Goal: Task Accomplishment & Management: Use online tool/utility

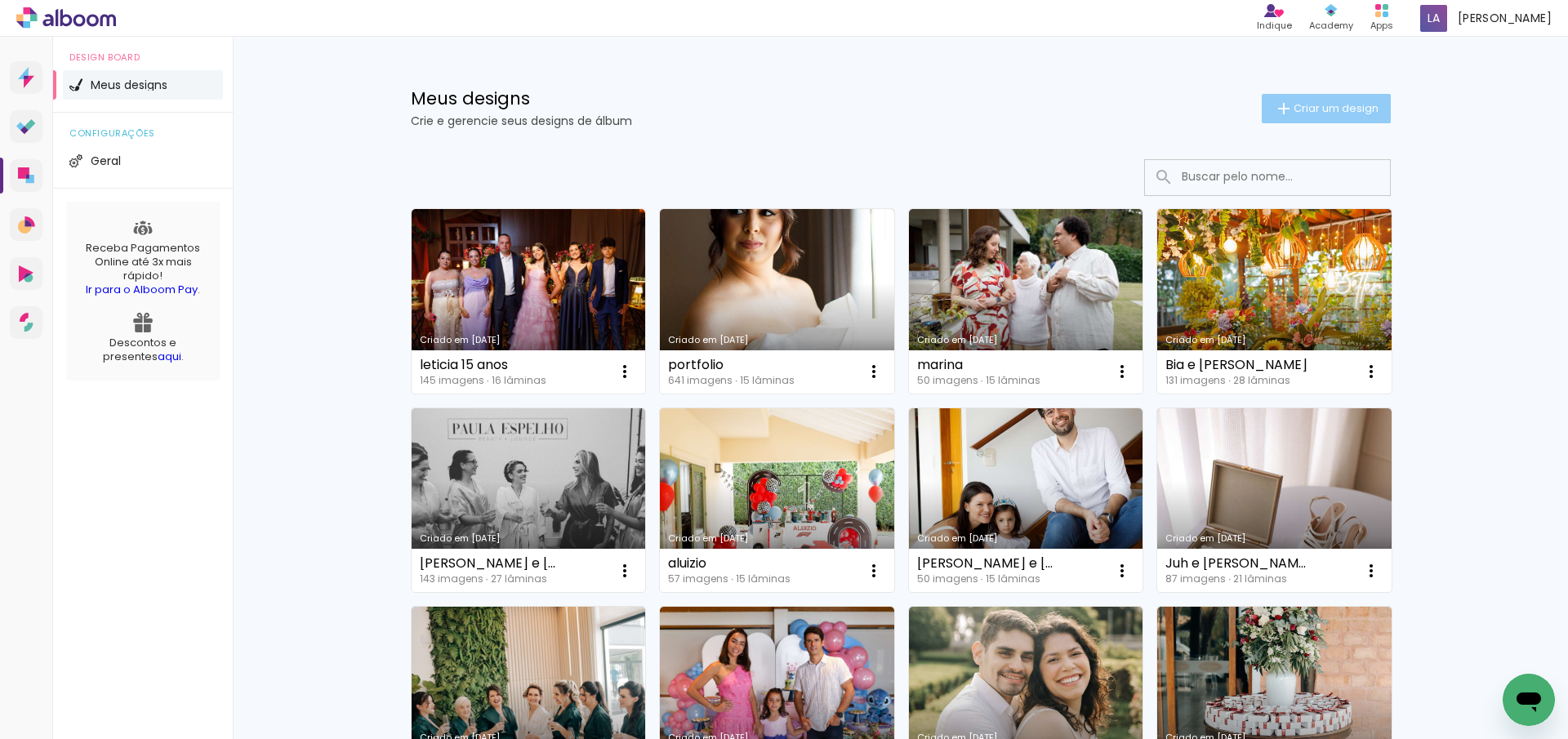
click at [1342, 110] on span "Criar um design" at bounding box center [1336, 108] width 85 height 10
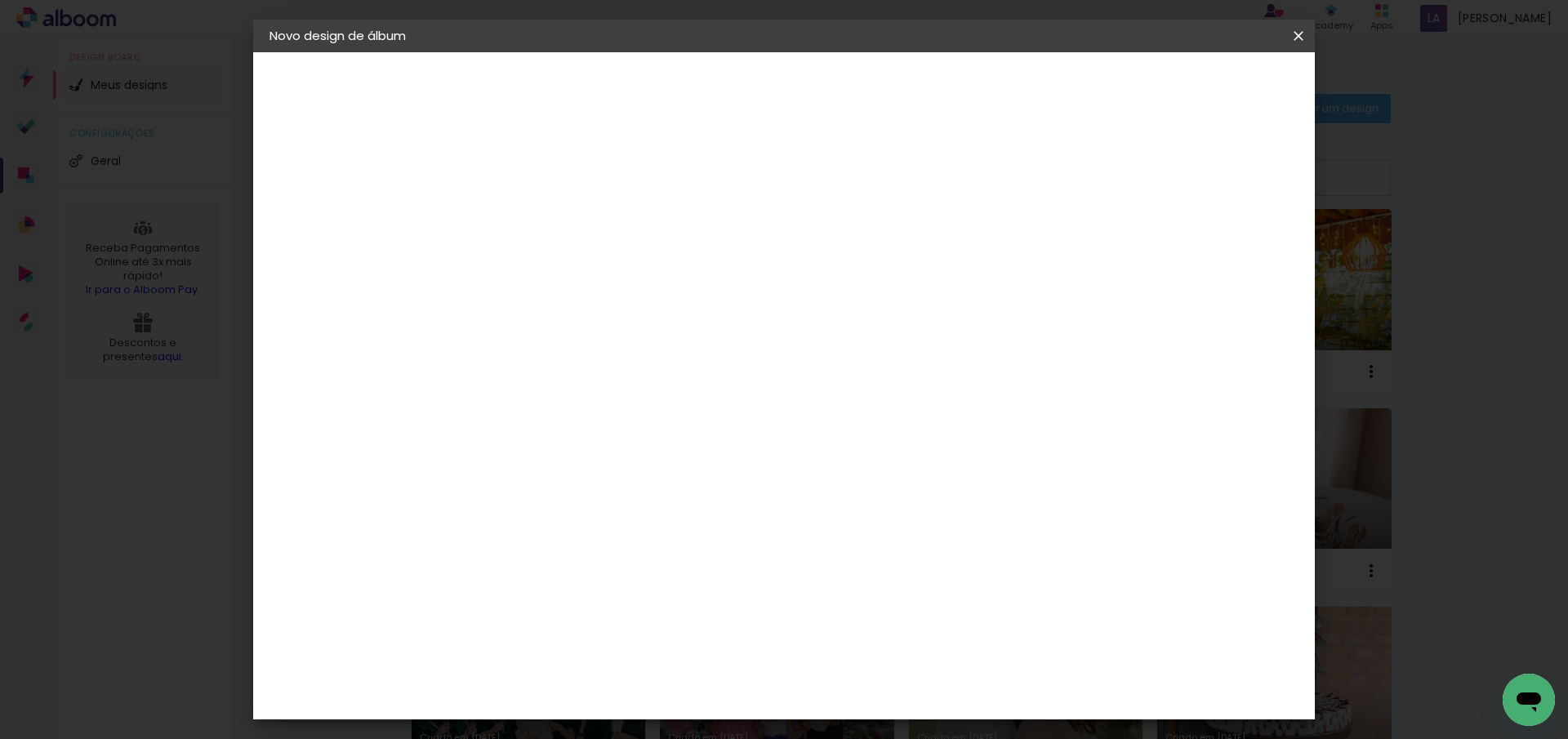
click at [536, 211] on input at bounding box center [536, 219] width 0 height 25
type input "analu"
type paper-input "analu"
click at [704, 97] on paper-button "Avançar" at bounding box center [664, 87] width 80 height 28
click at [842, 252] on paper-item "Tamanho Livre" at bounding box center [764, 248] width 156 height 36
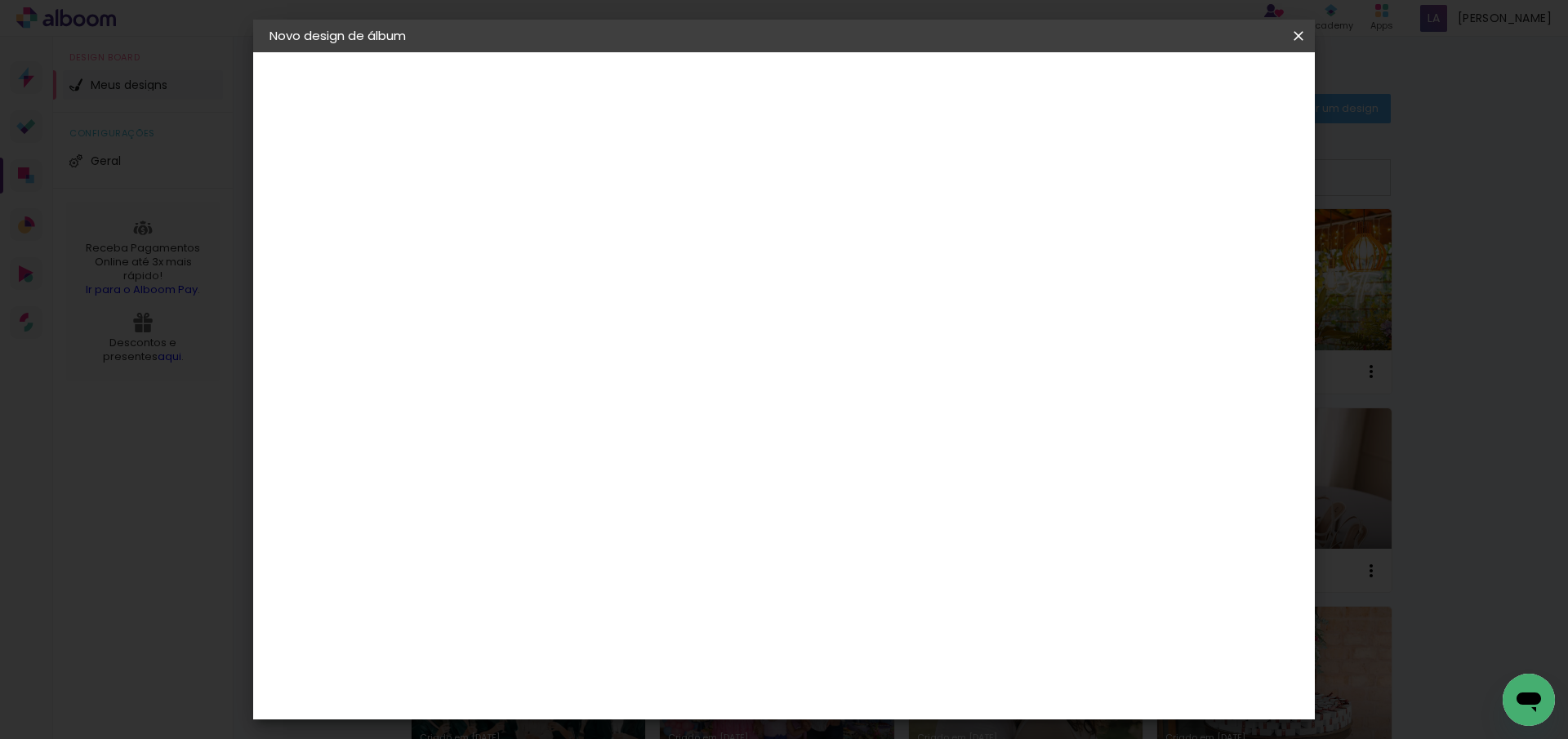
drag, startPoint x: 1245, startPoint y: 91, endPoint x: 1235, endPoint y: 91, distance: 10.0
click at [0, 0] on slot "Avançar" at bounding box center [0, 0] width 0 height 0
drag, startPoint x: 482, startPoint y: 460, endPoint x: 514, endPoint y: 462, distance: 32.1
click at [514, 462] on div "30" at bounding box center [495, 463] width 62 height 24
type input "20"
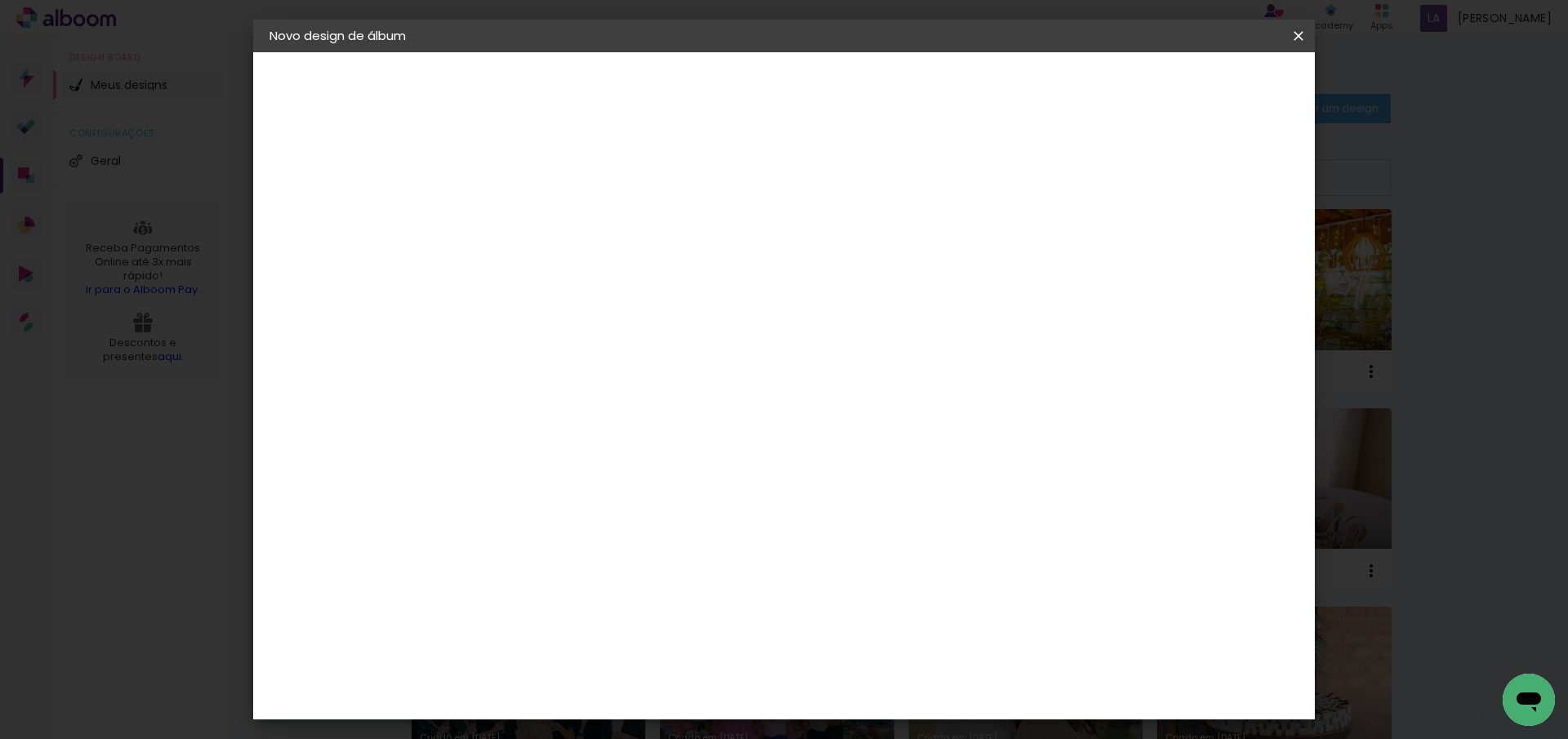
type paper-input "20"
drag, startPoint x: 868, startPoint y: 577, endPoint x: 925, endPoint y: 586, distance: 57.7
click at [924, 586] on div "cm" at bounding box center [883, 575] width 641 height 57
type input "40"
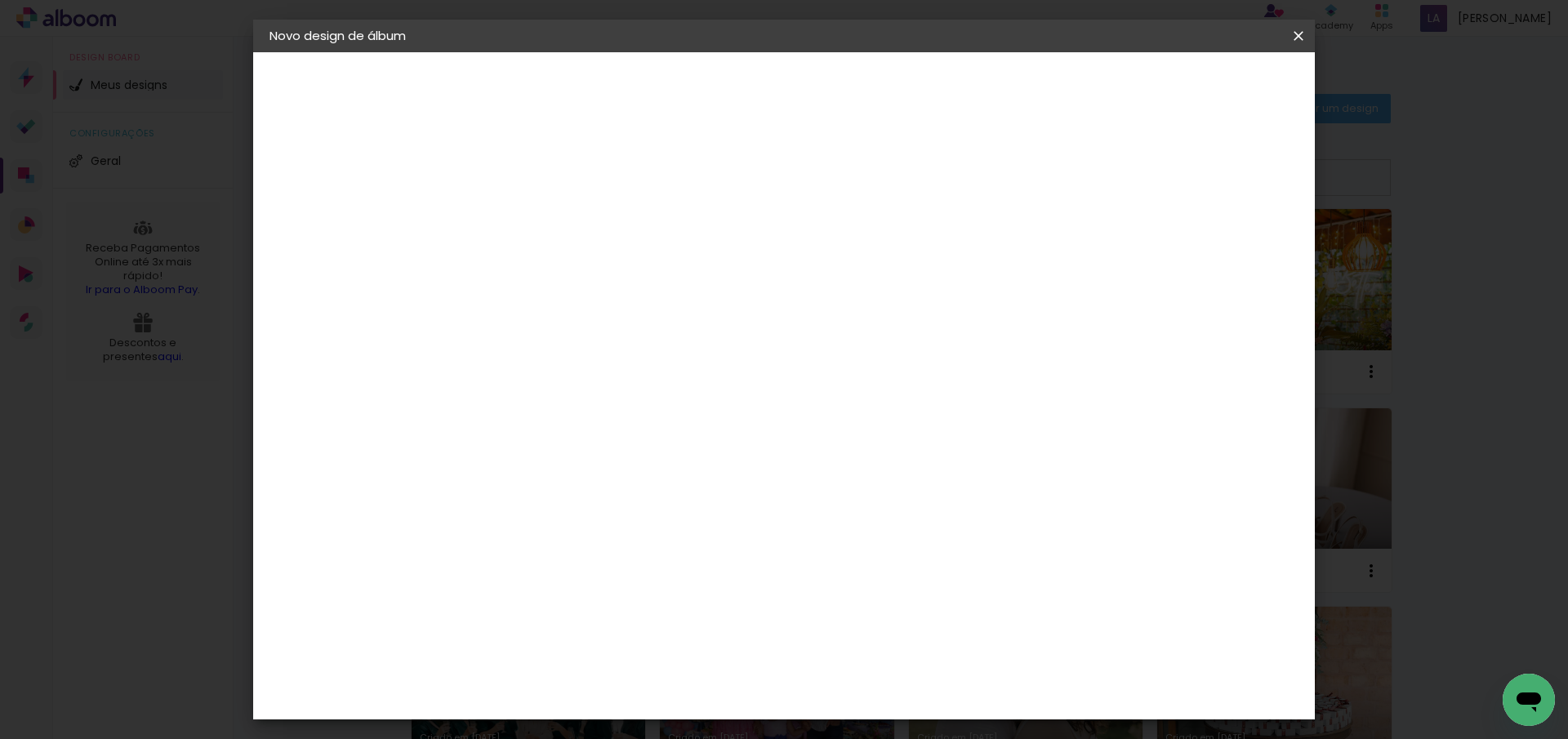
type paper-input "40"
click at [1213, 98] on paper-button "Iniciar design" at bounding box center [1159, 87] width 107 height 28
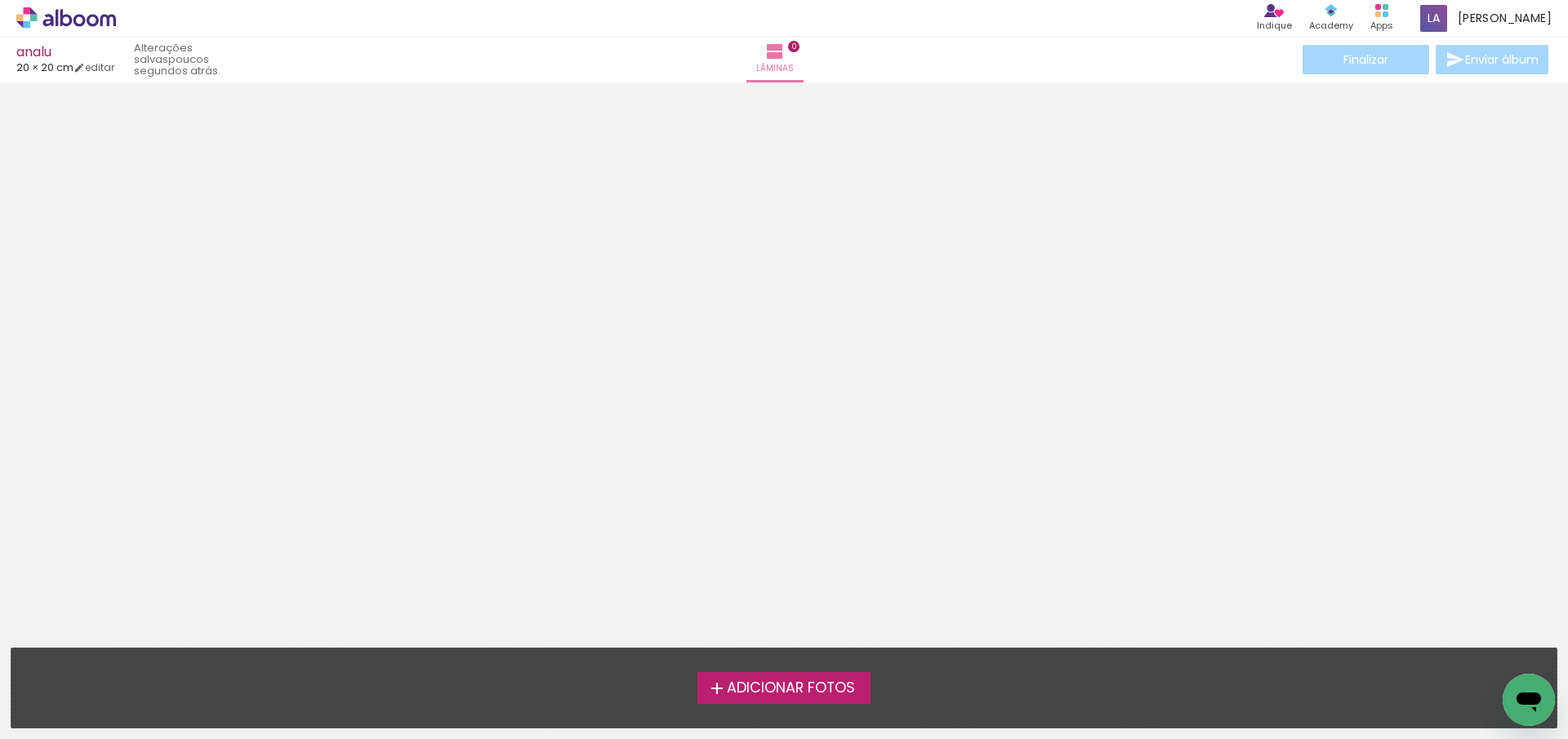
click at [776, 698] on label "Adicionar Fotos" at bounding box center [784, 688] width 174 height 31
click at [0, 0] on input "file" at bounding box center [0, 0] width 0 height 0
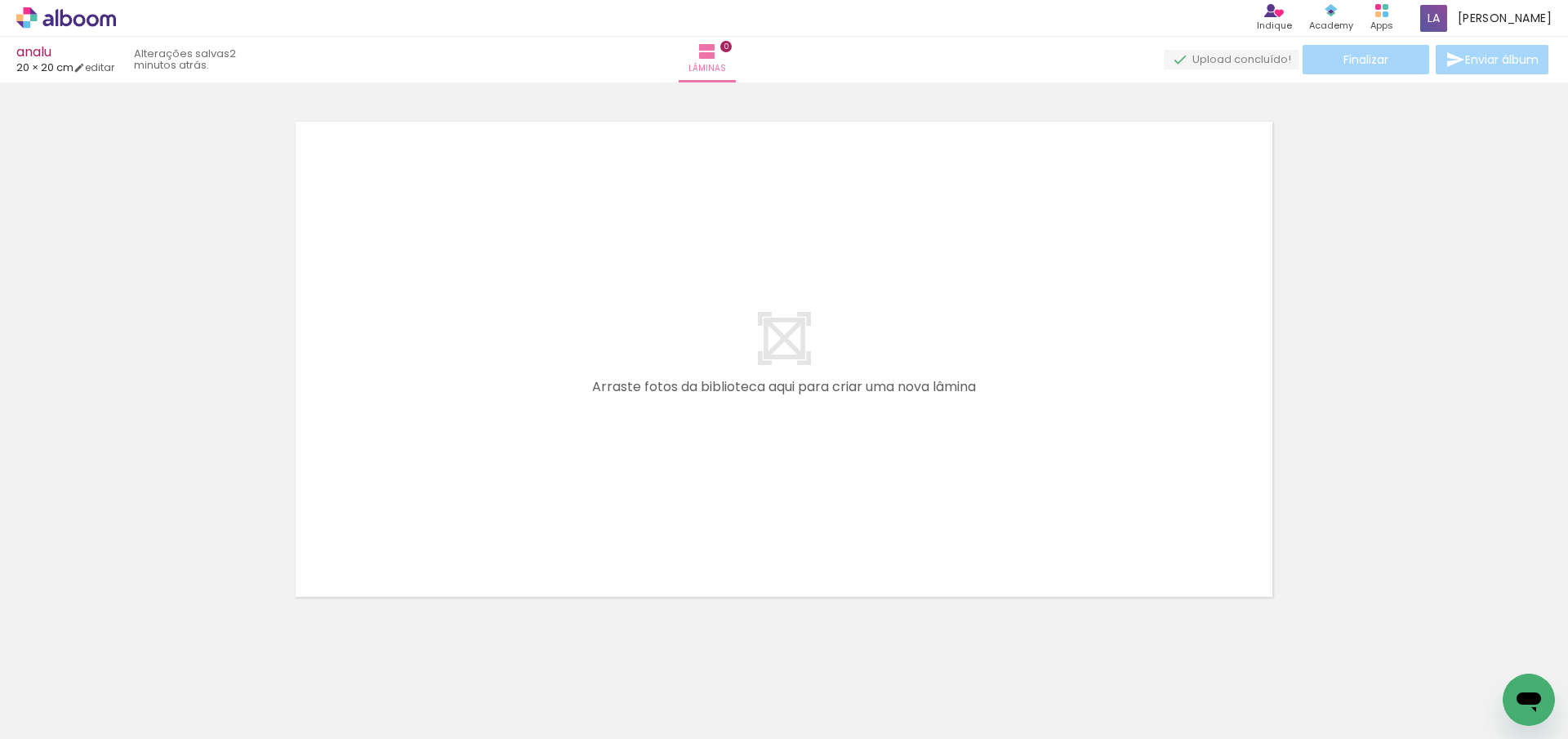
scroll to position [0, 1174]
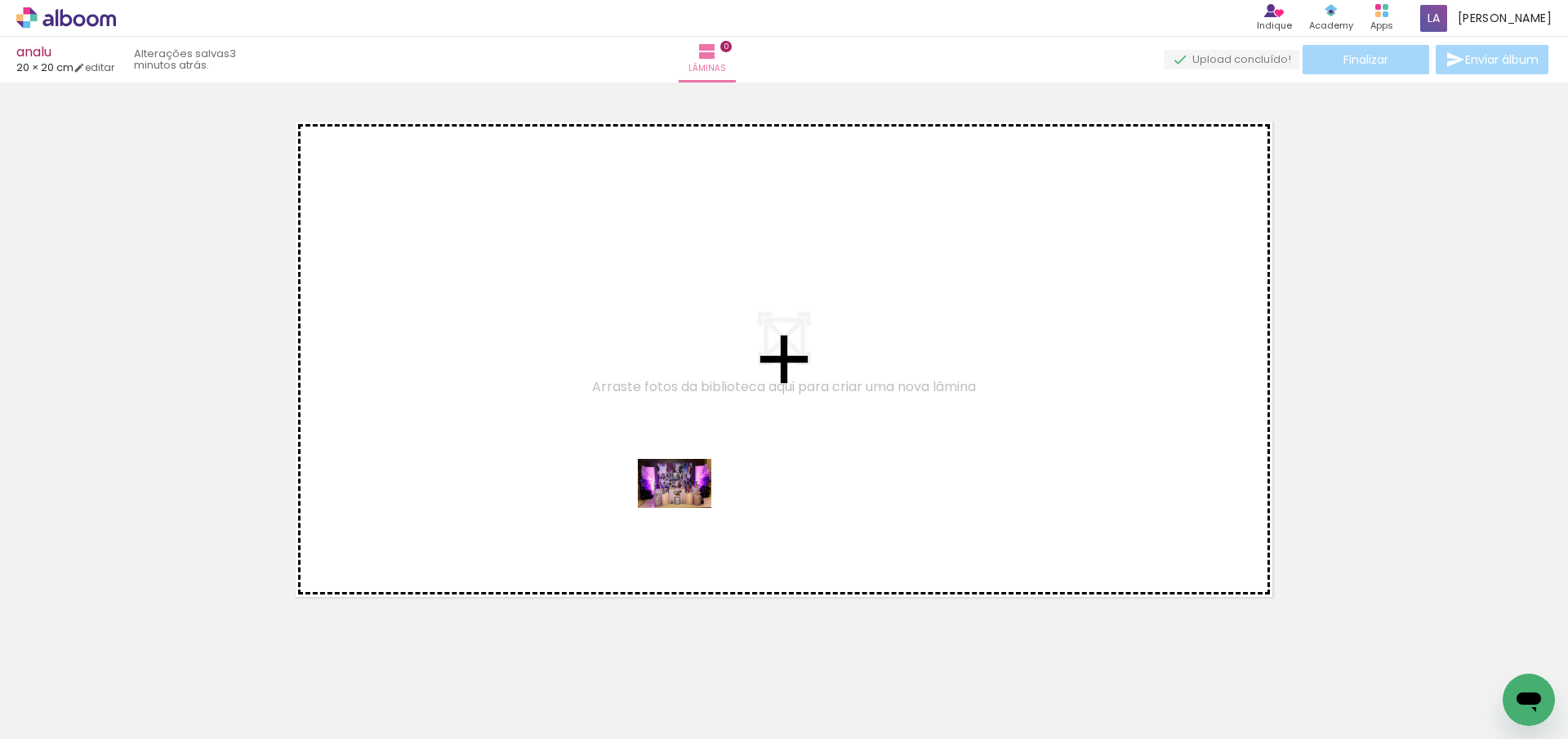
drag, startPoint x: 571, startPoint y: 698, endPoint x: 687, endPoint y: 508, distance: 222.6
click at [687, 508] on quentale-workspace at bounding box center [784, 370] width 1568 height 739
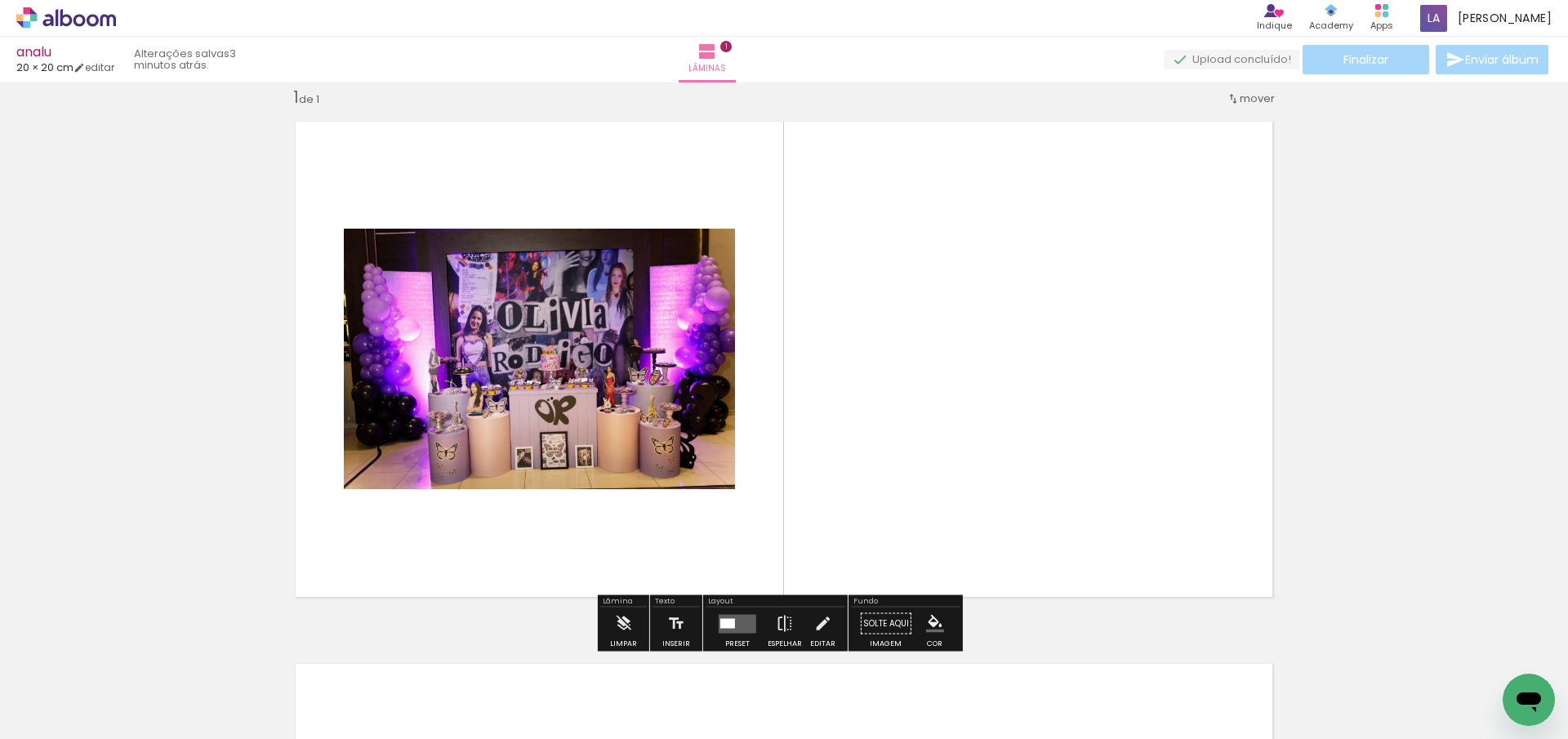
scroll to position [21, 0]
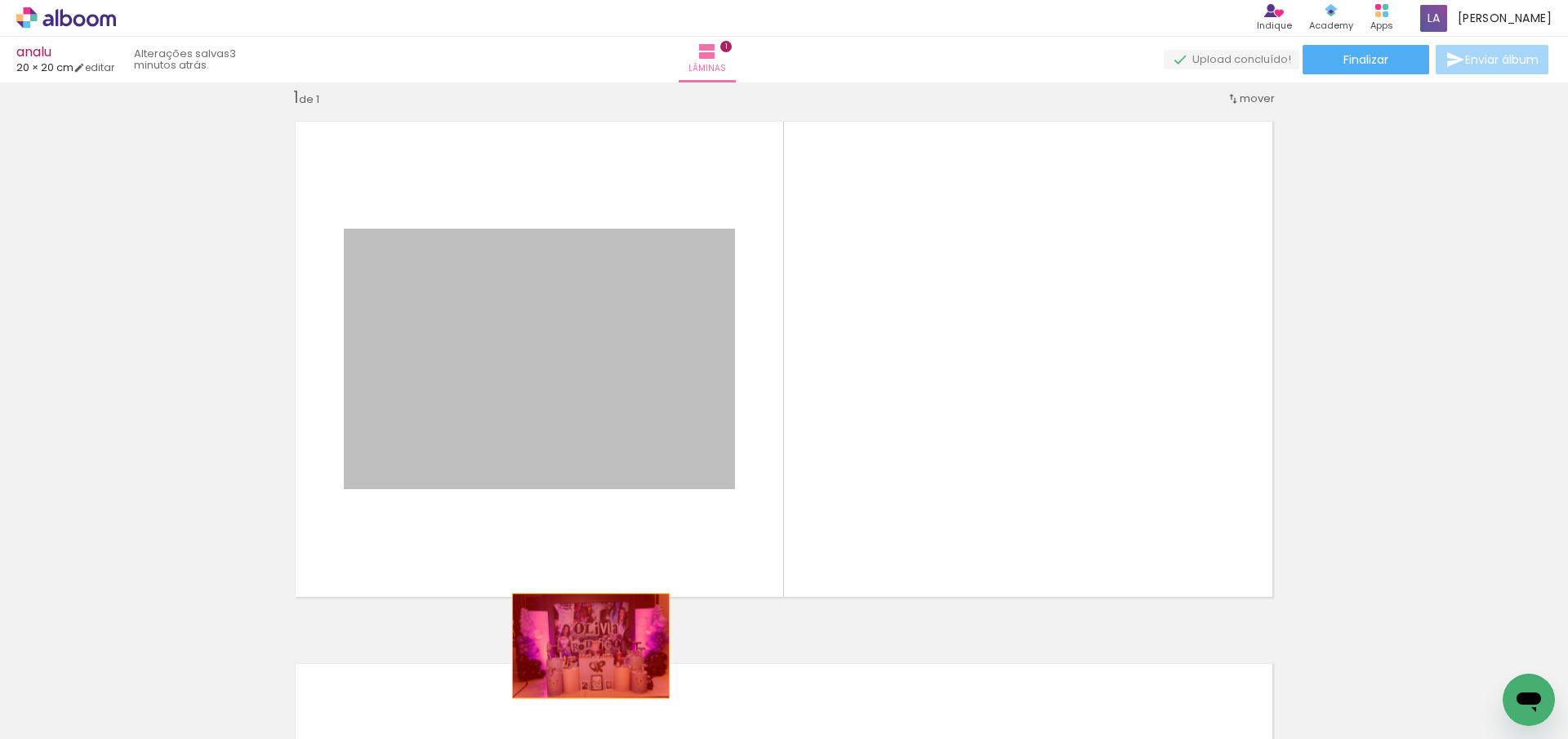
drag, startPoint x: 608, startPoint y: 352, endPoint x: 561, endPoint y: 689, distance: 340.3
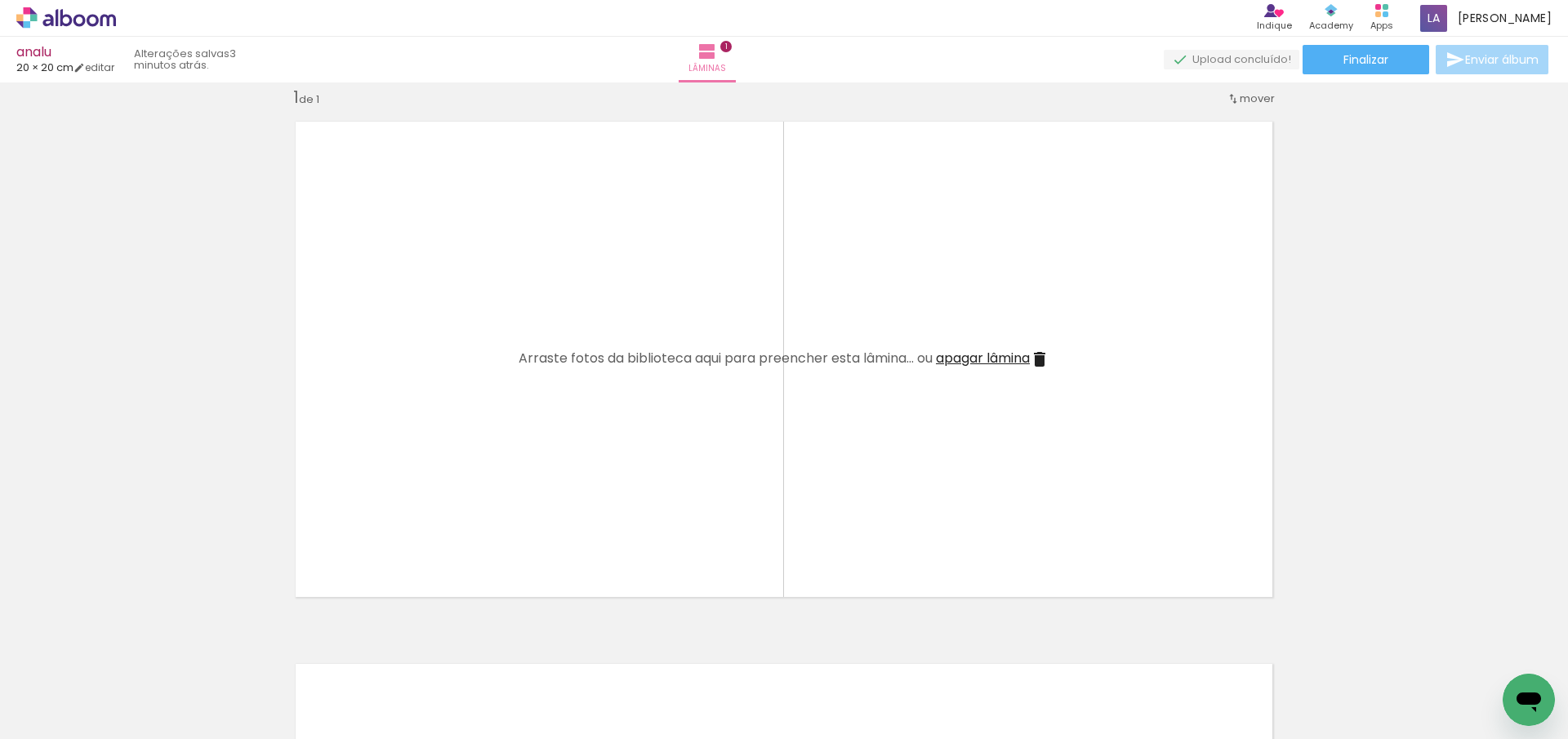
scroll to position [0, 0]
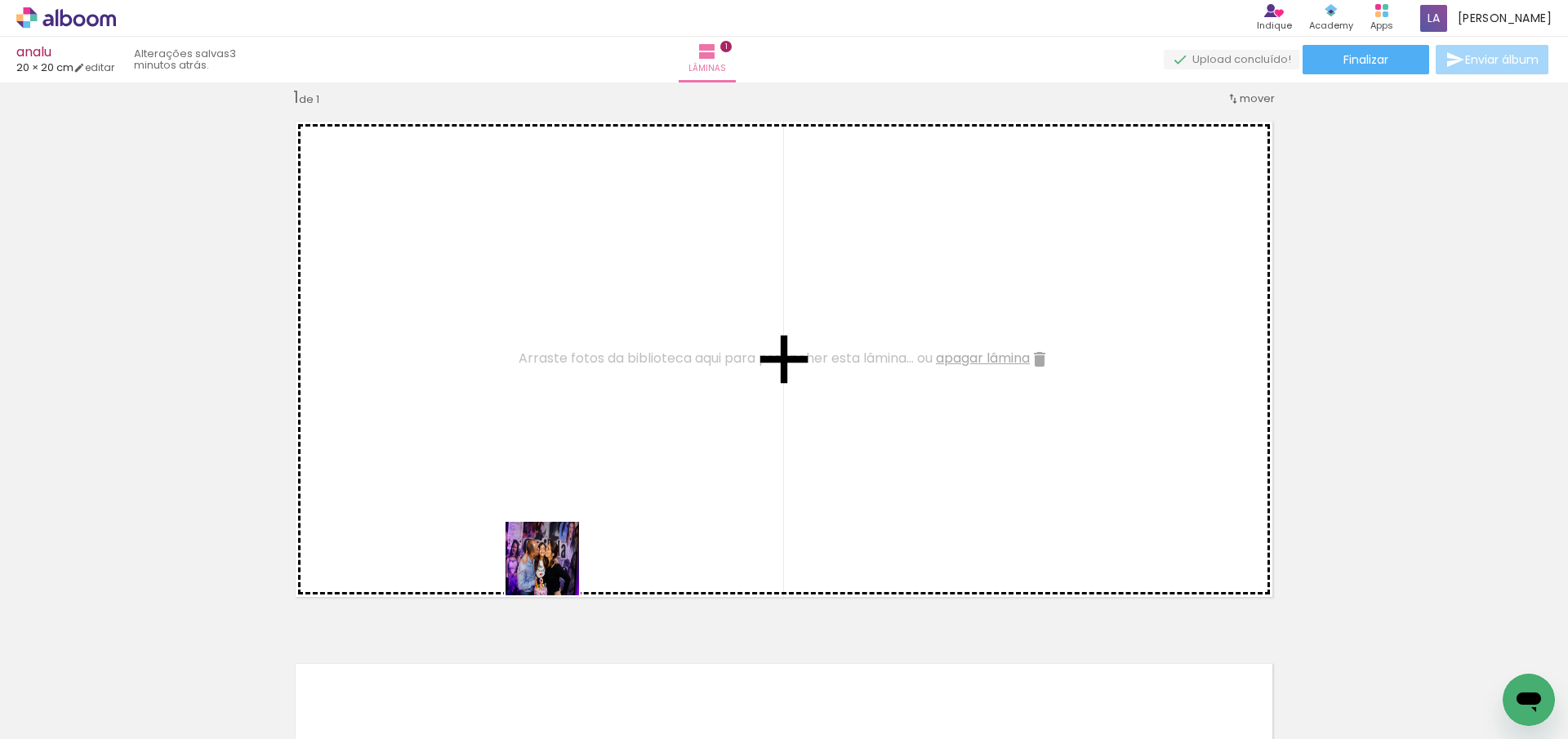
drag, startPoint x: 373, startPoint y: 700, endPoint x: 562, endPoint y: 559, distance: 235.8
click at [562, 559] on quentale-workspace at bounding box center [784, 370] width 1568 height 739
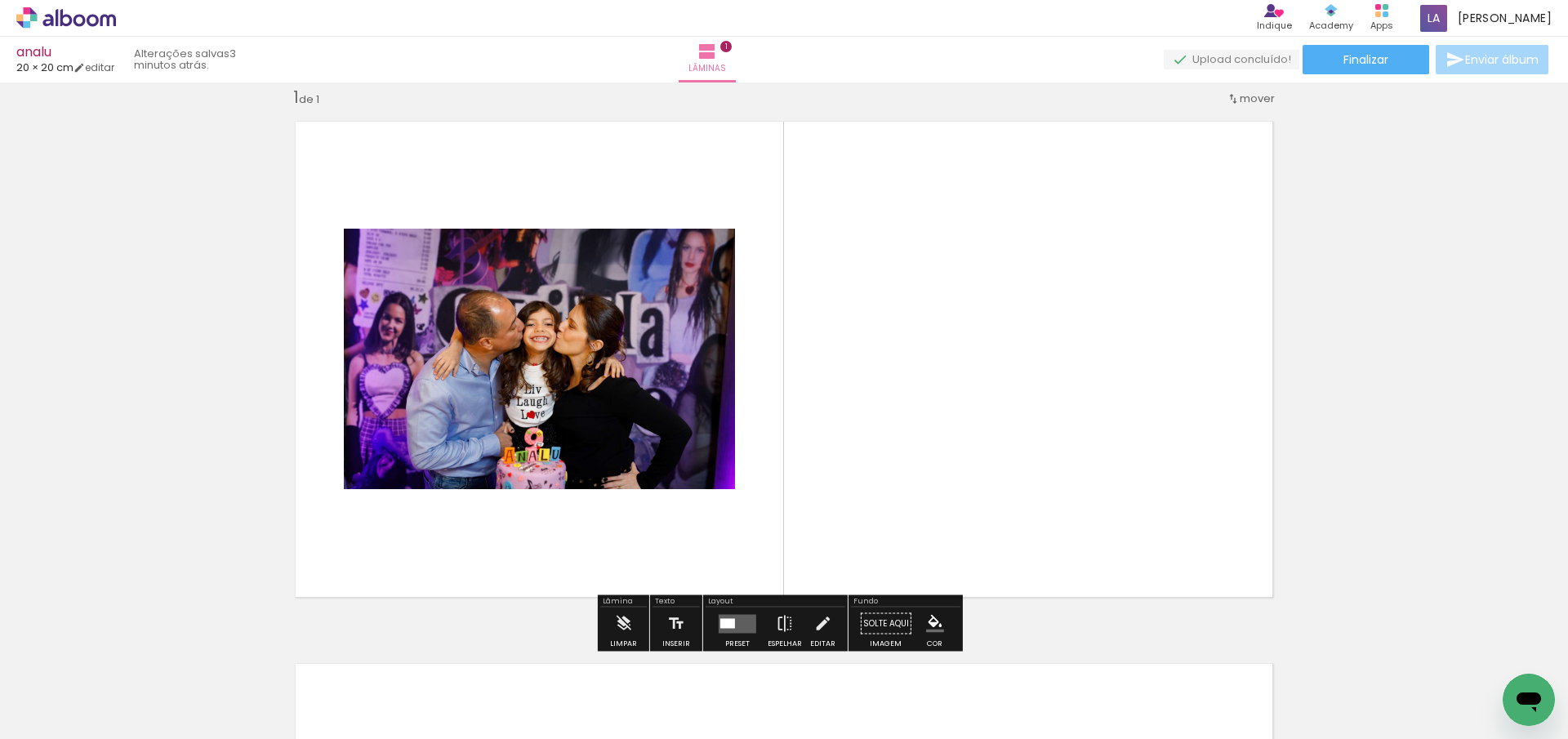
click at [721, 620] on div at bounding box center [727, 622] width 15 height 10
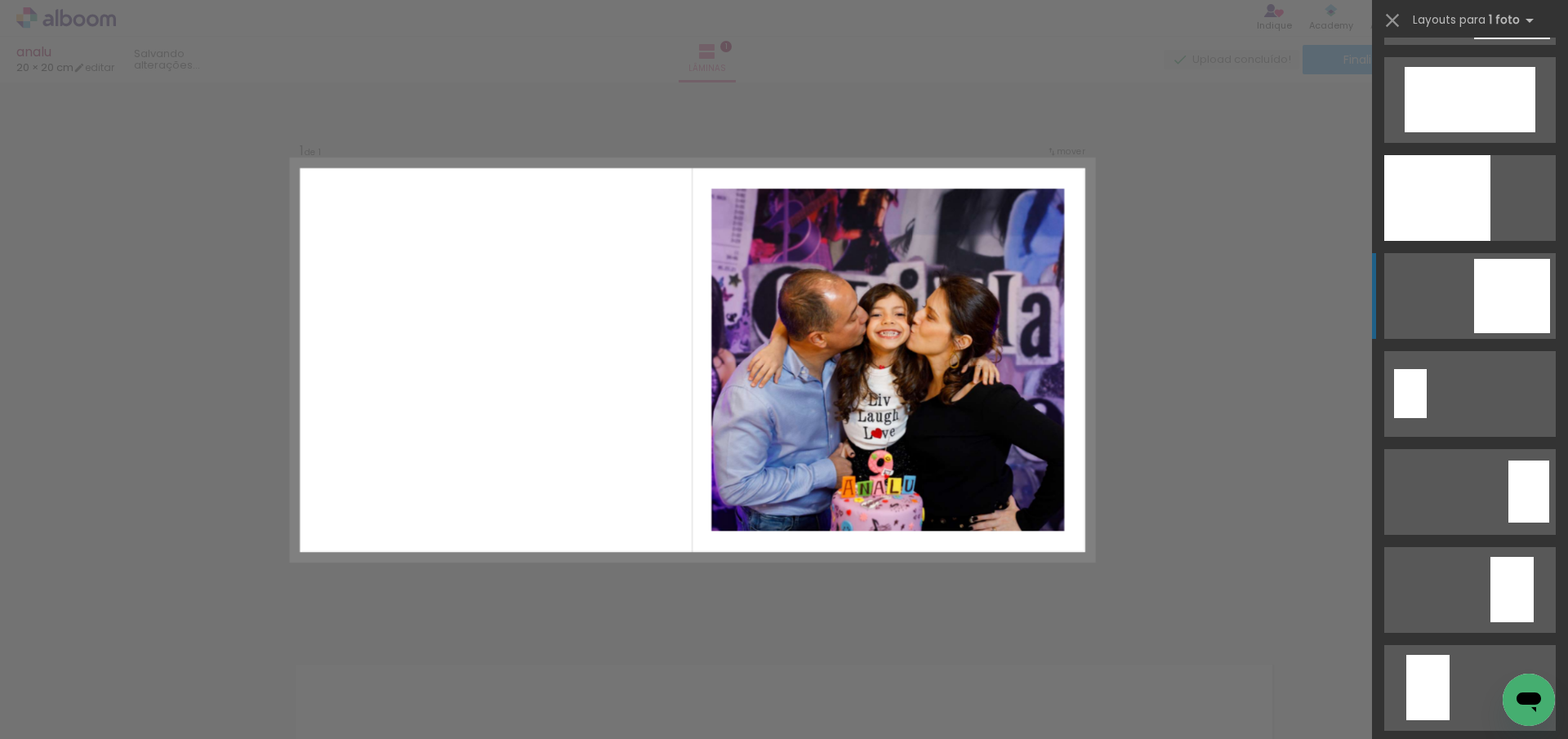
scroll to position [2914, 0]
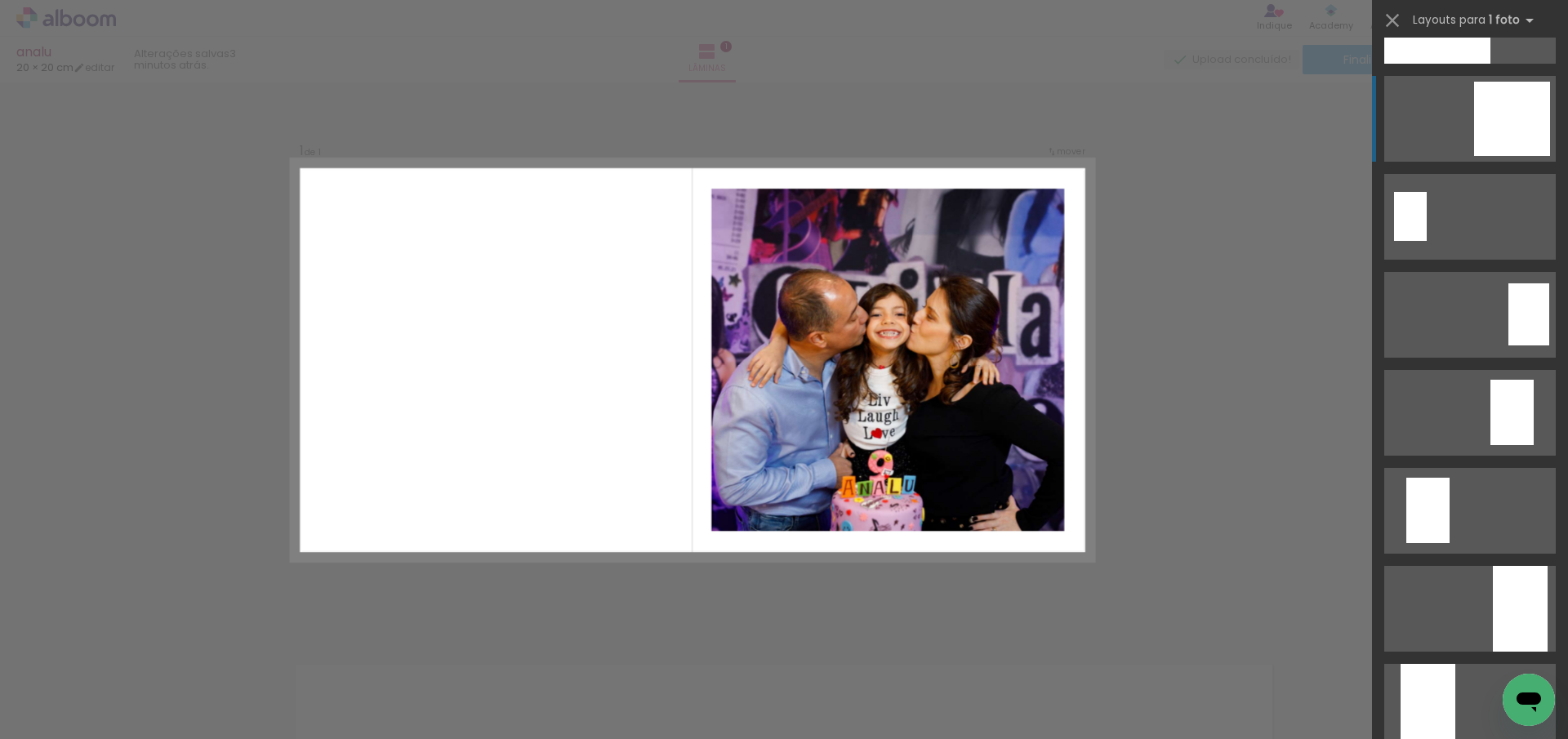
click at [1501, 128] on div at bounding box center [1512, 118] width 76 height 74
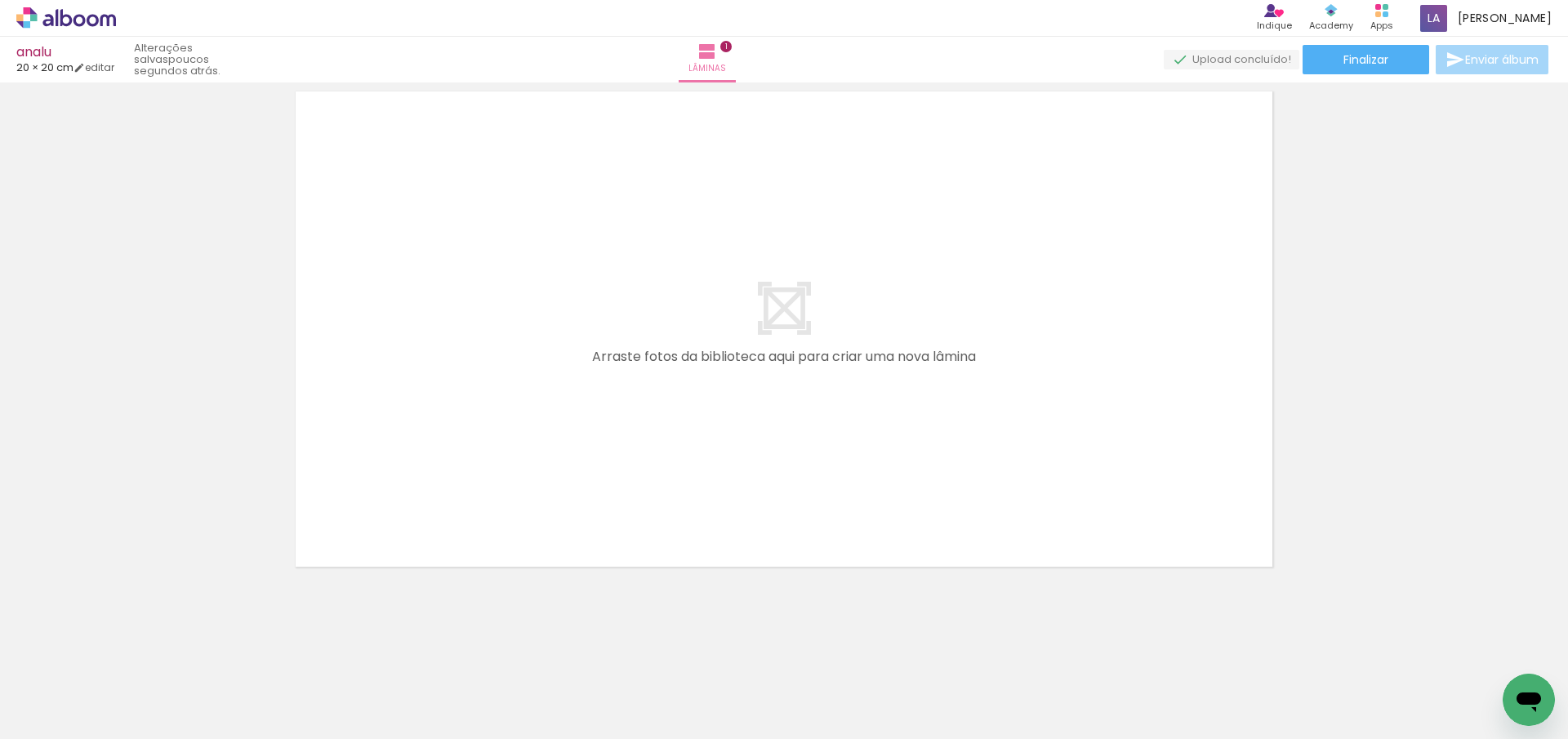
scroll to position [0, 1193]
drag, startPoint x: 518, startPoint y: 693, endPoint x: 561, endPoint y: 487, distance: 210.4
click at [561, 483] on quentale-workspace at bounding box center [784, 370] width 1568 height 739
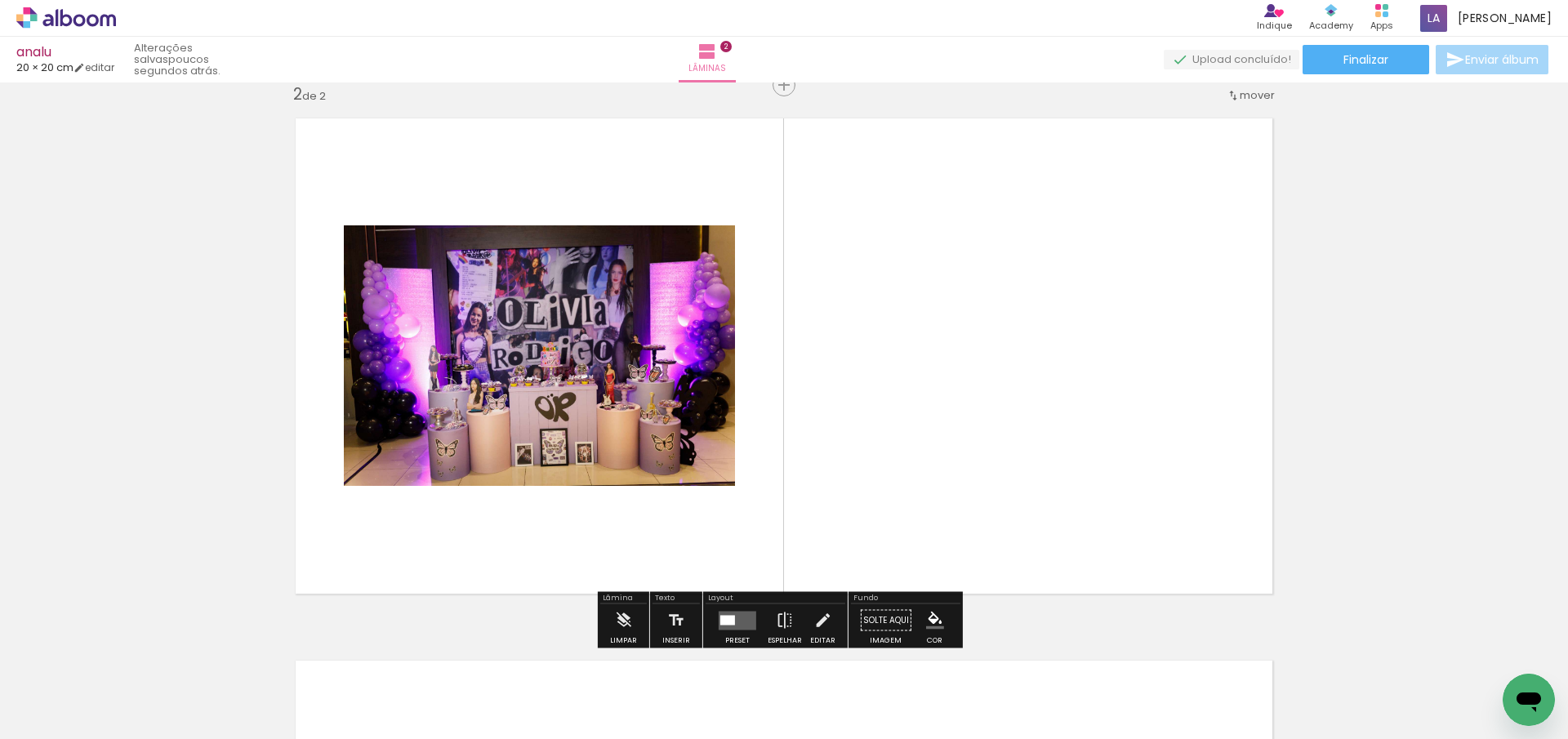
scroll to position [563, 0]
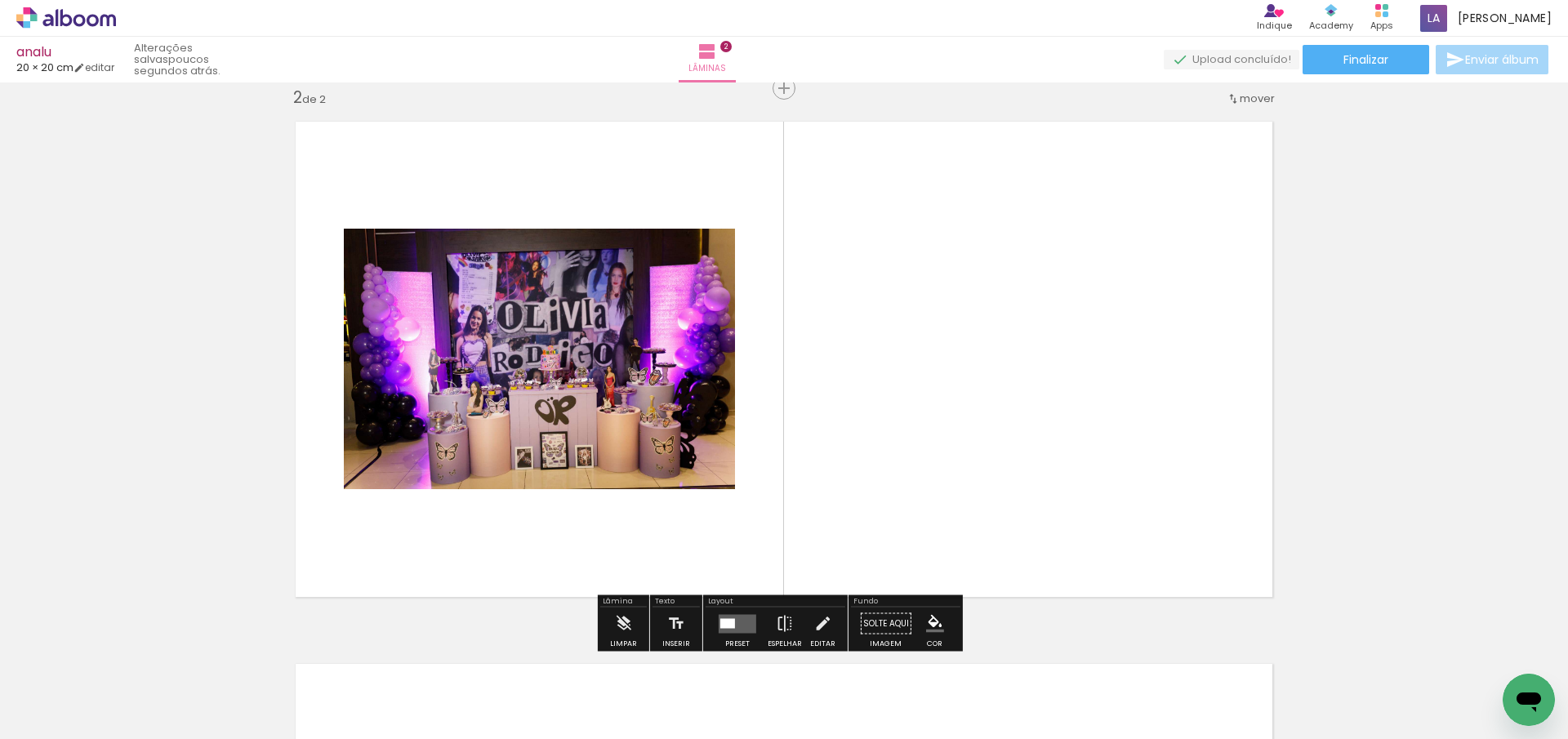
drag, startPoint x: 641, startPoint y: 683, endPoint x: 814, endPoint y: 516, distance: 240.5
click at [811, 517] on quentale-workspace at bounding box center [784, 370] width 1568 height 739
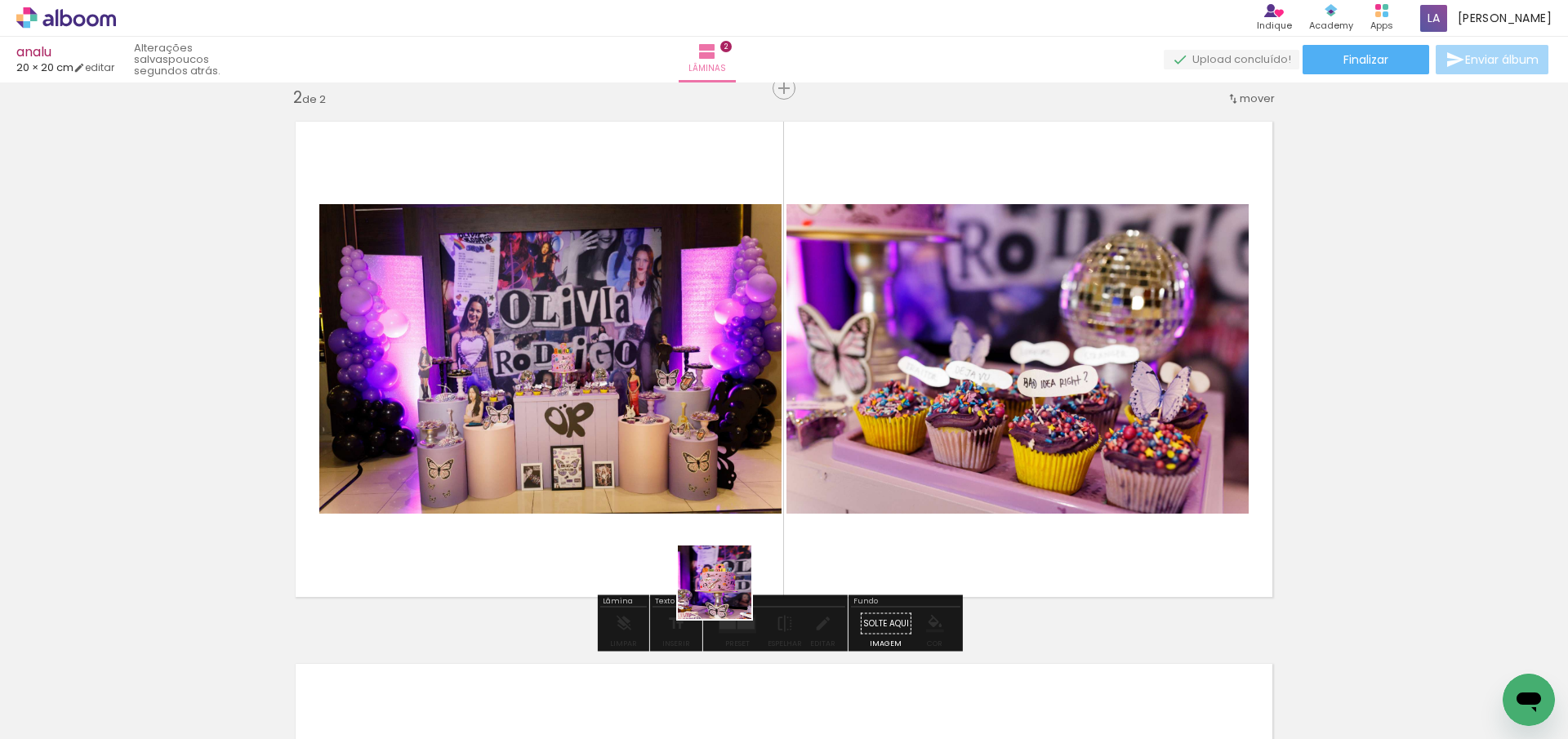
drag, startPoint x: 726, startPoint y: 676, endPoint x: 742, endPoint y: 475, distance: 201.6
click at [742, 478] on quentale-workspace at bounding box center [784, 370] width 1568 height 739
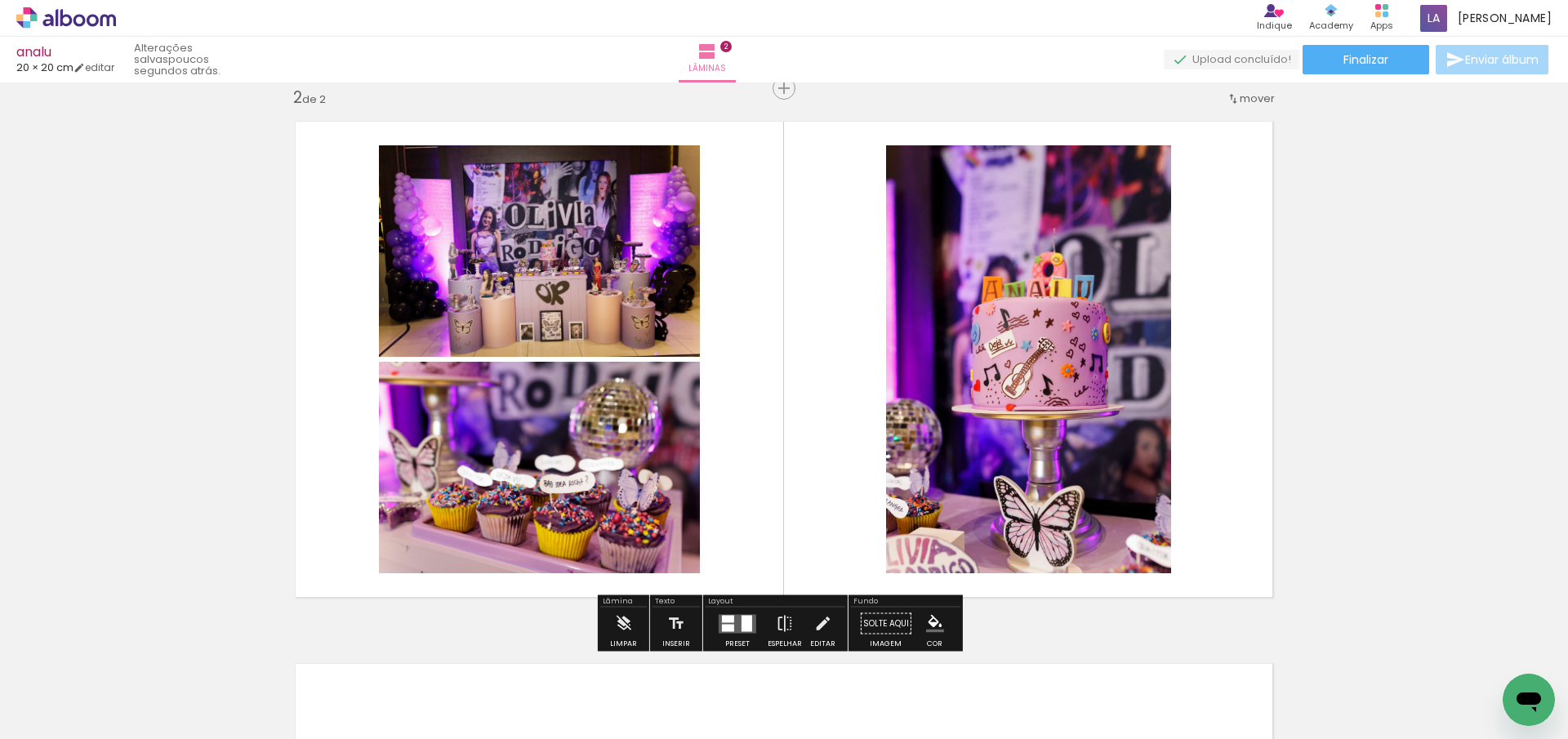
drag, startPoint x: 800, startPoint y: 687, endPoint x: 826, endPoint y: 498, distance: 190.8
click at [827, 487] on quentale-workspace at bounding box center [784, 370] width 1568 height 739
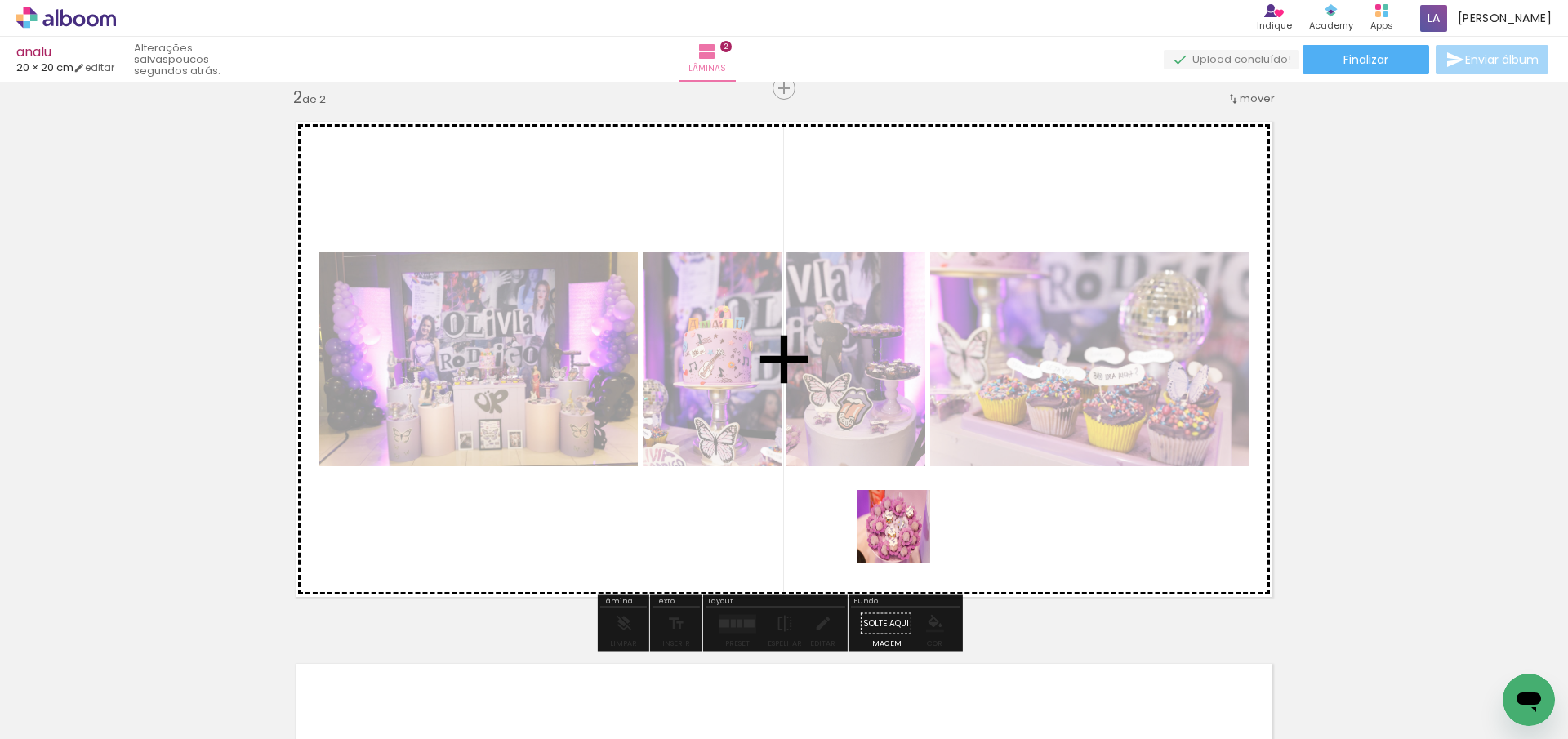
drag, startPoint x: 906, startPoint y: 628, endPoint x: 921, endPoint y: 603, distance: 29.2
click at [908, 502] on quentale-workspace at bounding box center [784, 370] width 1568 height 739
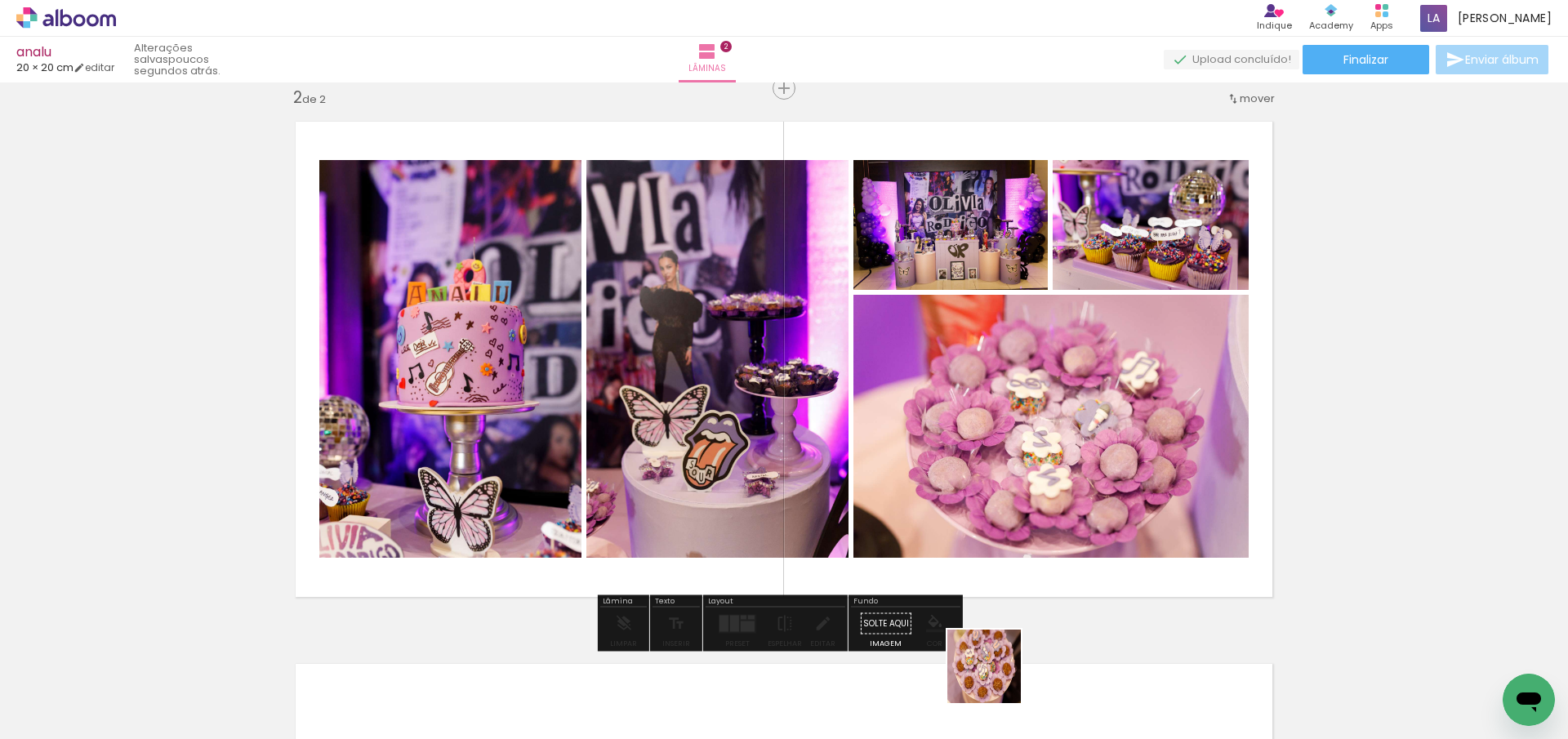
drag, startPoint x: 996, startPoint y: 679, endPoint x: 993, endPoint y: 529, distance: 150.0
click at [998, 501] on quentale-workspace at bounding box center [784, 370] width 1568 height 739
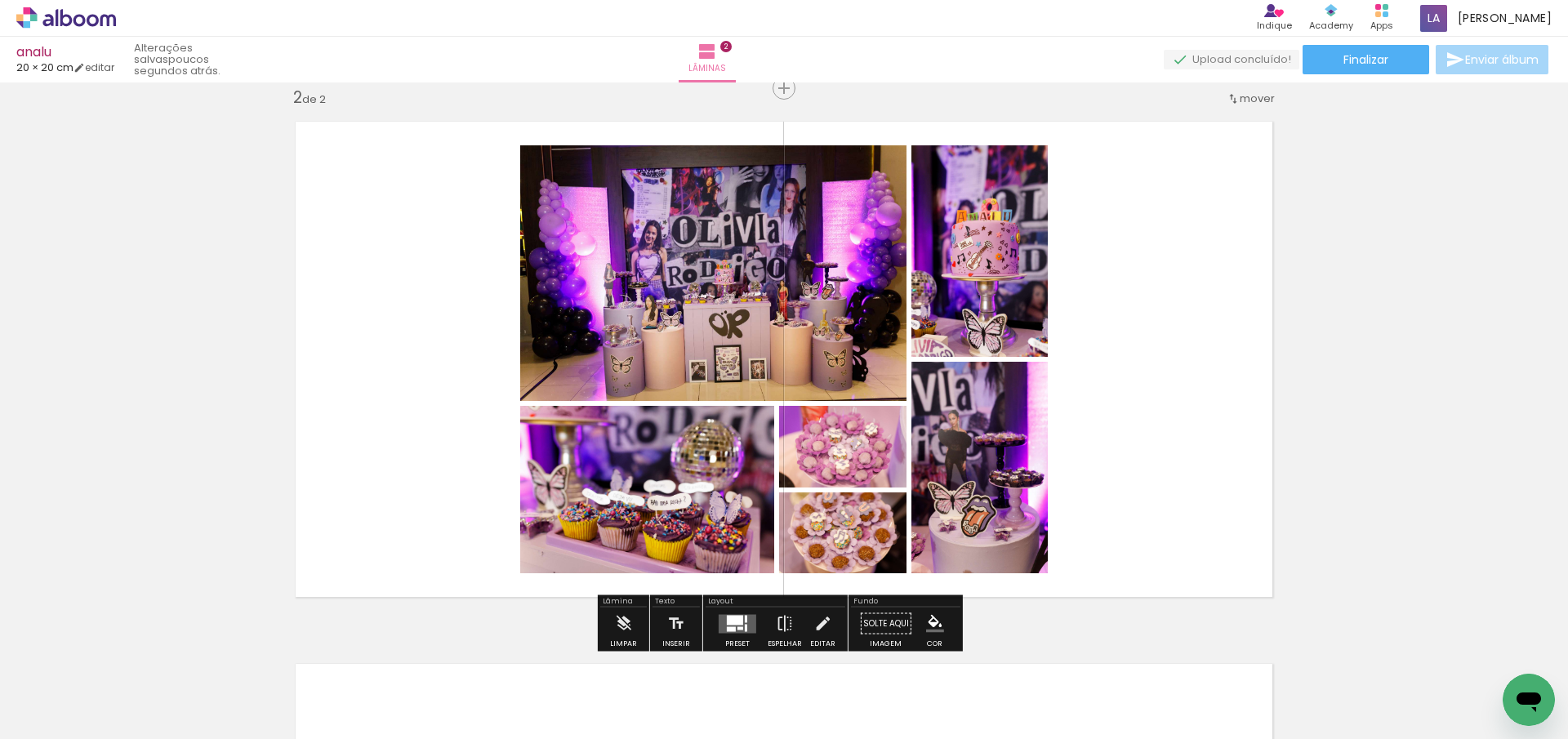
click at [734, 622] on div at bounding box center [734, 619] width 17 height 10
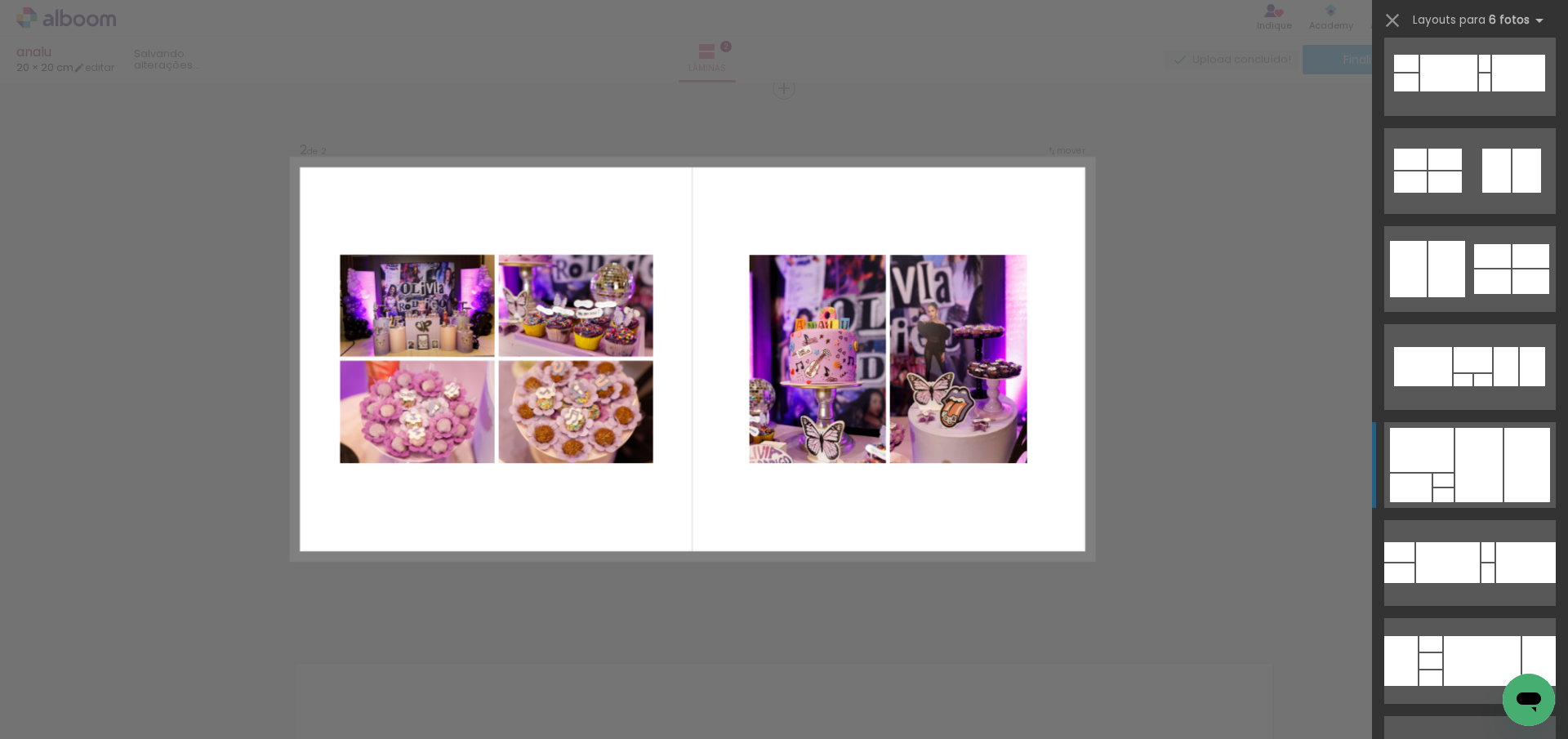
scroll to position [2174, 0]
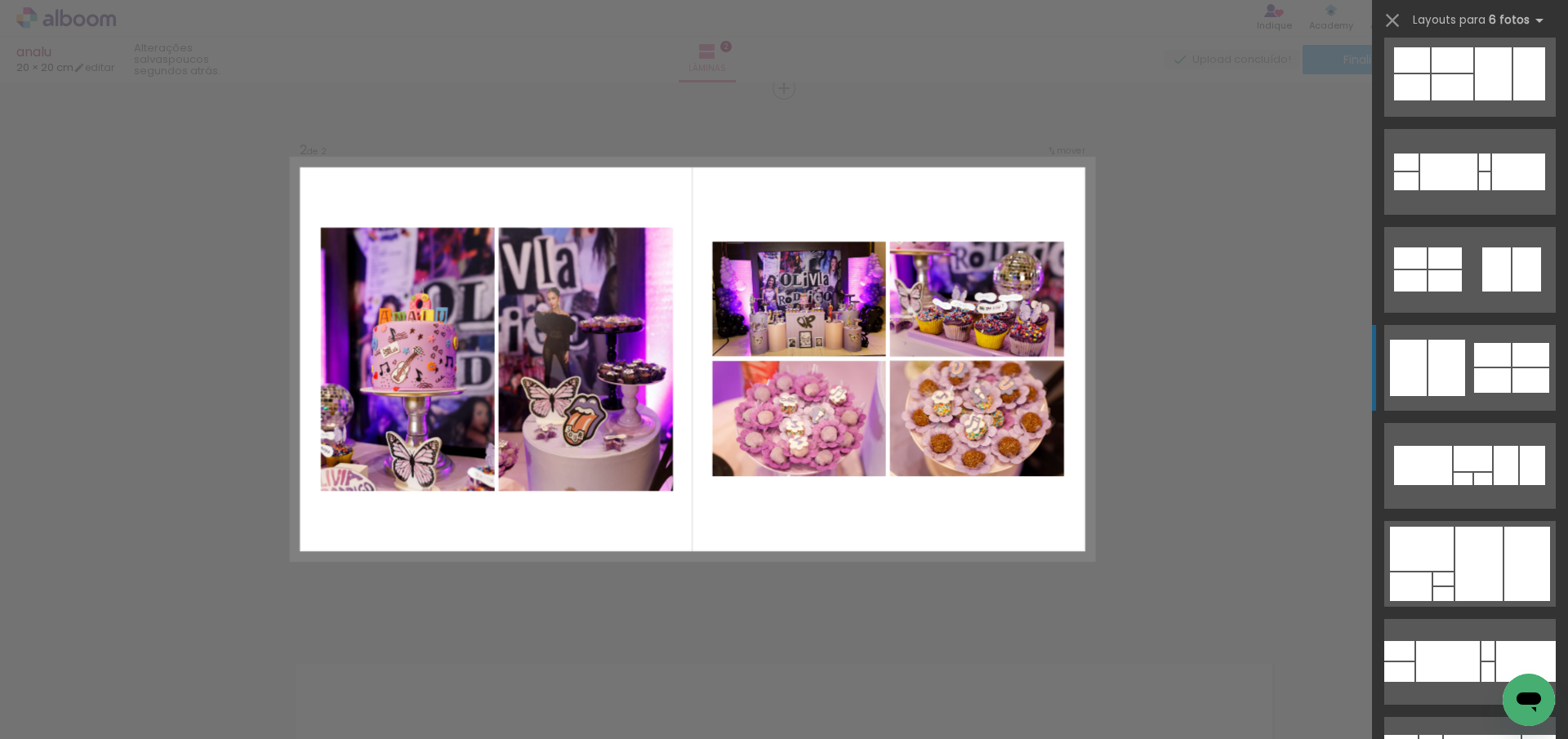
click at [1474, 361] on div at bounding box center [1492, 355] width 37 height 23
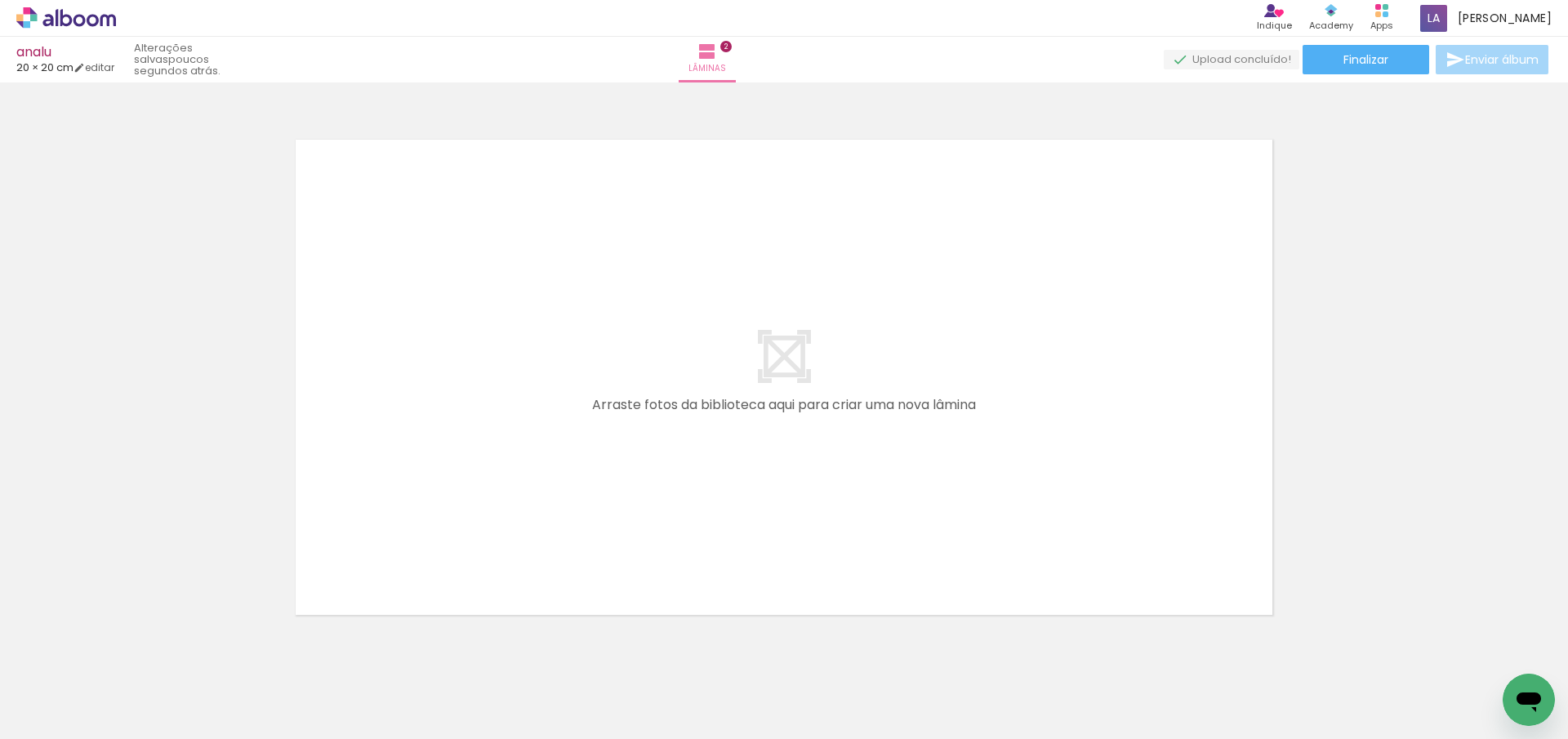
scroll to position [0, 0]
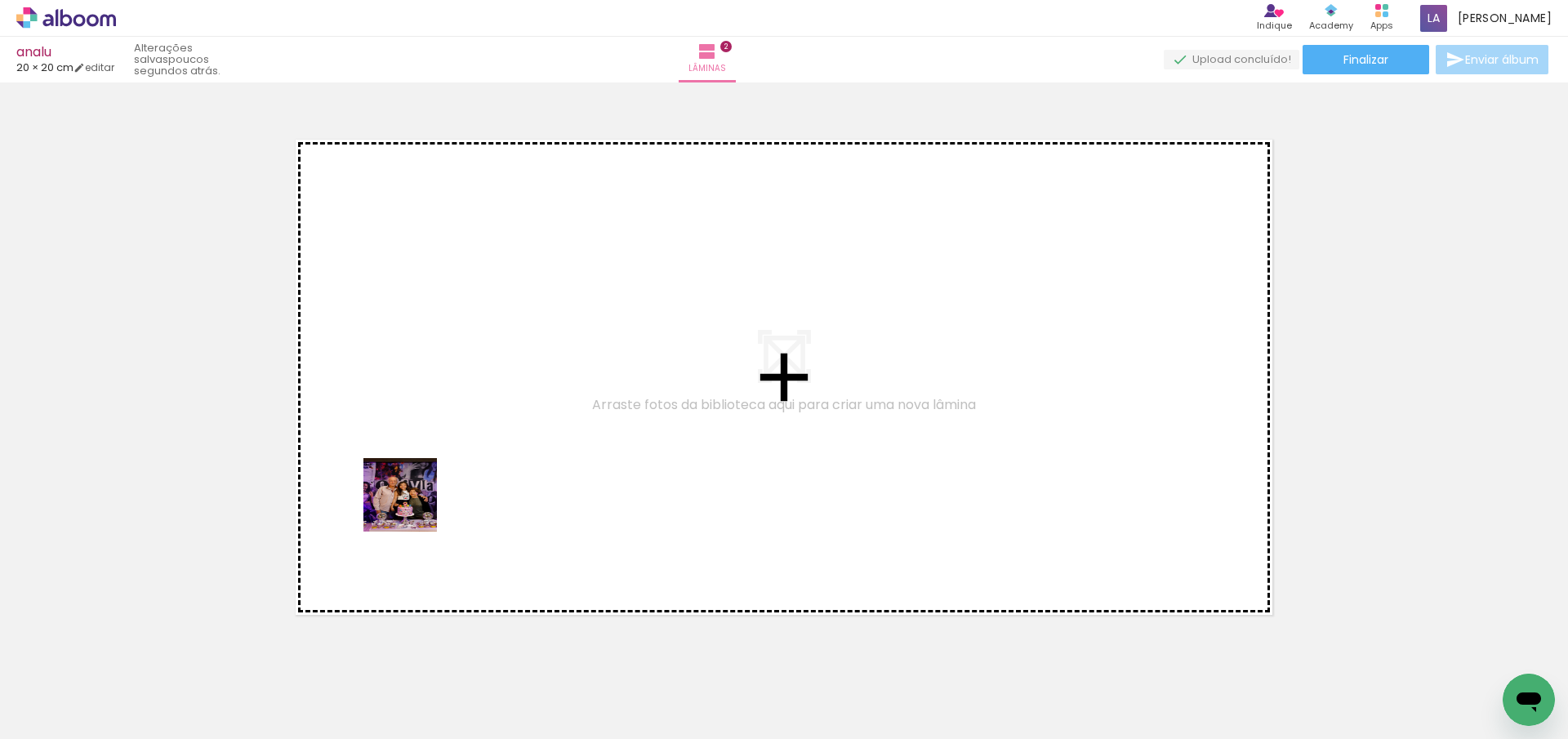
drag, startPoint x: 152, startPoint y: 703, endPoint x: 442, endPoint y: 475, distance: 368.9
click at [442, 475] on quentale-workspace at bounding box center [784, 370] width 1568 height 739
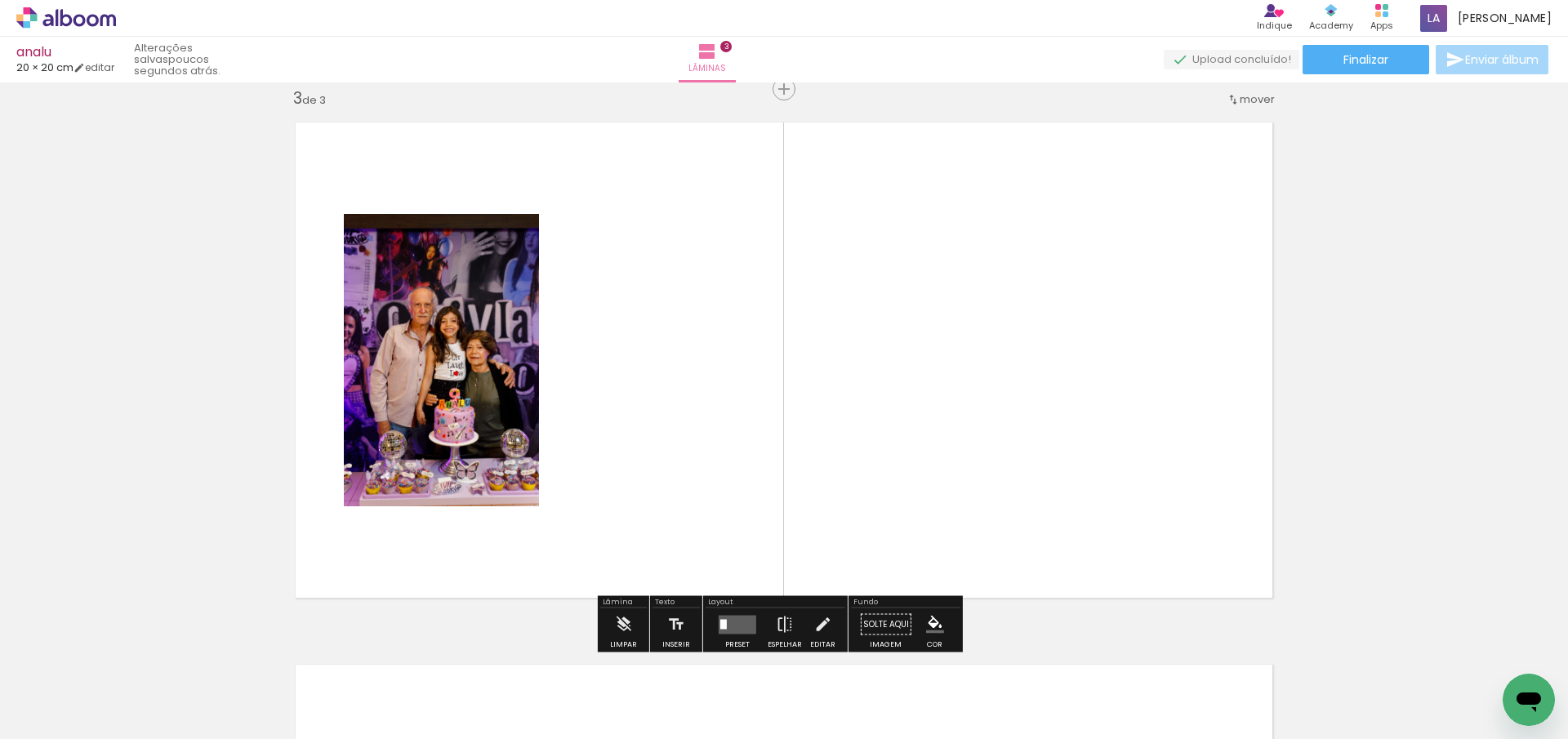
scroll to position [1106, 0]
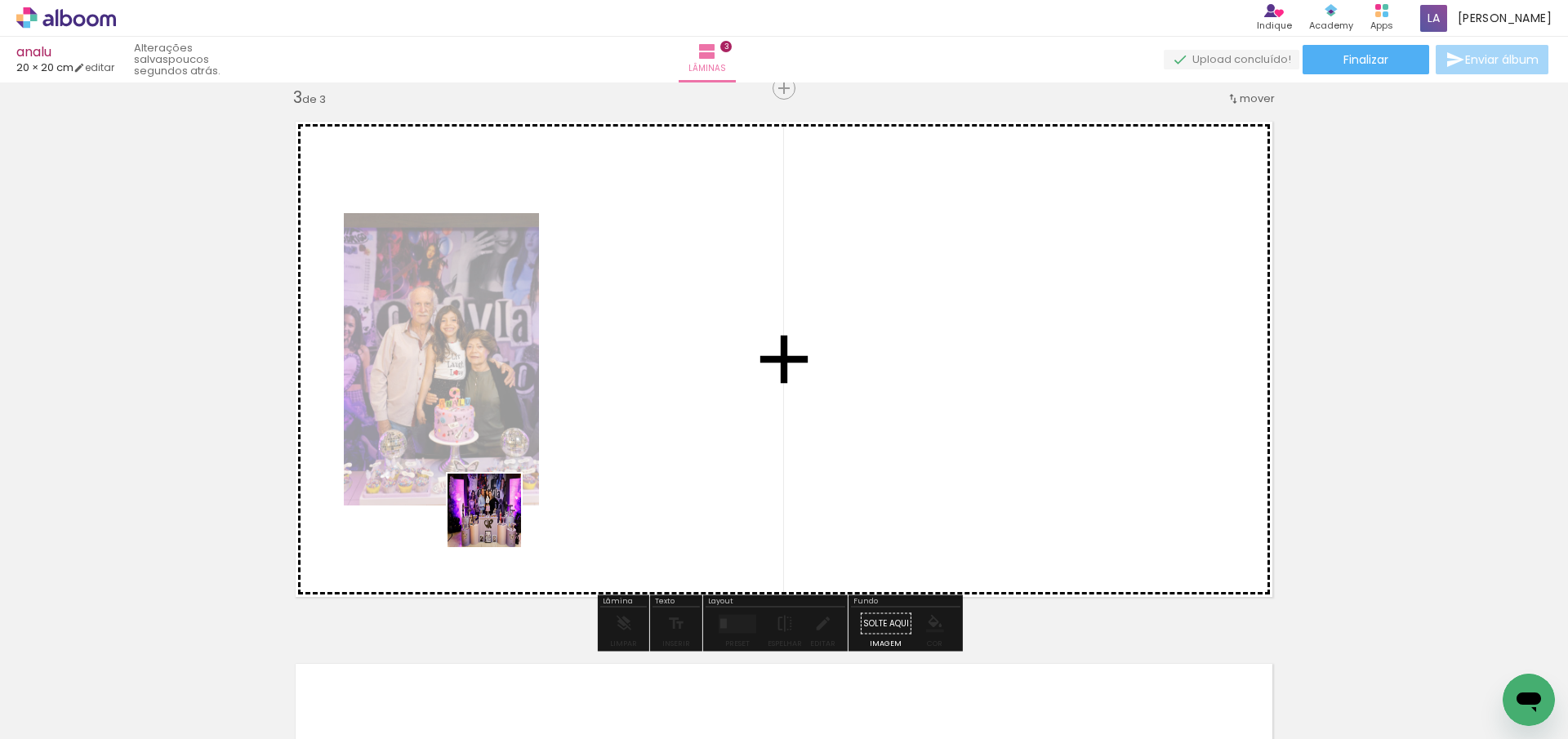
drag, startPoint x: 282, startPoint y: 680, endPoint x: 532, endPoint y: 486, distance: 316.4
click at [515, 505] on quentale-workspace at bounding box center [784, 370] width 1568 height 739
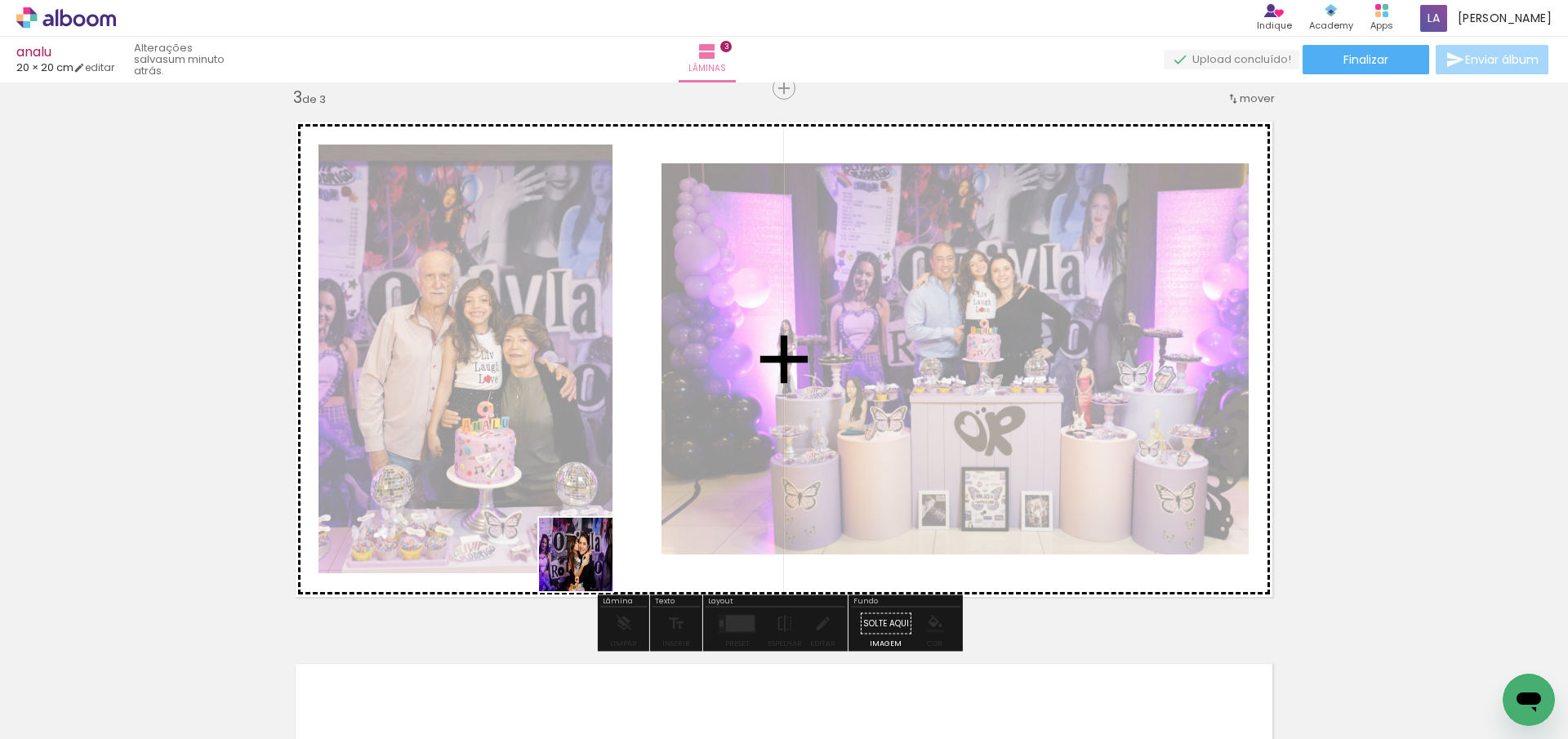
drag, startPoint x: 482, startPoint y: 683, endPoint x: 601, endPoint y: 553, distance: 176.2
click at [601, 553] on quentale-workspace at bounding box center [784, 370] width 1568 height 739
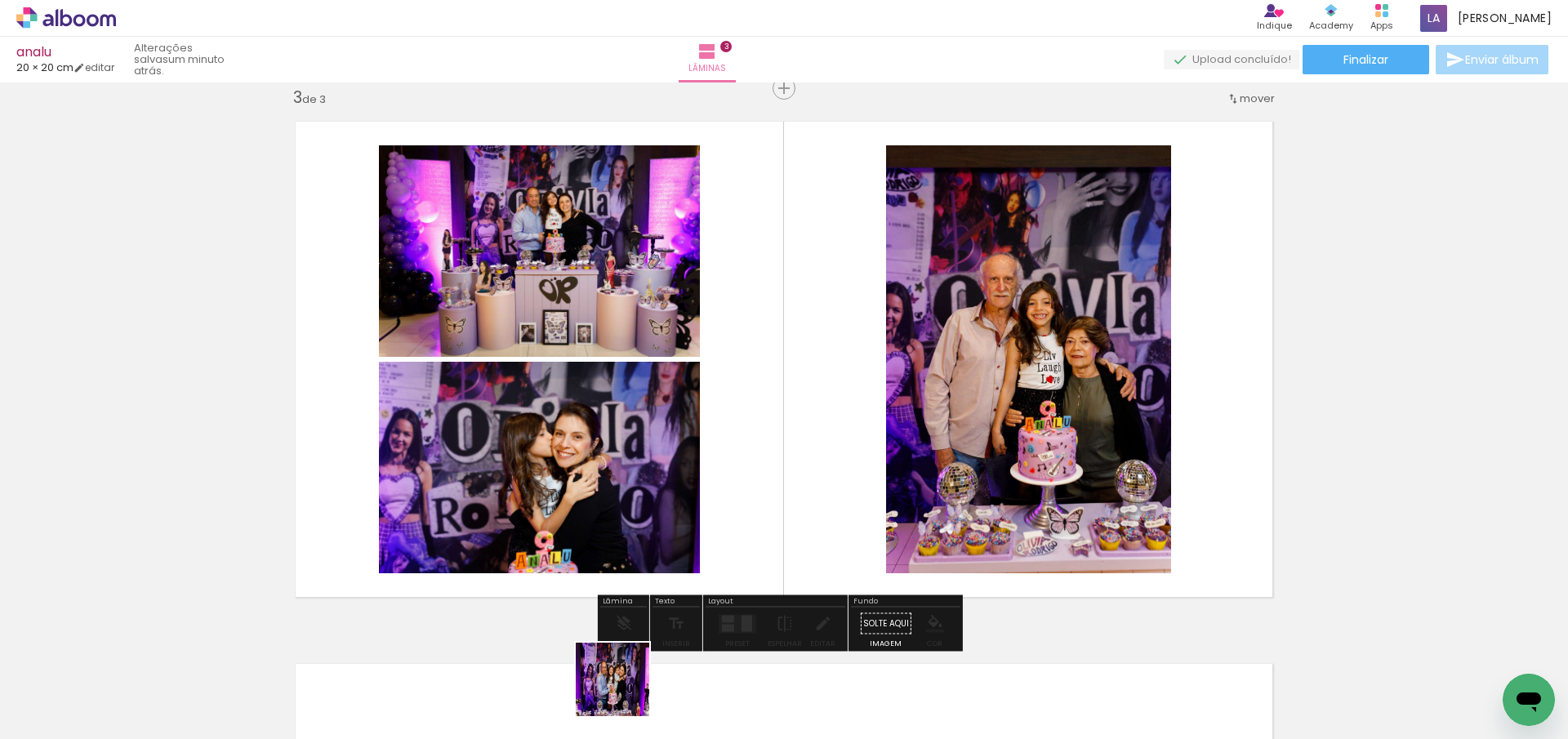
drag, startPoint x: 625, startPoint y: 692, endPoint x: 687, endPoint y: 500, distance: 201.8
click at [691, 489] on quentale-workspace at bounding box center [784, 370] width 1568 height 739
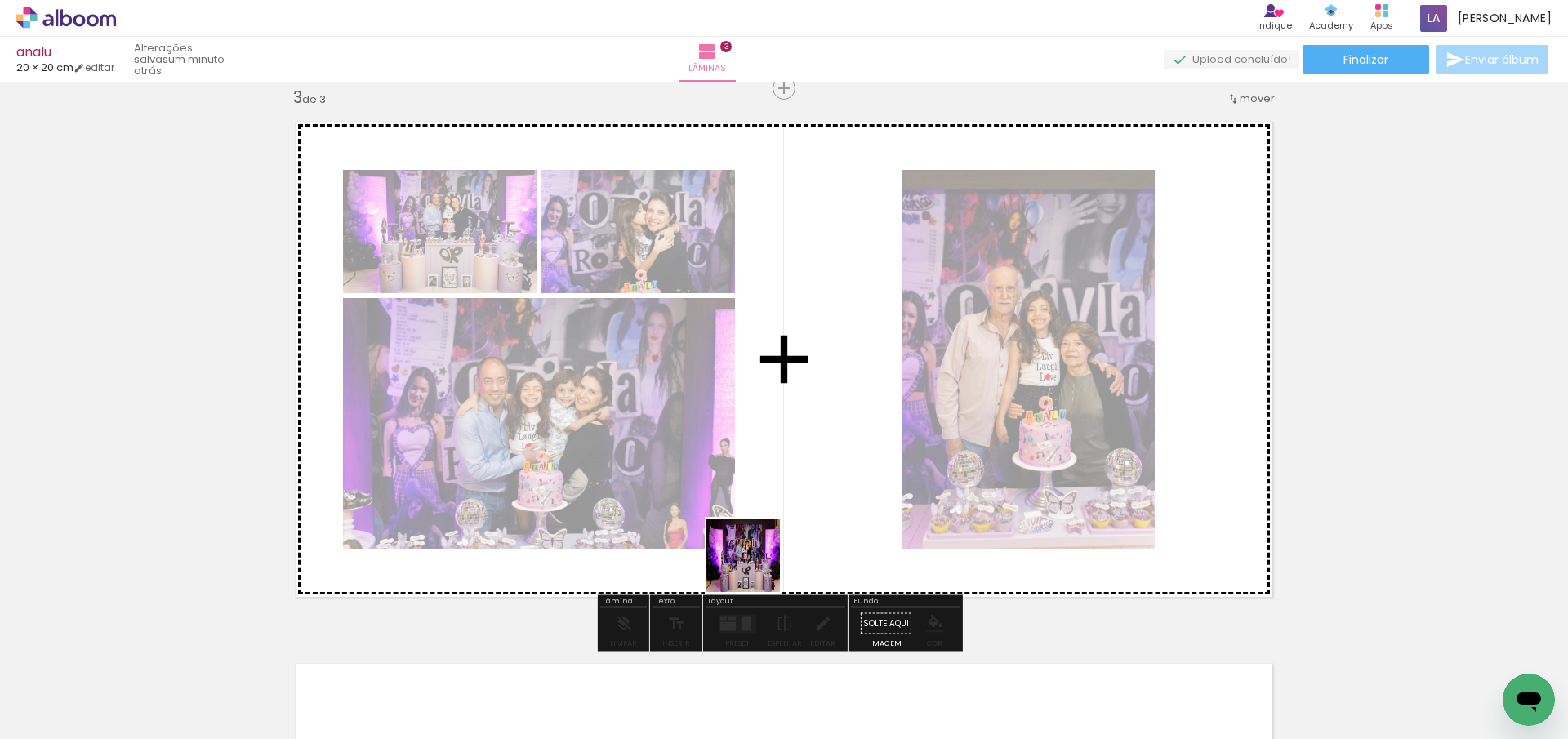
drag, startPoint x: 731, startPoint y: 687, endPoint x: 763, endPoint y: 552, distance: 138.7
click at [766, 525] on quentale-workspace at bounding box center [784, 370] width 1568 height 739
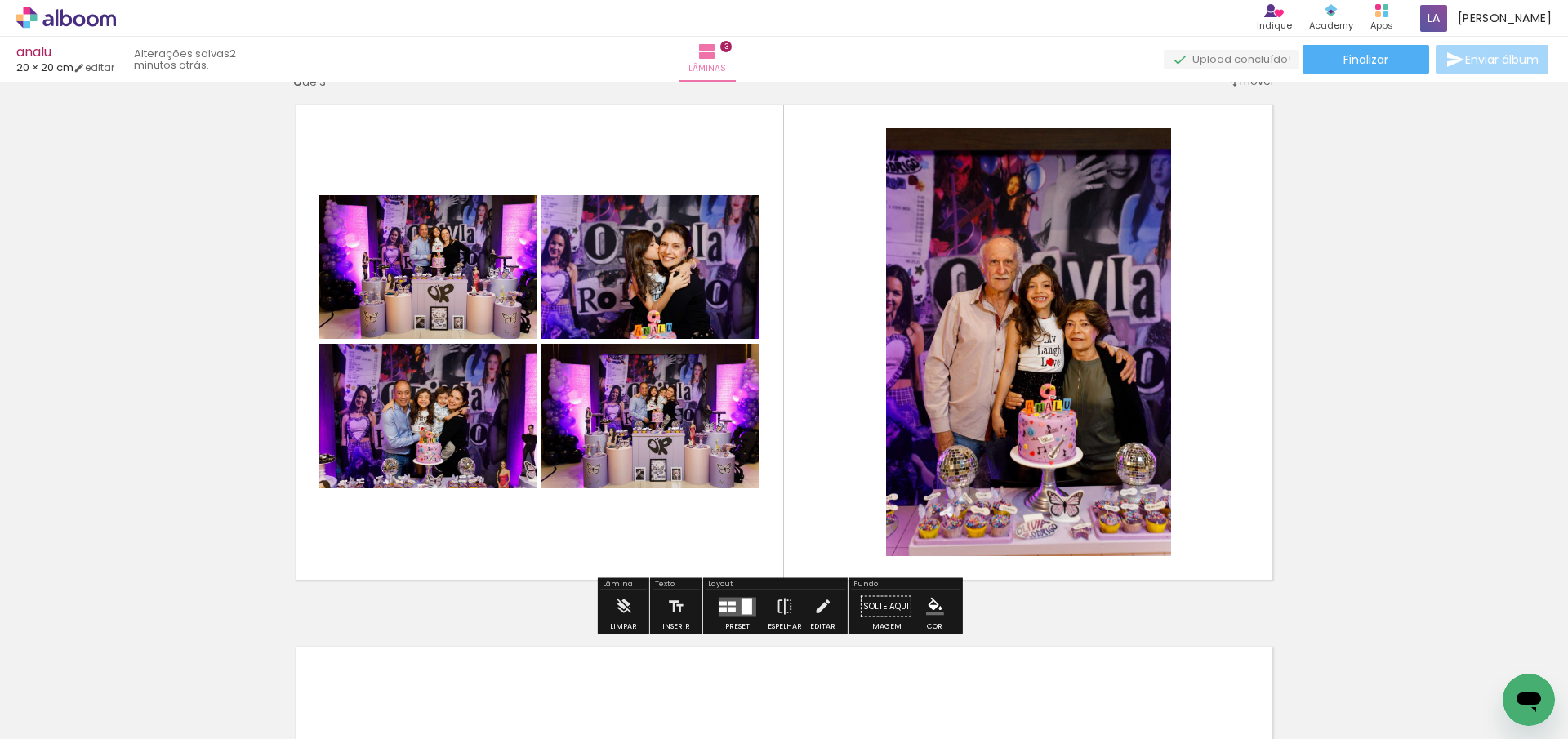
scroll to position [1128, 0]
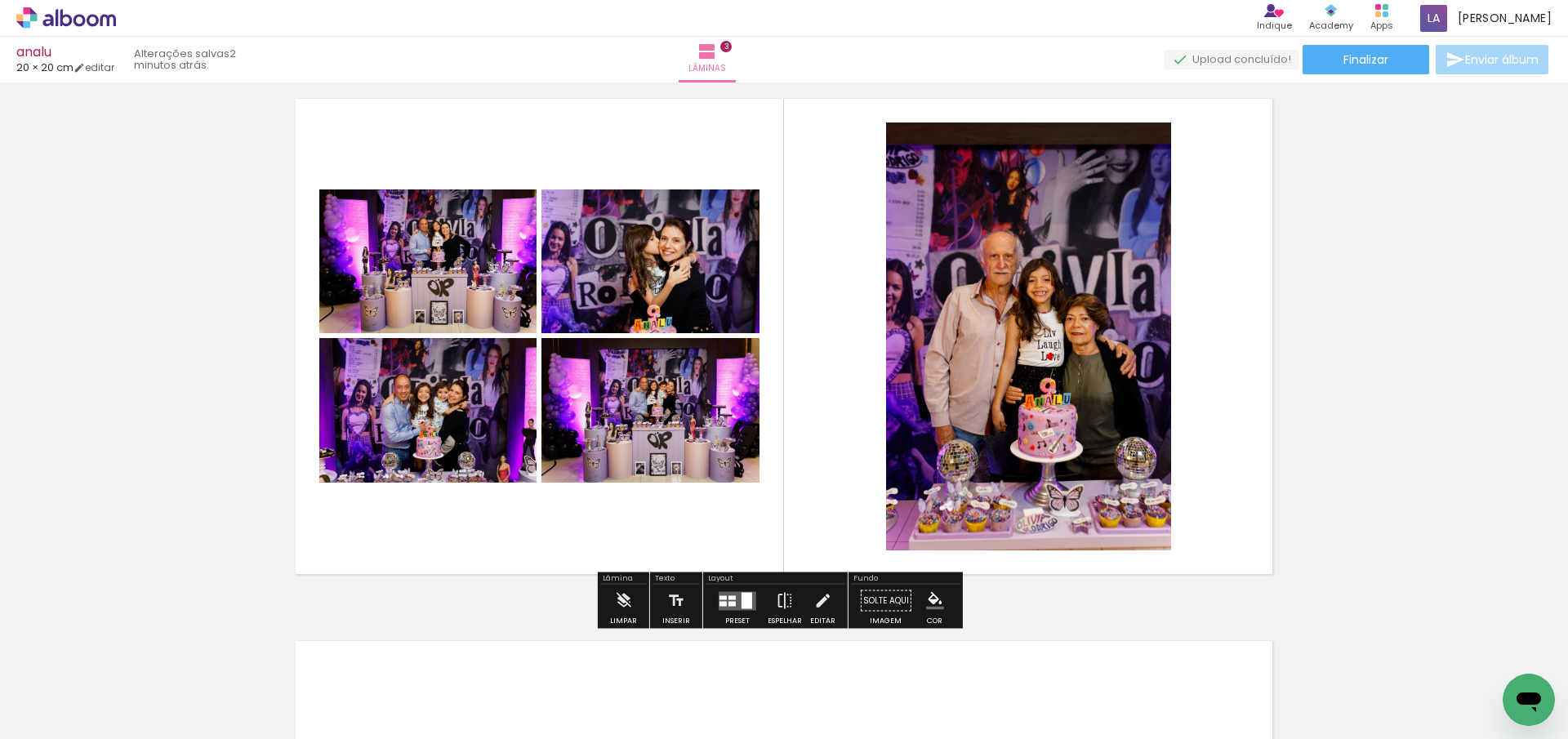
drag, startPoint x: 799, startPoint y: 686, endPoint x: 824, endPoint y: 486, distance: 201.6
click at [826, 479] on quentale-workspace at bounding box center [784, 370] width 1568 height 739
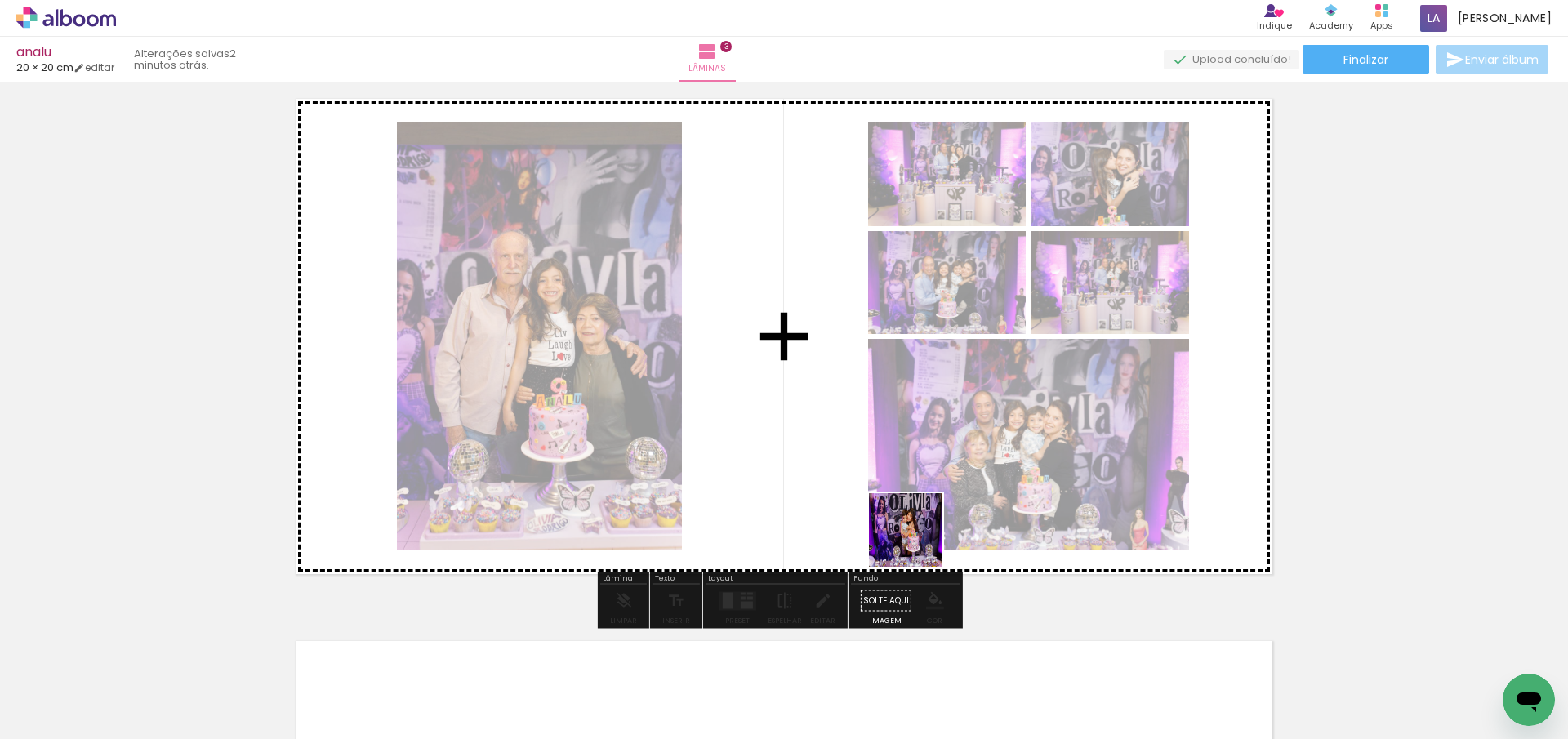
drag, startPoint x: 908, startPoint y: 701, endPoint x: 917, endPoint y: 542, distance: 159.3
click at [918, 543] on quentale-workspace at bounding box center [784, 370] width 1568 height 739
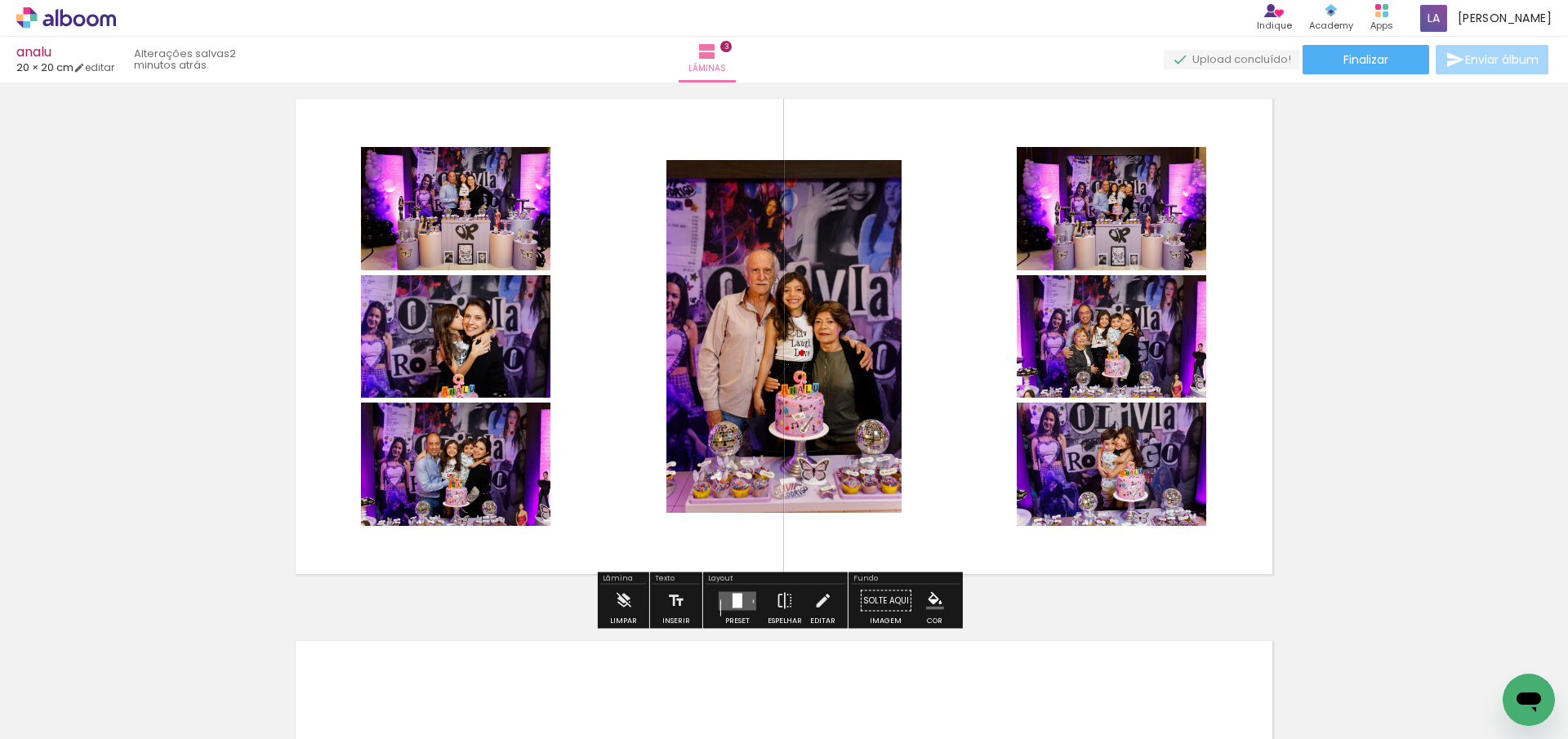
click at [739, 599] on quentale-layouter at bounding box center [737, 601] width 37 height 19
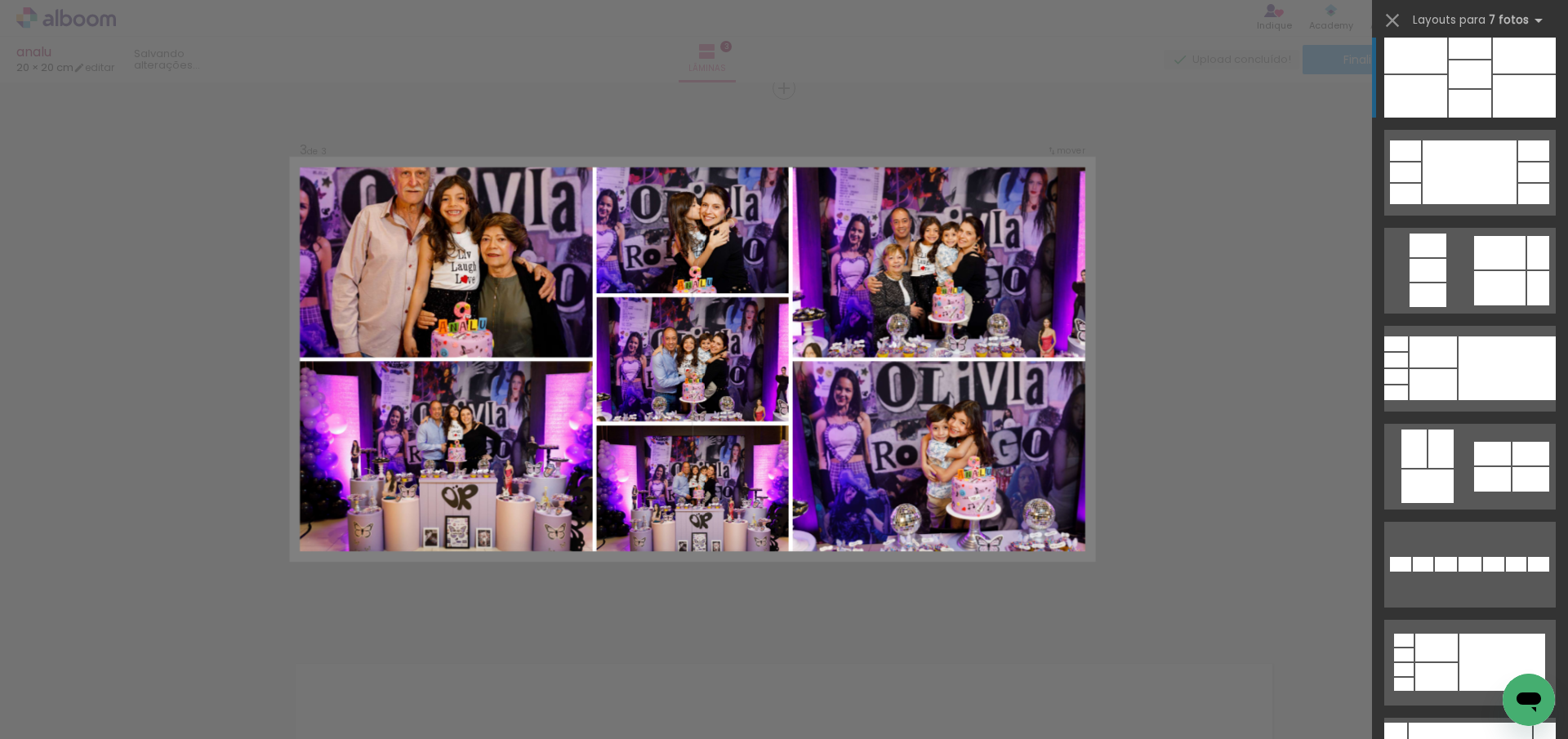
scroll to position [4937, 0]
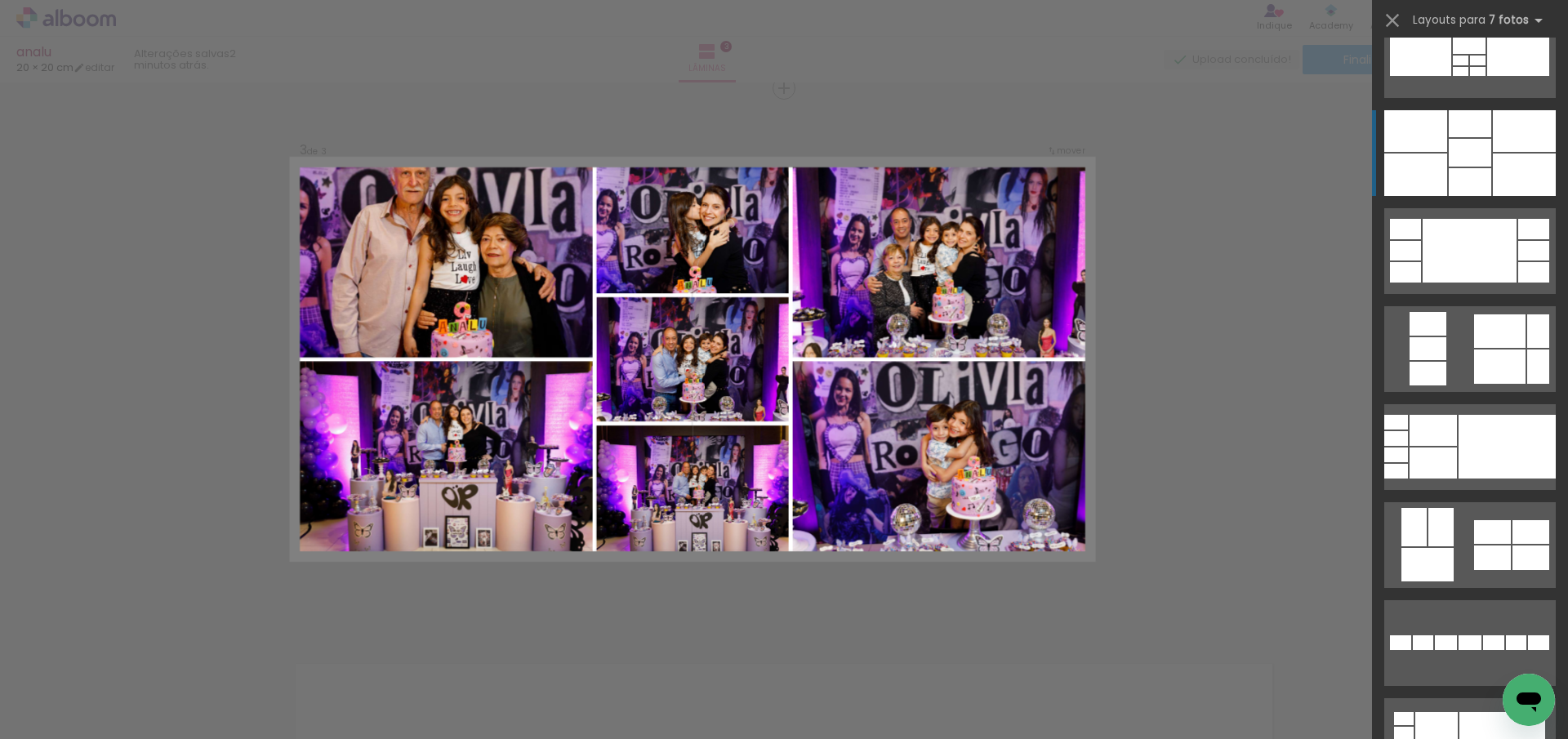
click at [1466, 169] on div at bounding box center [1469, 183] width 43 height 28
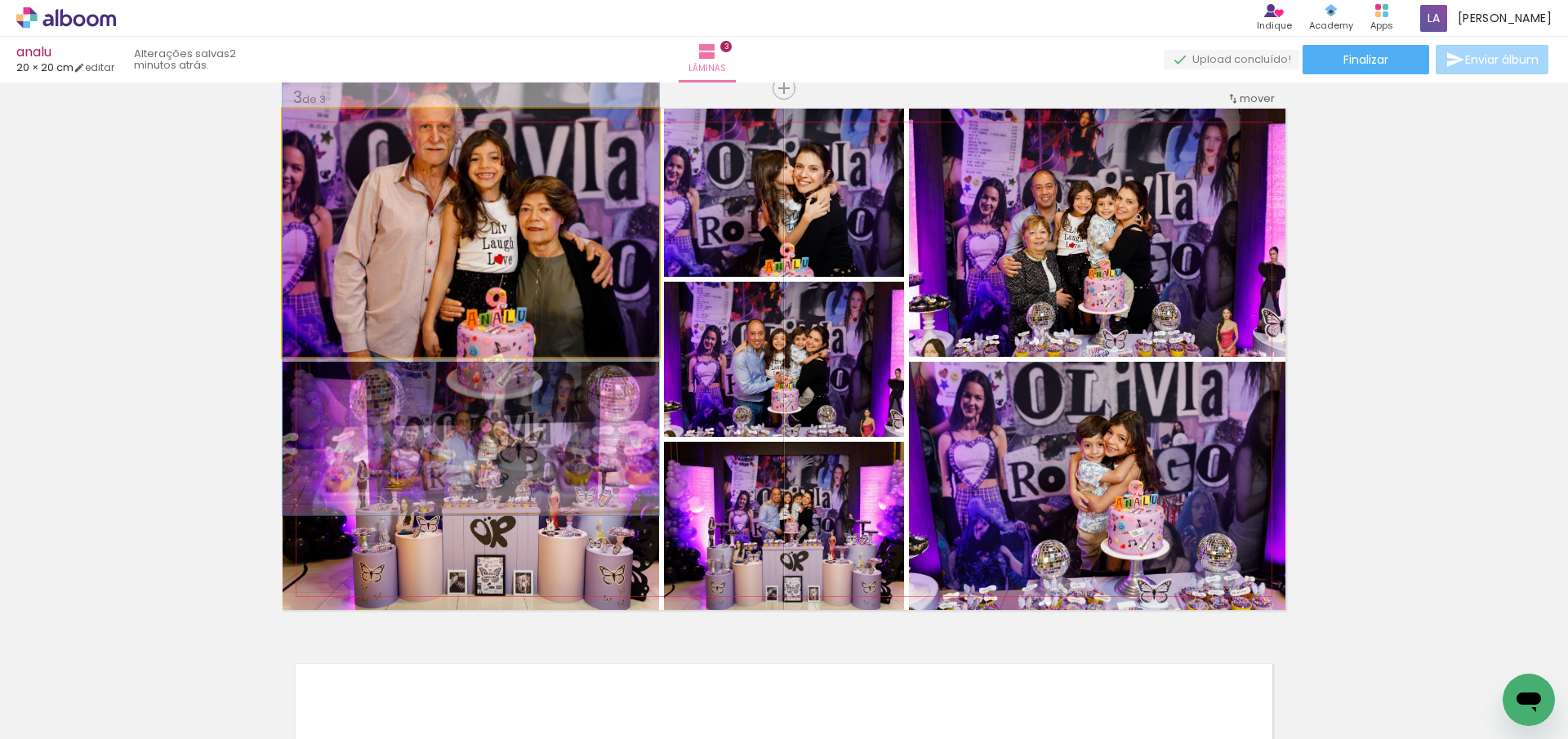
click at [529, 182] on quentale-photo at bounding box center [470, 233] width 376 height 249
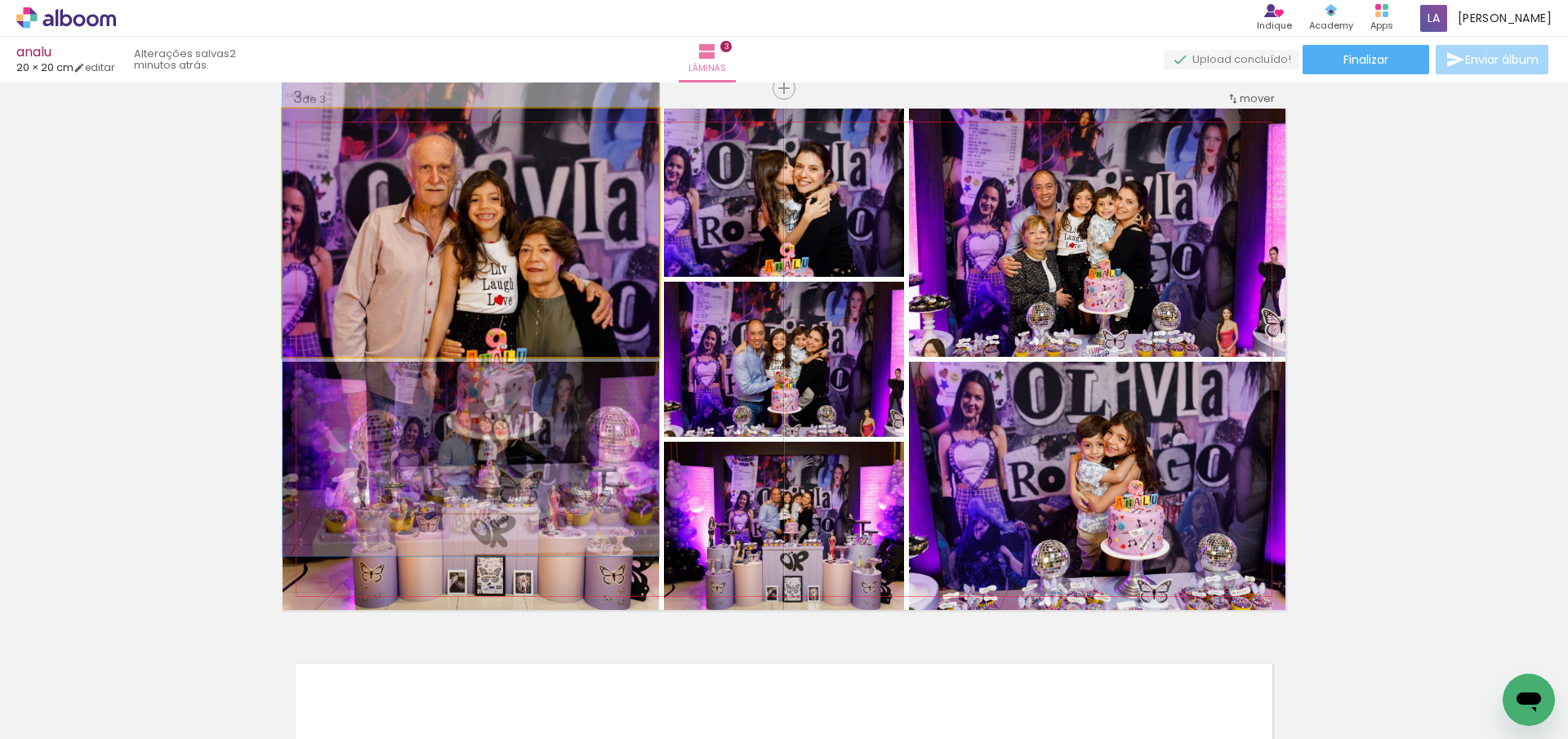
drag, startPoint x: 532, startPoint y: 183, endPoint x: 532, endPoint y: 223, distance: 40.0
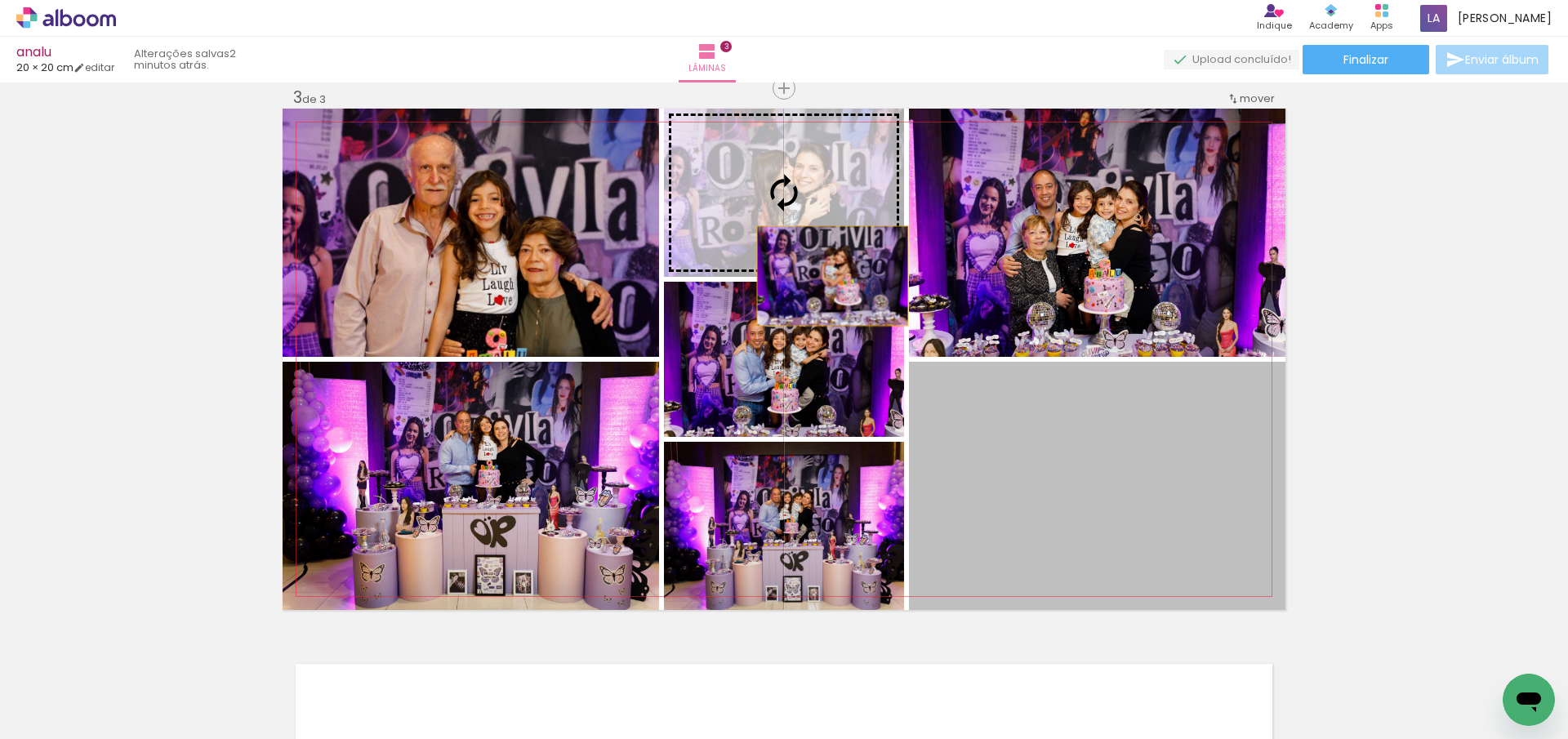
drag, startPoint x: 981, startPoint y: 454, endPoint x: 810, endPoint y: 249, distance: 267.0
click at [0, 0] on slot at bounding box center [0, 0] width 0 height 0
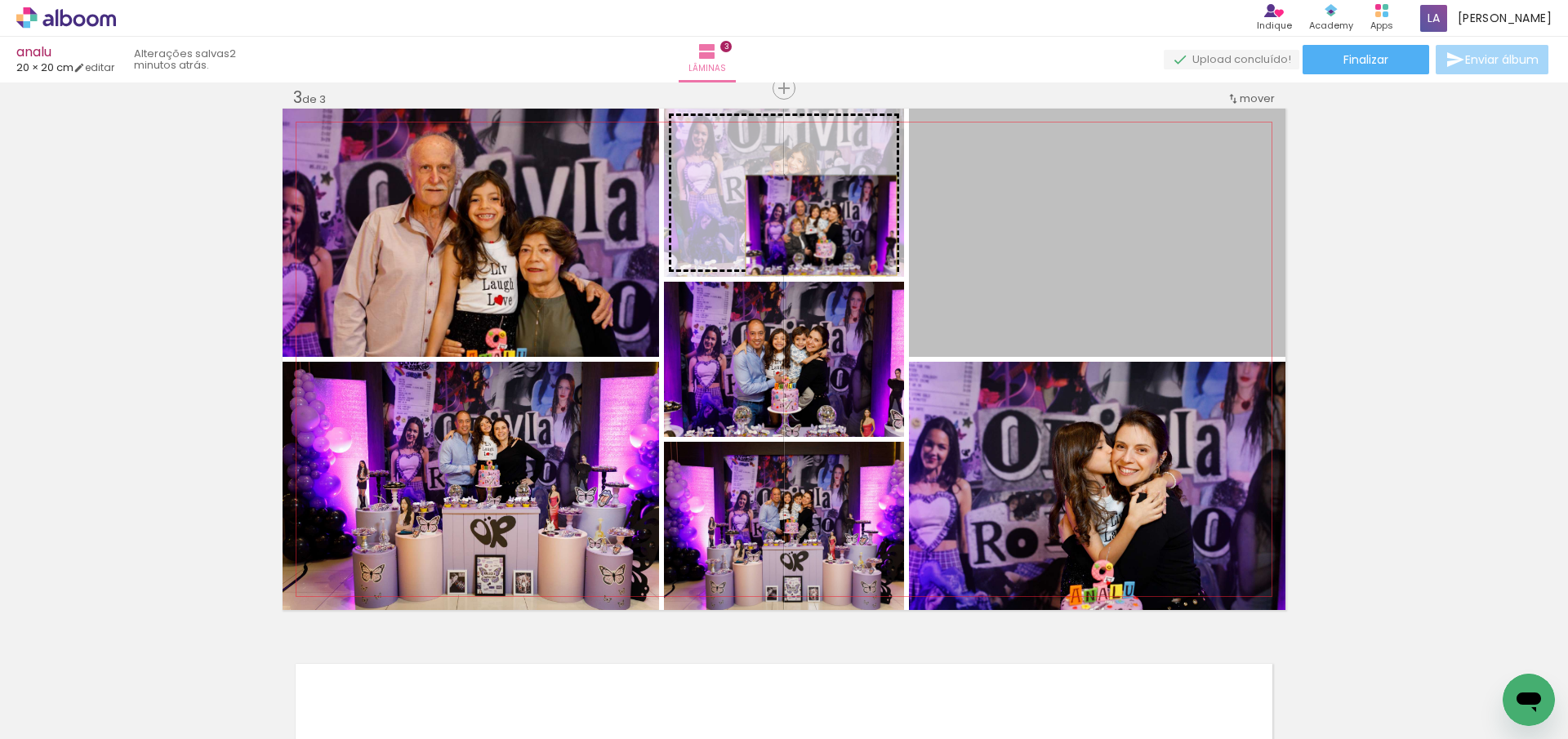
drag, startPoint x: 1000, startPoint y: 260, endPoint x: 814, endPoint y: 225, distance: 189.3
click at [0, 0] on slot at bounding box center [0, 0] width 0 height 0
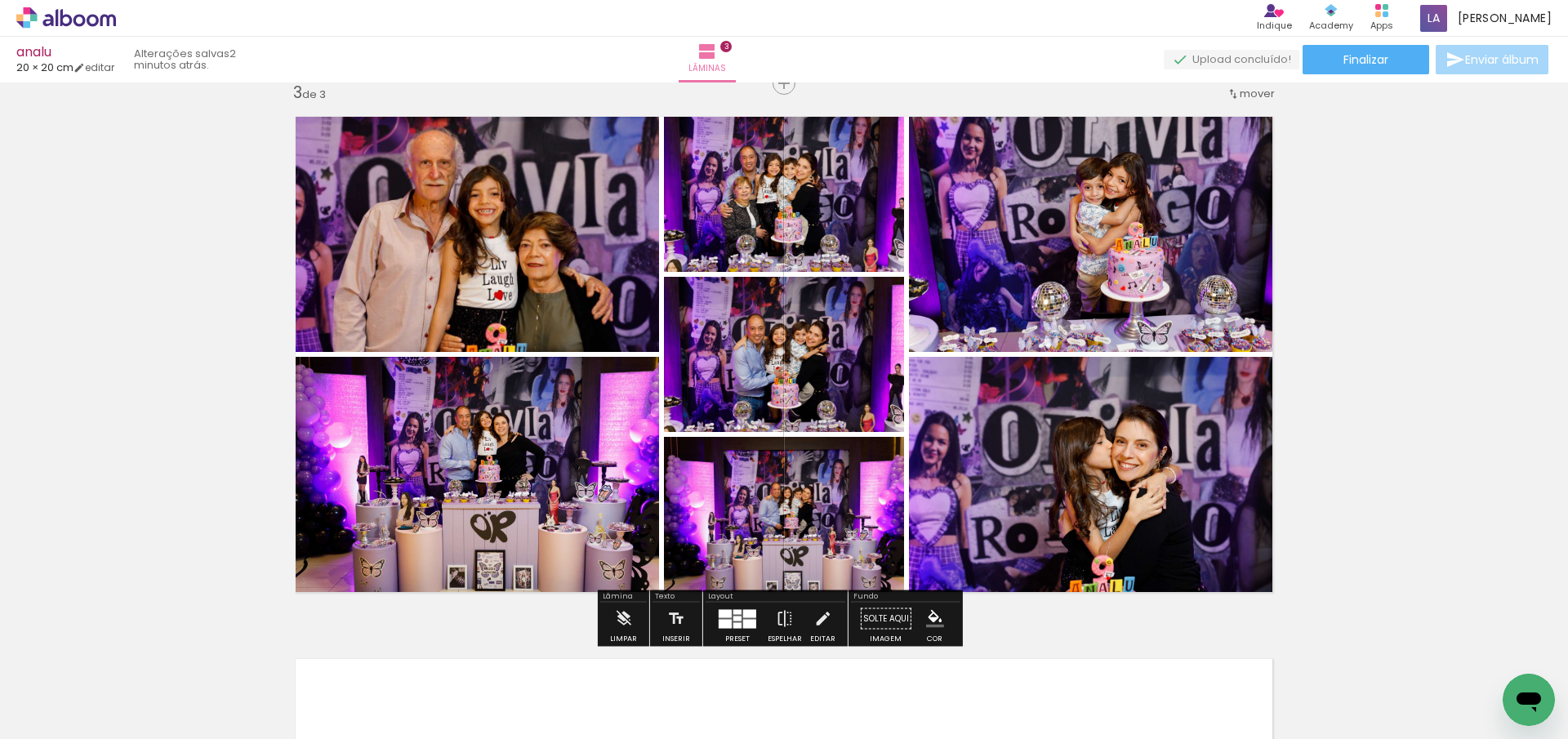
scroll to position [1124, 0]
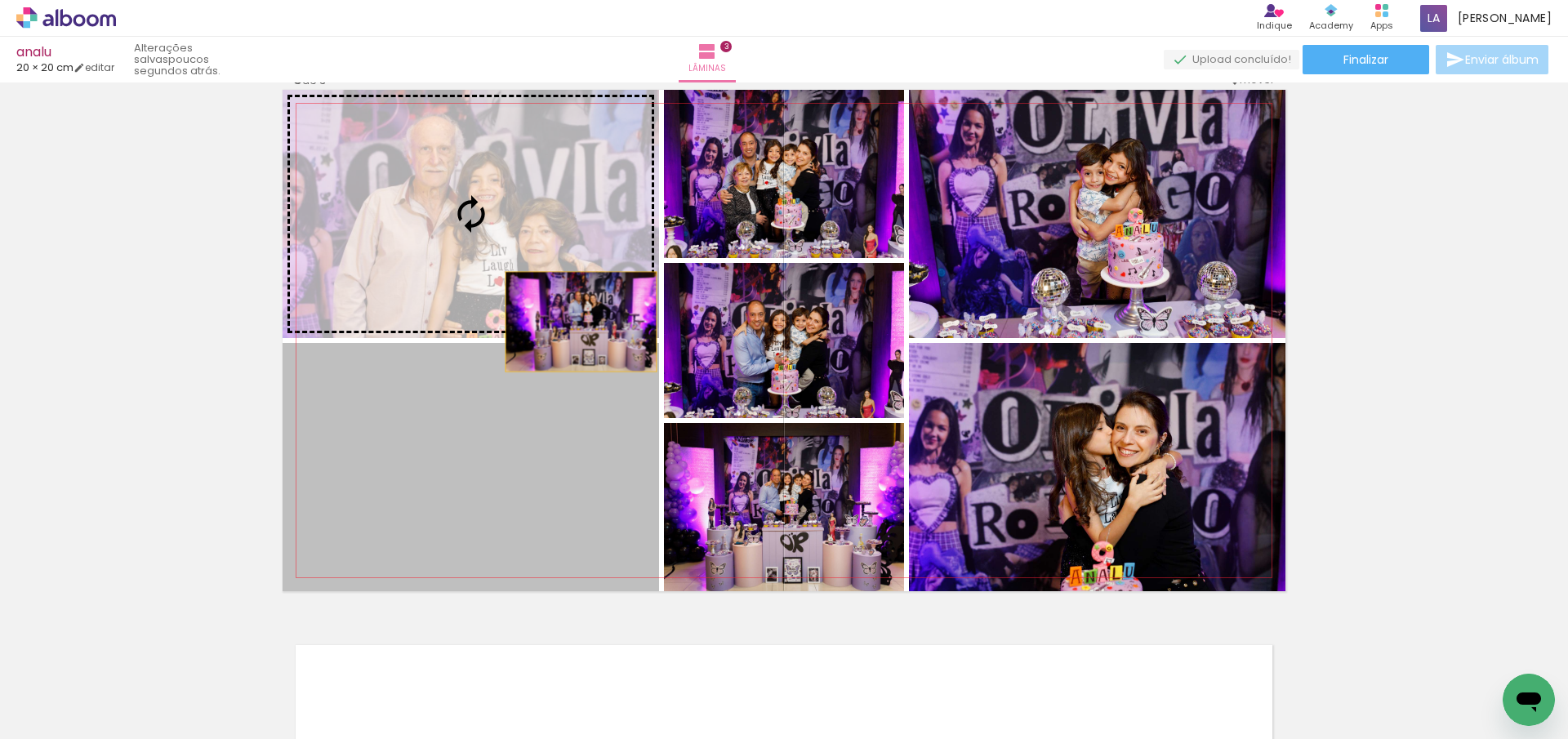
drag, startPoint x: 569, startPoint y: 464, endPoint x: 573, endPoint y: 313, distance: 151.1
click at [0, 0] on slot at bounding box center [0, 0] width 0 height 0
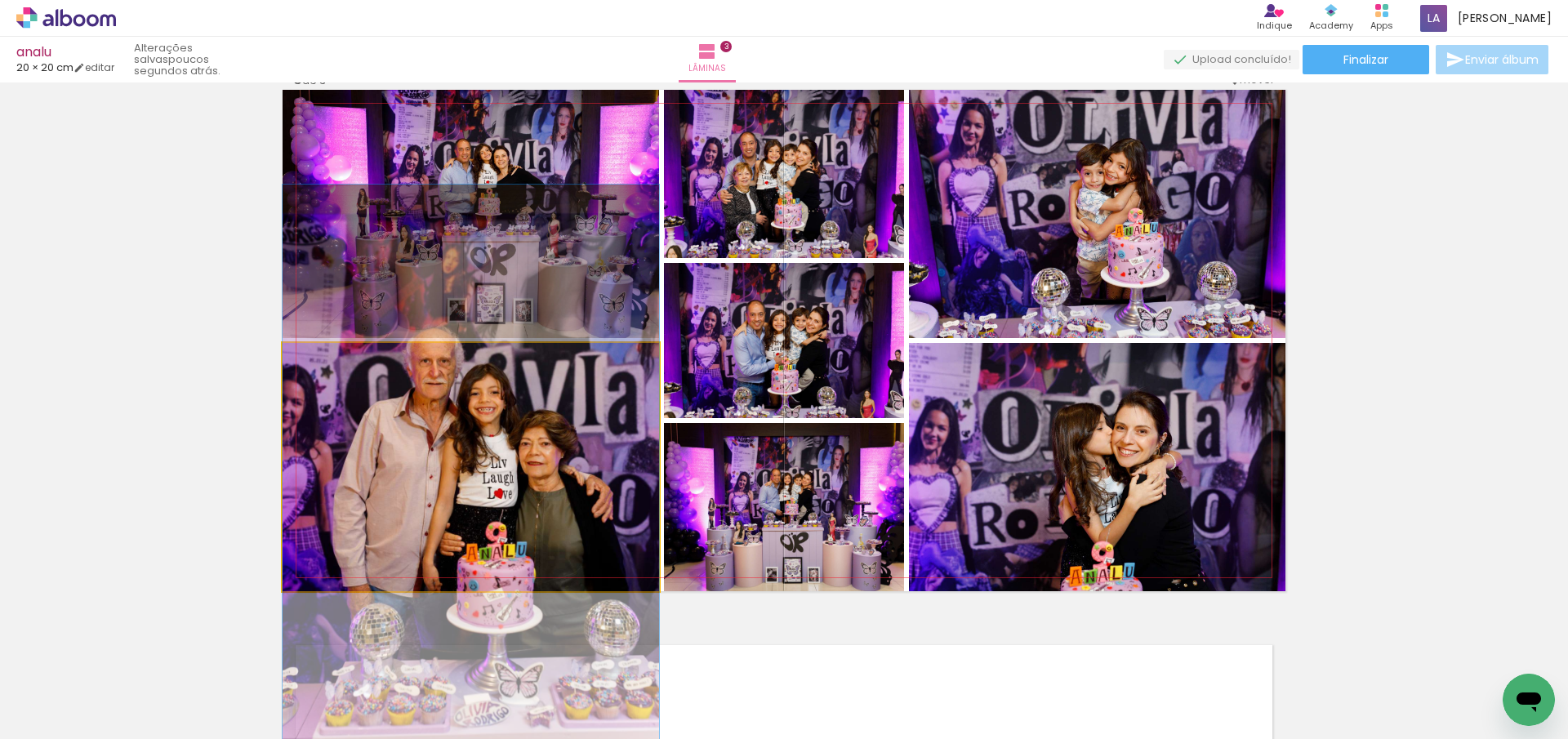
click at [621, 434] on quentale-photo at bounding box center [470, 468] width 376 height 249
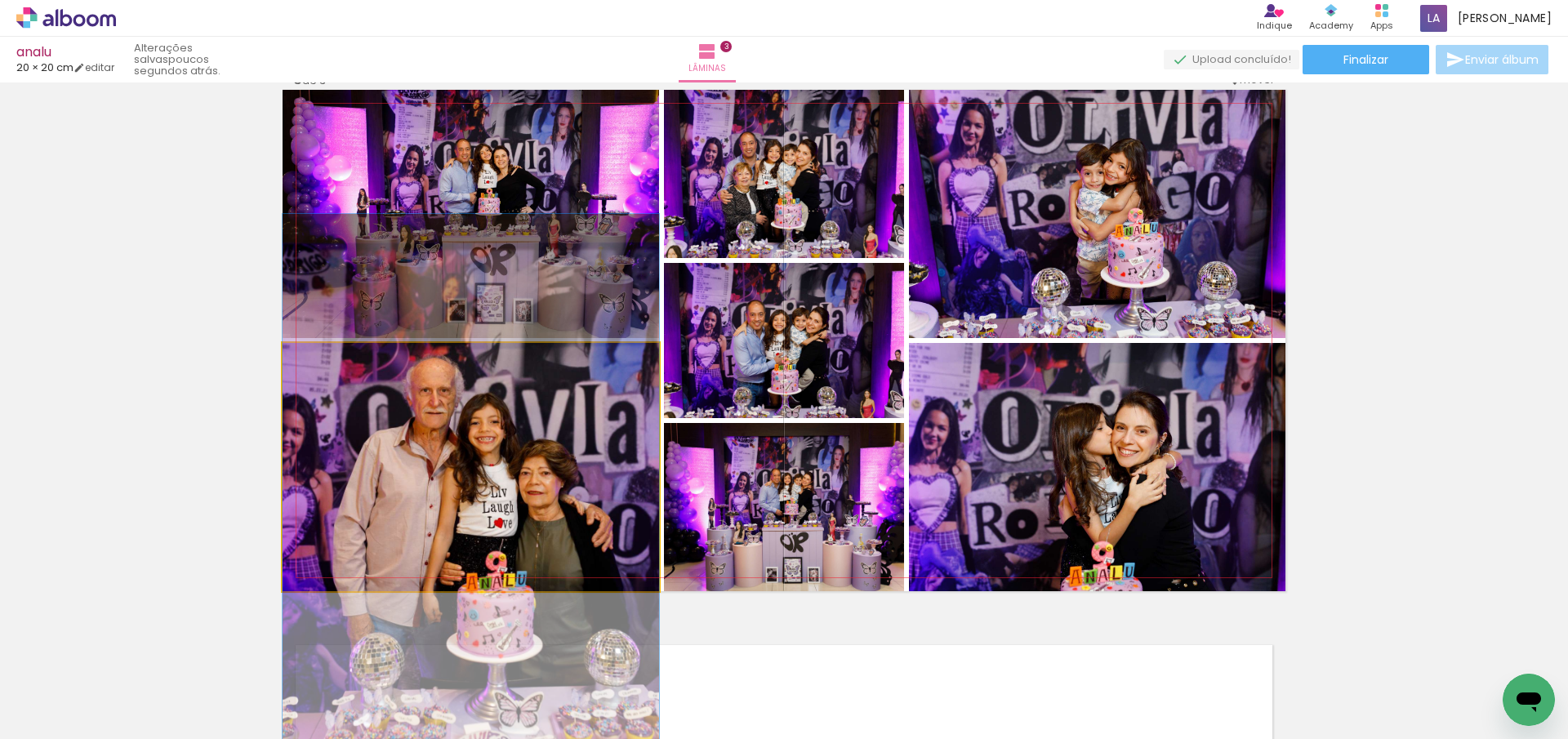
drag, startPoint x: 621, startPoint y: 432, endPoint x: 616, endPoint y: 462, distance: 30.4
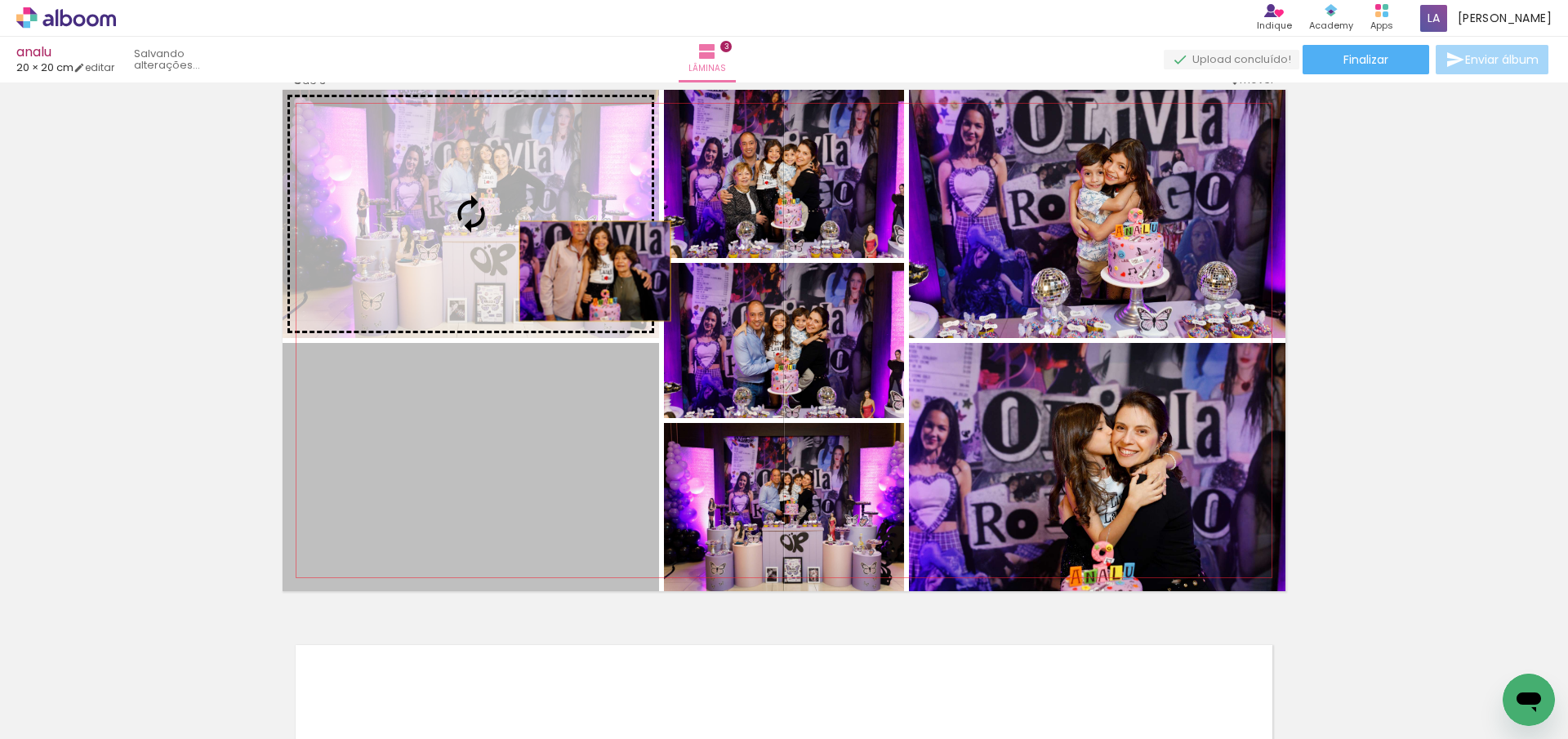
drag, startPoint x: 603, startPoint y: 459, endPoint x: 588, endPoint y: 271, distance: 188.6
click at [0, 0] on slot at bounding box center [0, 0] width 0 height 0
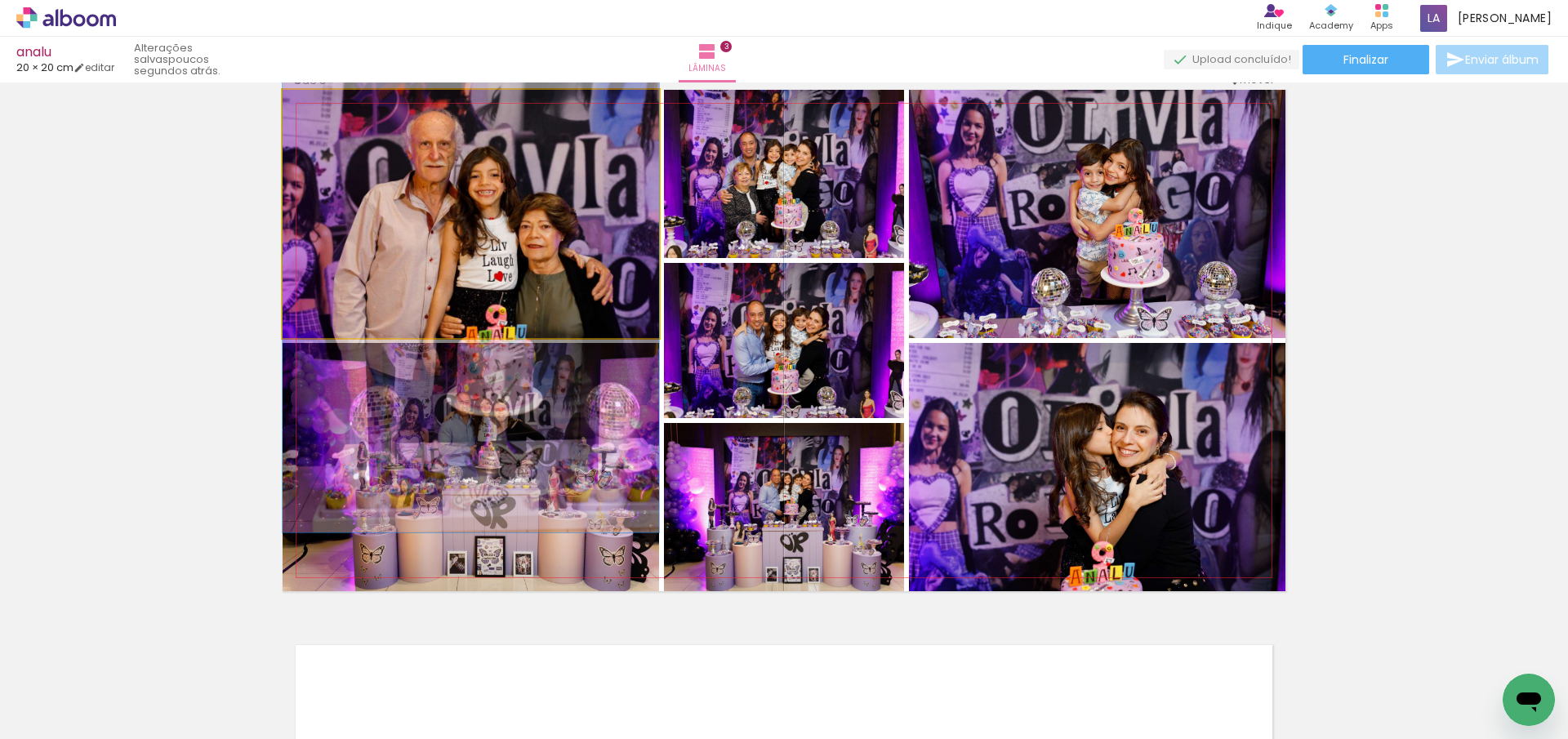
drag, startPoint x: 574, startPoint y: 263, endPoint x: 571, endPoint y: 298, distance: 35.1
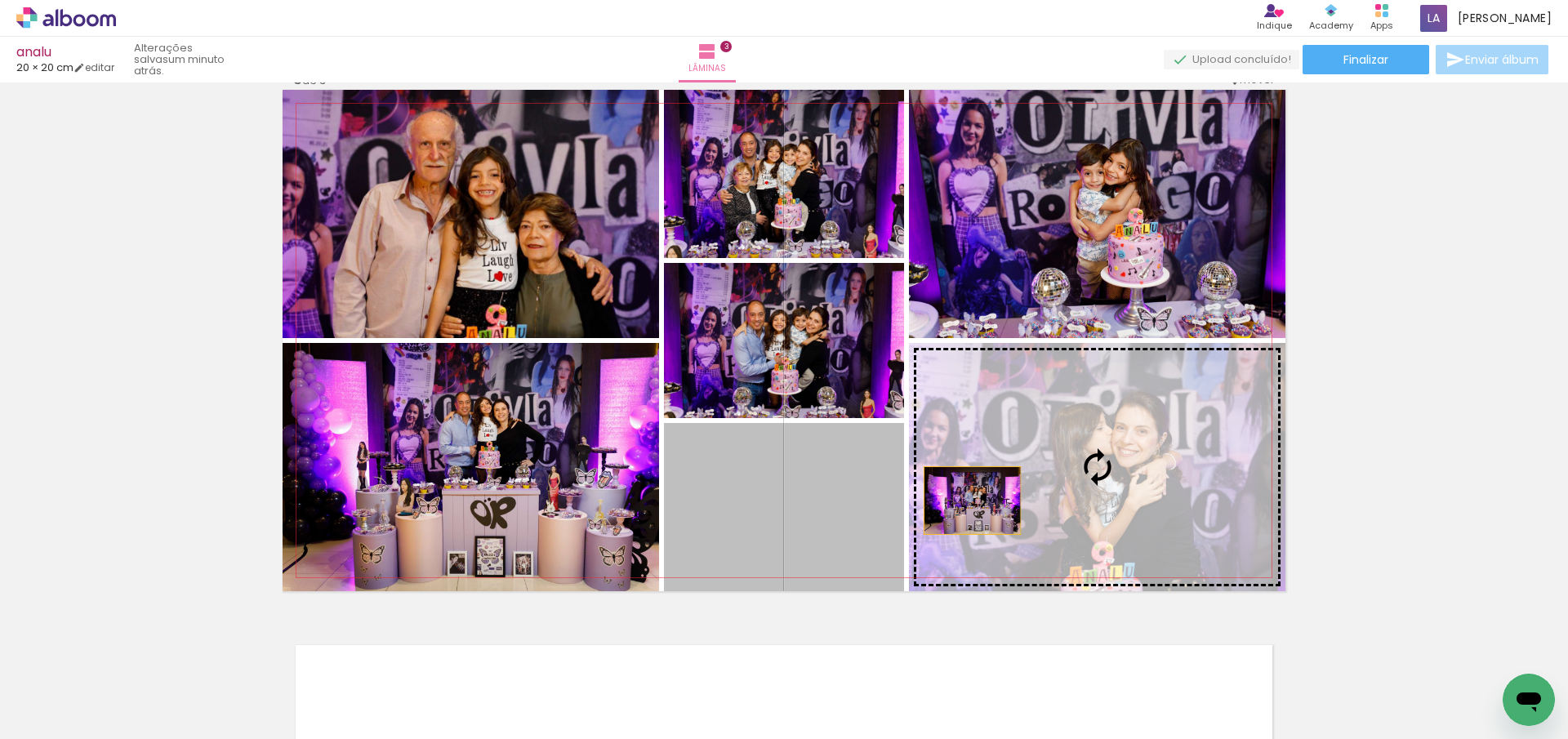
drag, startPoint x: 826, startPoint y: 506, endPoint x: 1008, endPoint y: 501, distance: 182.1
click at [0, 0] on slot at bounding box center [0, 0] width 0 height 0
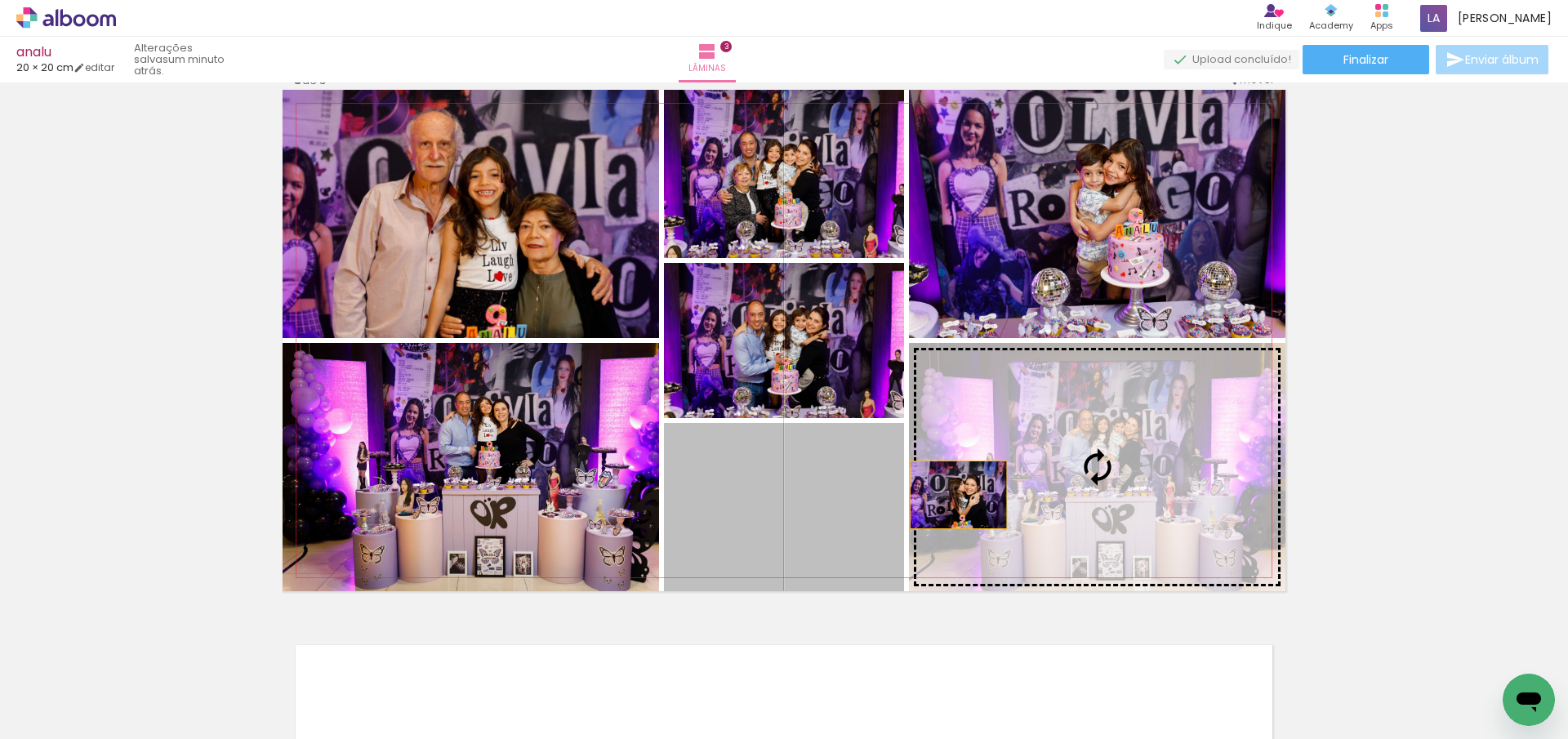
drag, startPoint x: 869, startPoint y: 495, endPoint x: 1029, endPoint y: 495, distance: 160.0
click at [0, 0] on slot at bounding box center [0, 0] width 0 height 0
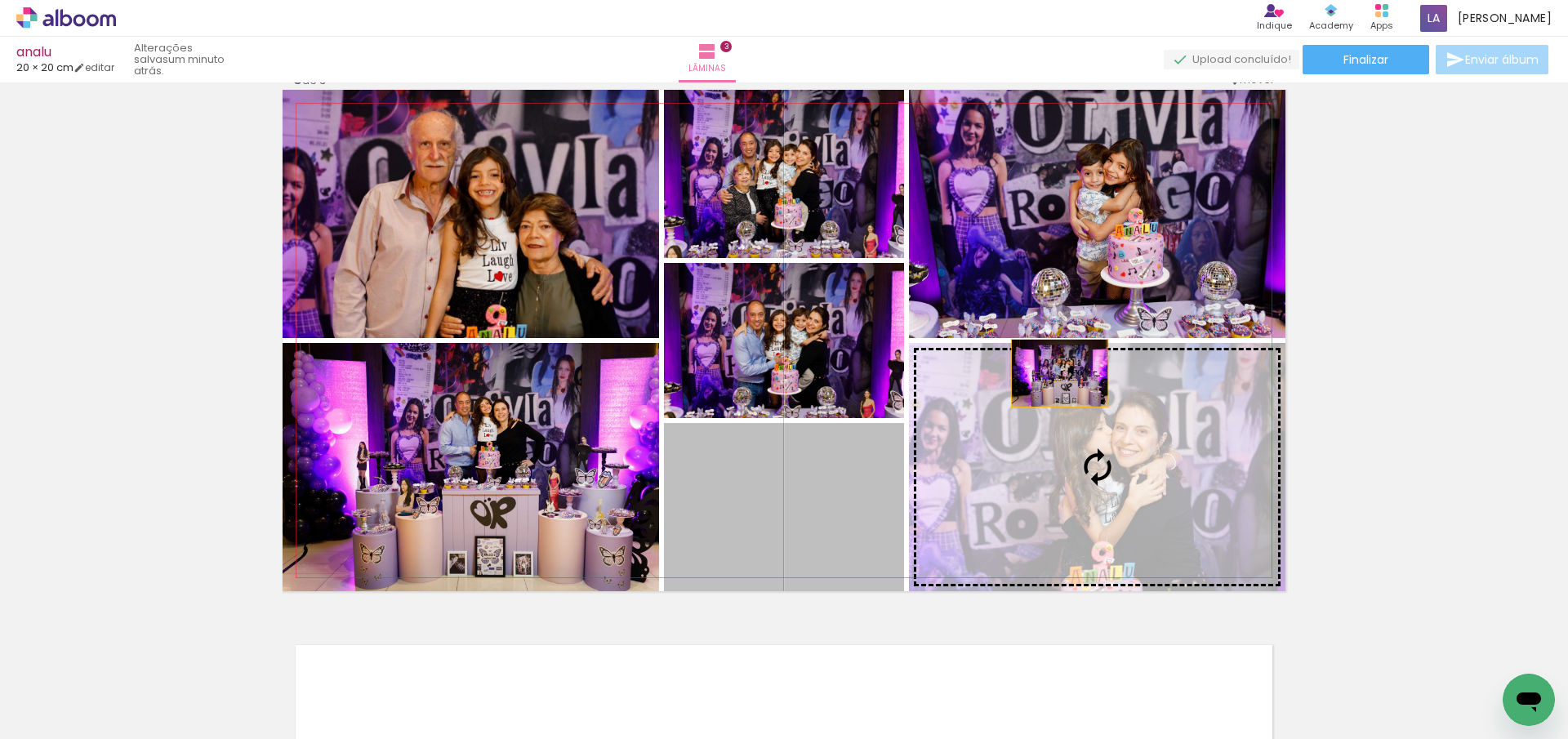
drag, startPoint x: 847, startPoint y: 510, endPoint x: 1093, endPoint y: 333, distance: 303.1
click at [0, 0] on slot at bounding box center [0, 0] width 0 height 0
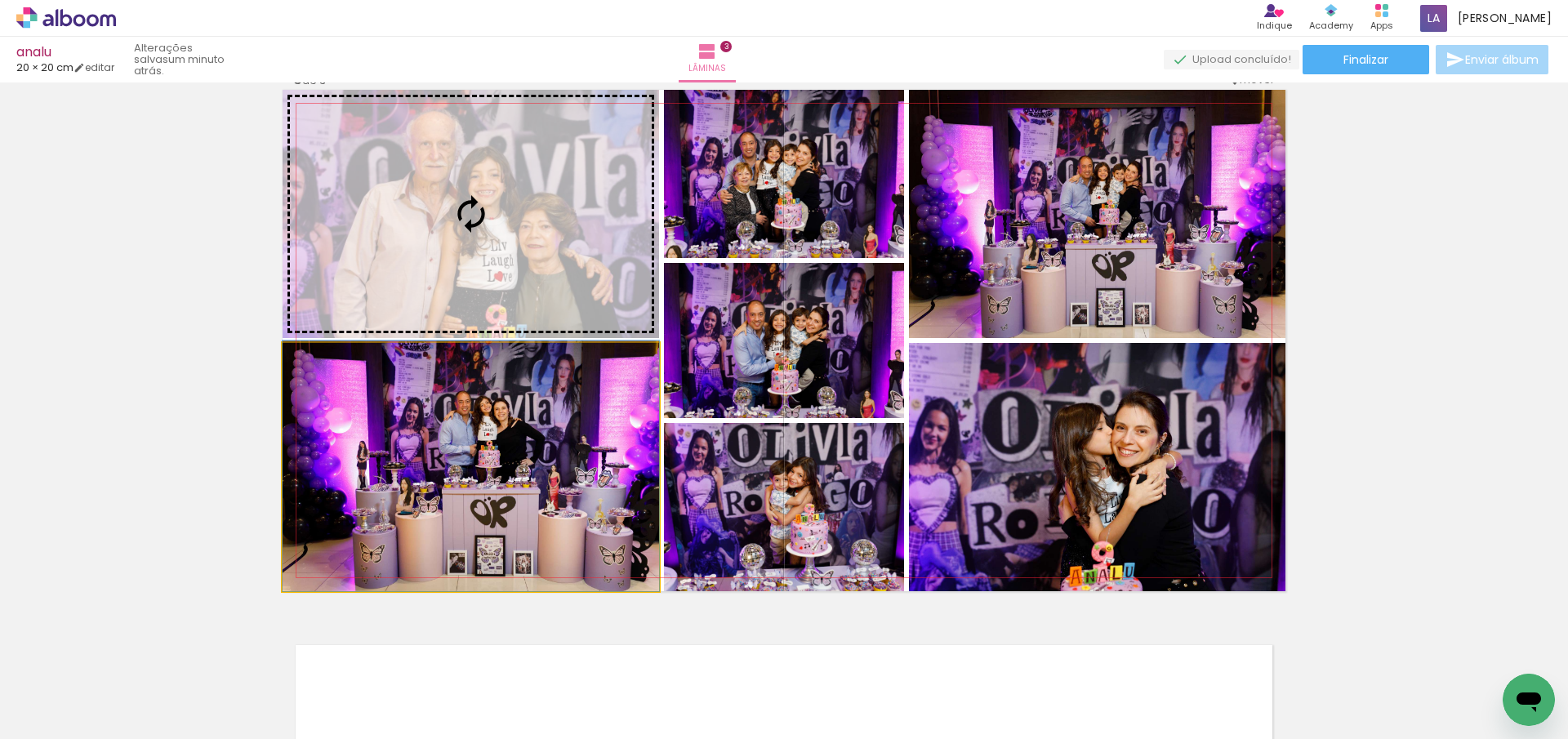
drag, startPoint x: 581, startPoint y: 476, endPoint x: 569, endPoint y: 286, distance: 190.4
click at [0, 0] on slot at bounding box center [0, 0] width 0 height 0
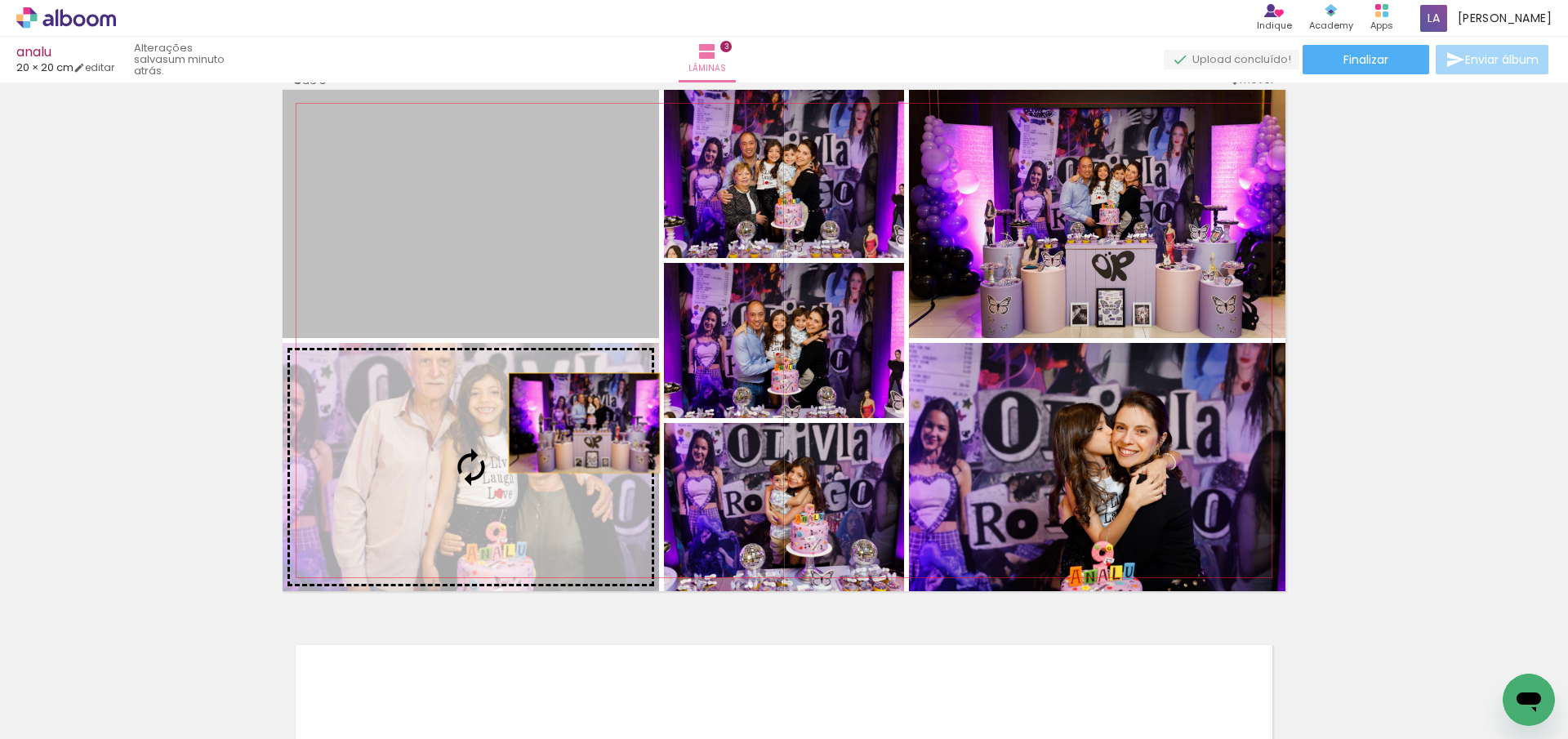
drag, startPoint x: 578, startPoint y: 276, endPoint x: 578, endPoint y: 428, distance: 152.0
click at [0, 0] on slot at bounding box center [0, 0] width 0 height 0
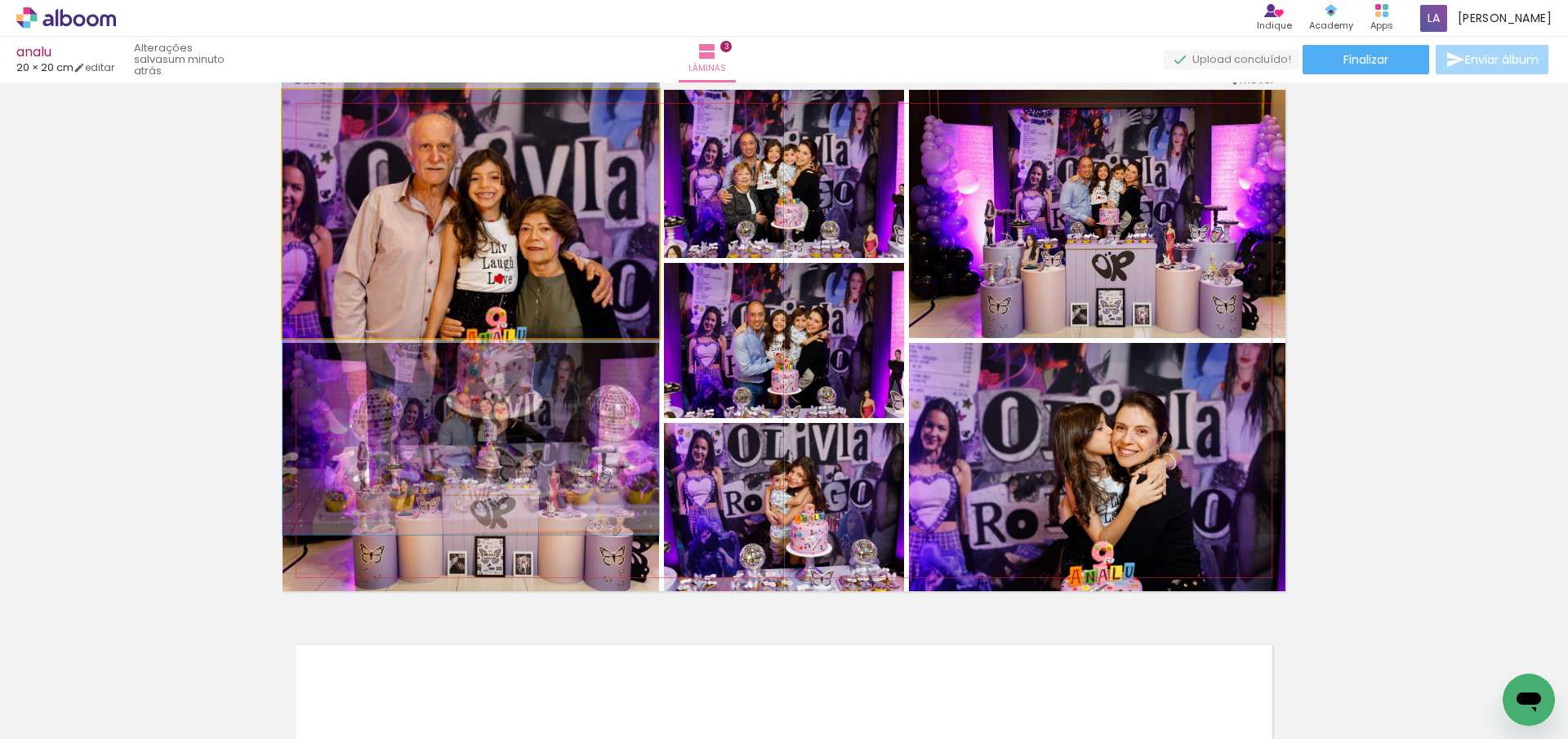
drag, startPoint x: 548, startPoint y: 258, endPoint x: 545, endPoint y: 297, distance: 39.1
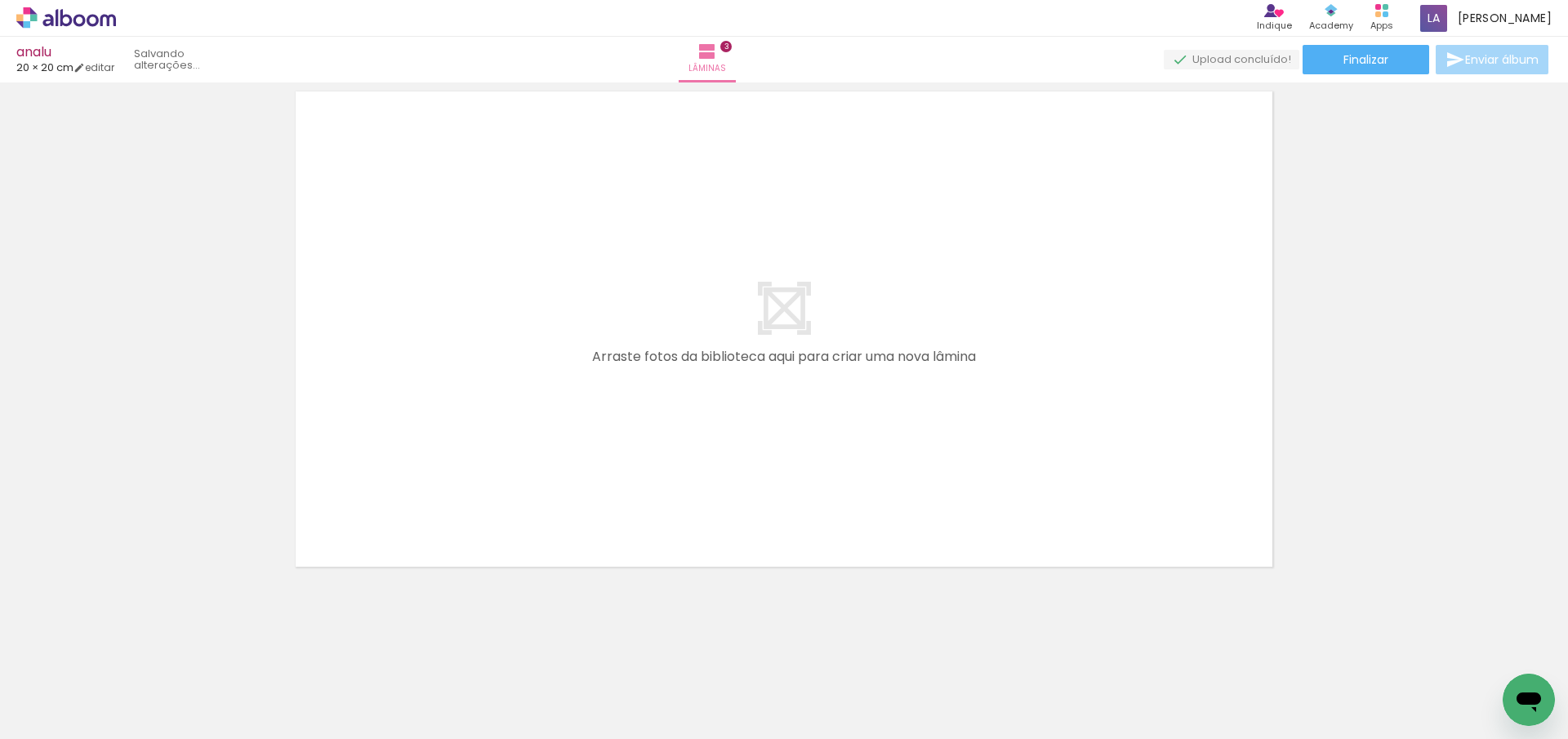
scroll to position [0, 183]
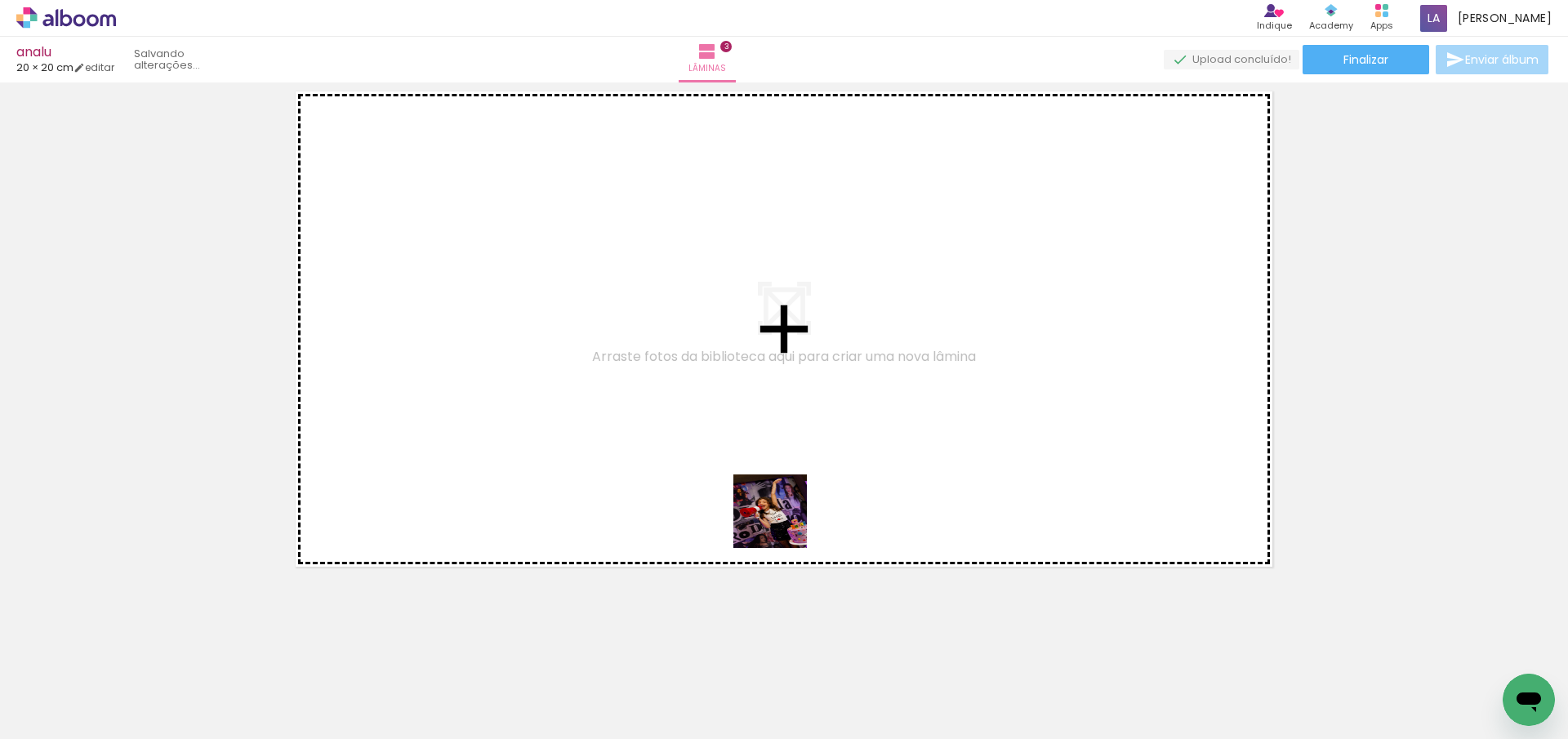
drag, startPoint x: 817, startPoint y: 700, endPoint x: 780, endPoint y: 488, distance: 215.2
click at [780, 488] on quentale-workspace at bounding box center [784, 370] width 1568 height 739
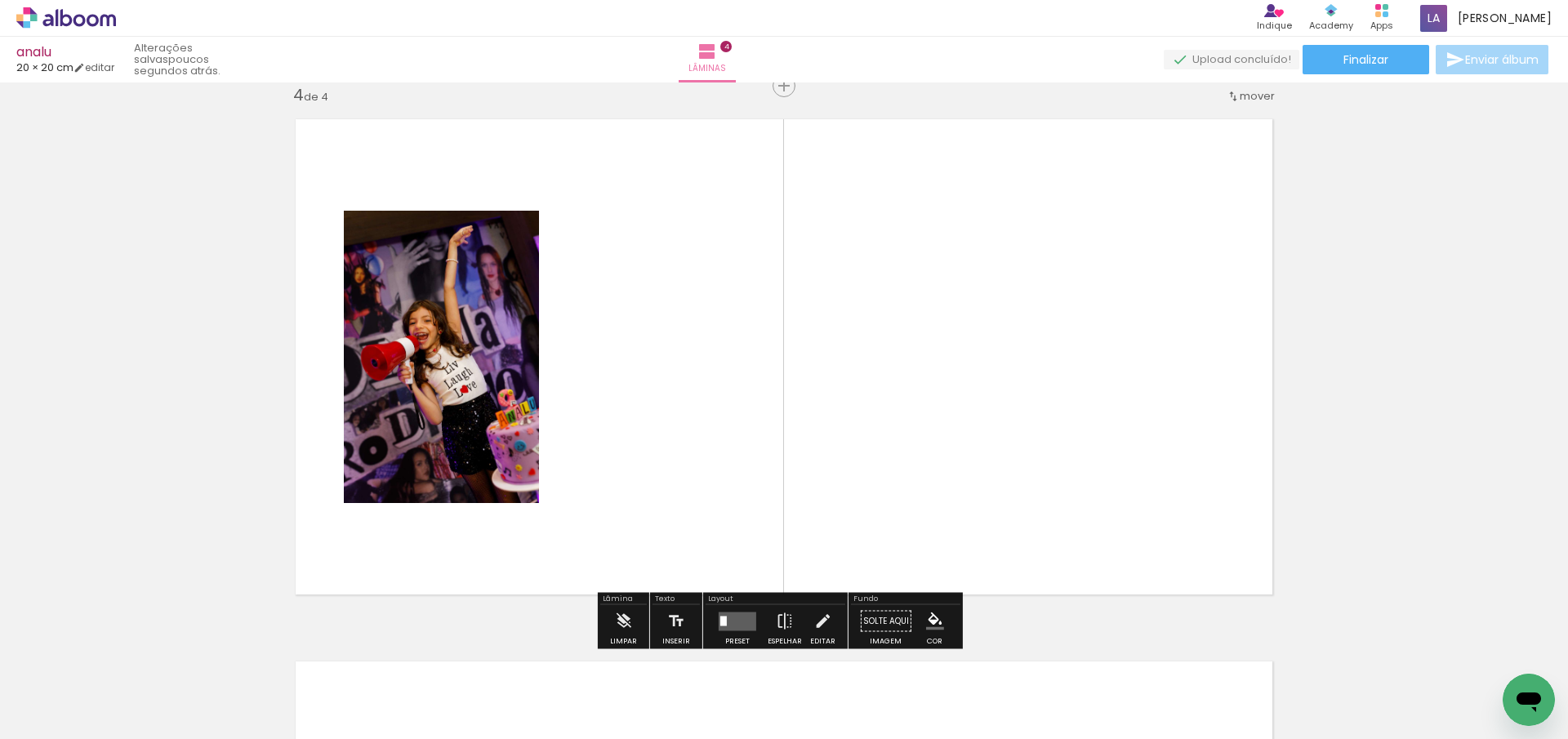
scroll to position [1648, 0]
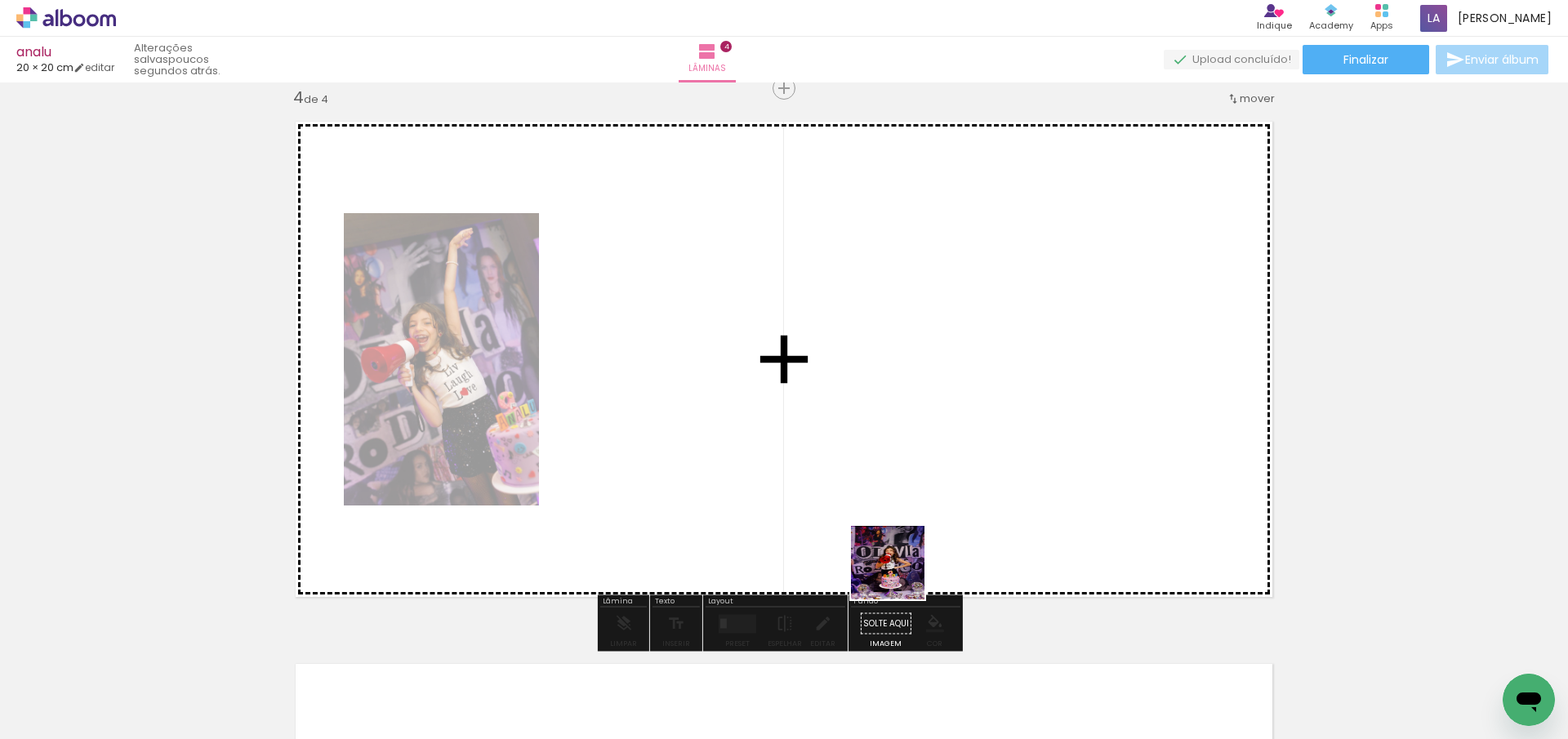
drag, startPoint x: 910, startPoint y: 678, endPoint x: 884, endPoint y: 456, distance: 223.5
click at [887, 459] on quentale-workspace at bounding box center [784, 370] width 1568 height 739
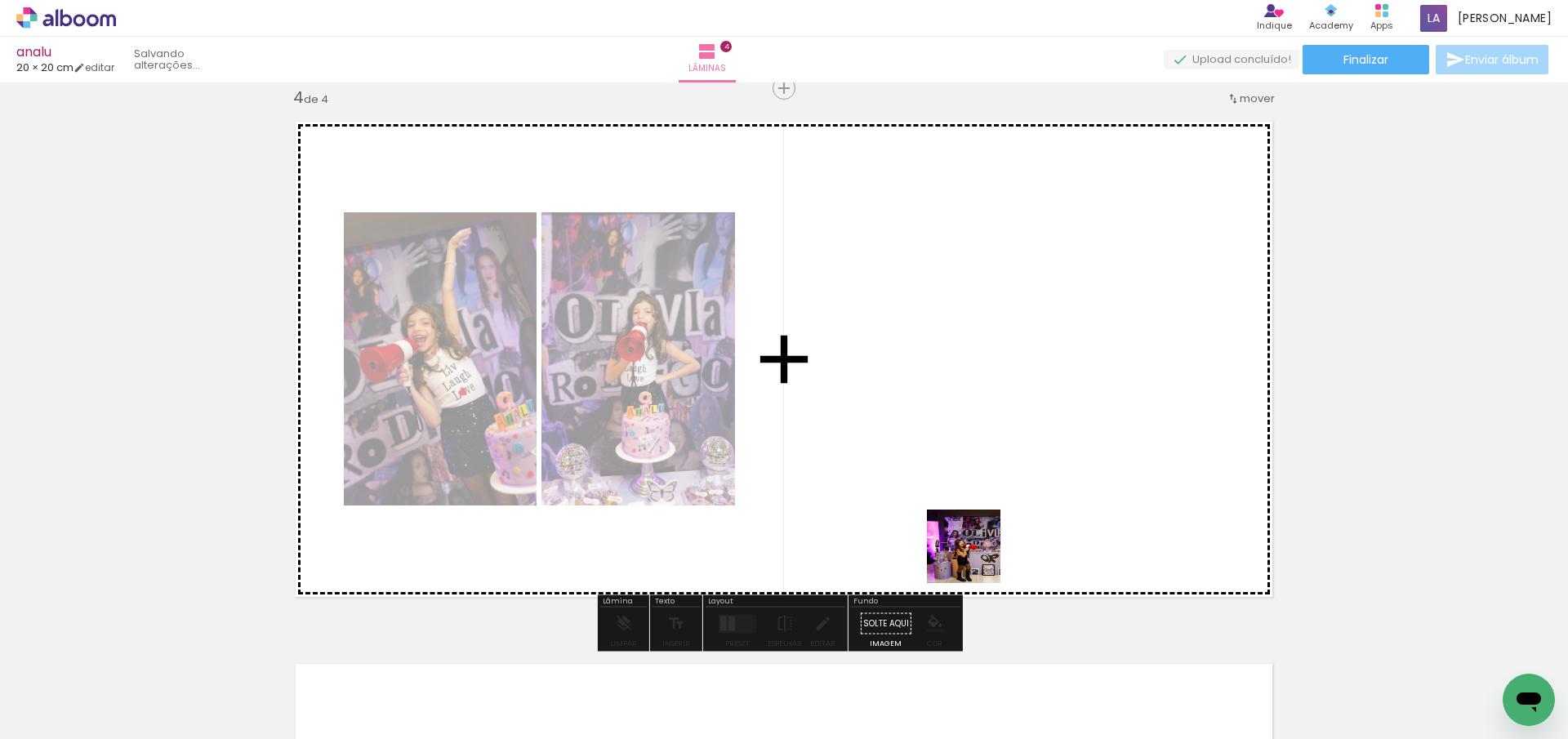
drag, startPoint x: 987, startPoint y: 675, endPoint x: 971, endPoint y: 500, distance: 175.7
click at [971, 500] on quentale-workspace at bounding box center [784, 370] width 1568 height 739
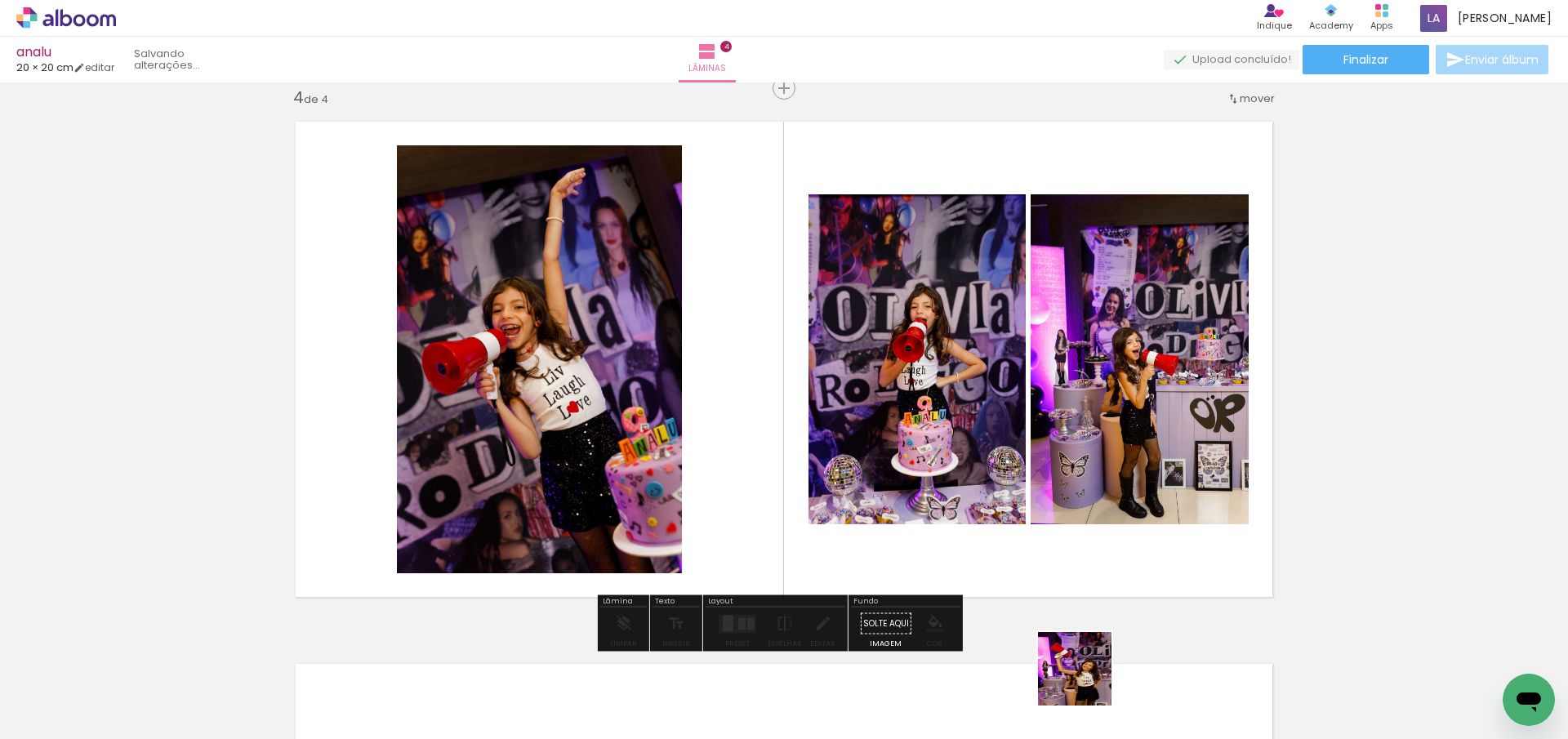
drag, startPoint x: 1086, startPoint y: 689, endPoint x: 1086, endPoint y: 528, distance: 161.0
click at [1081, 468] on quentale-workspace at bounding box center [784, 370] width 1568 height 739
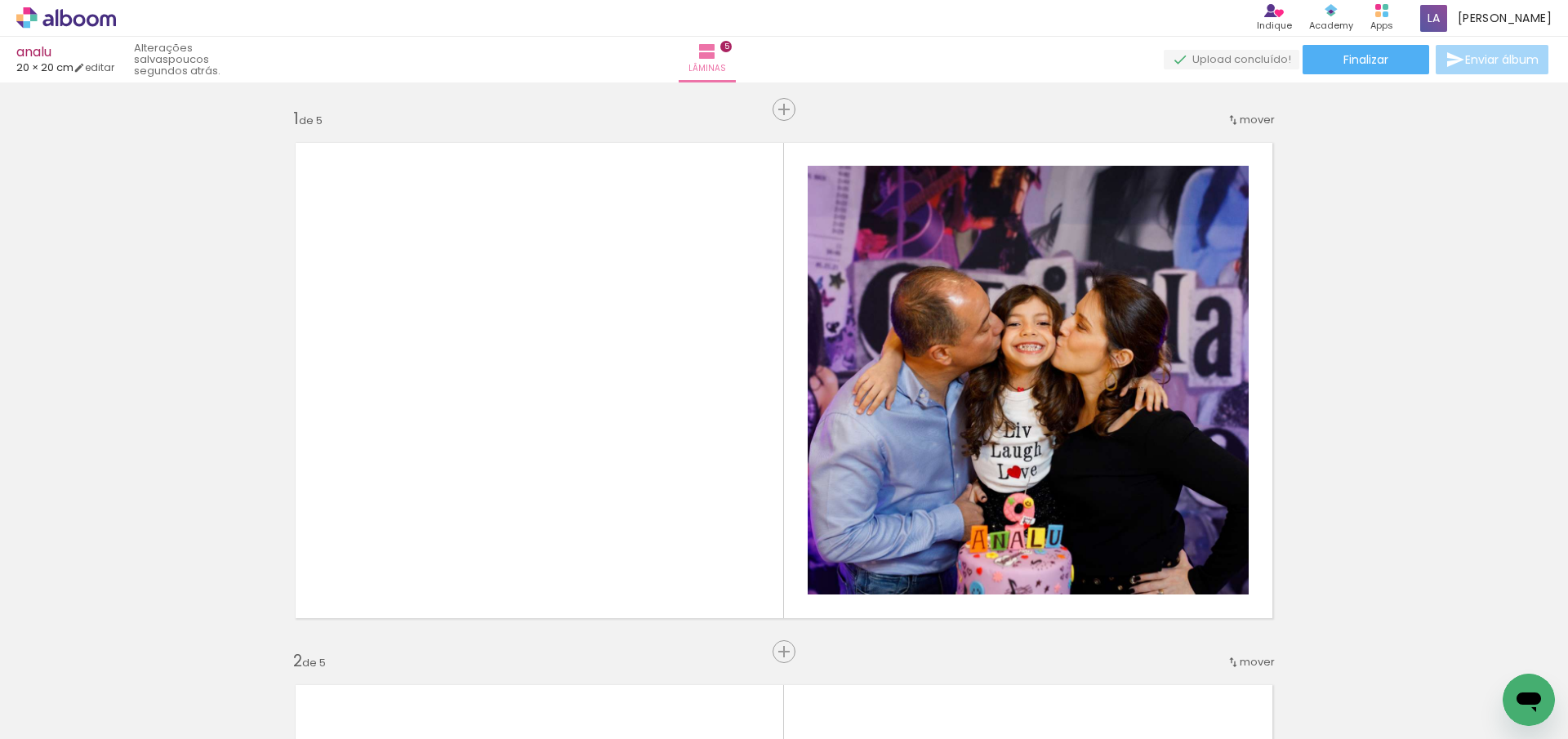
scroll to position [0, 1688]
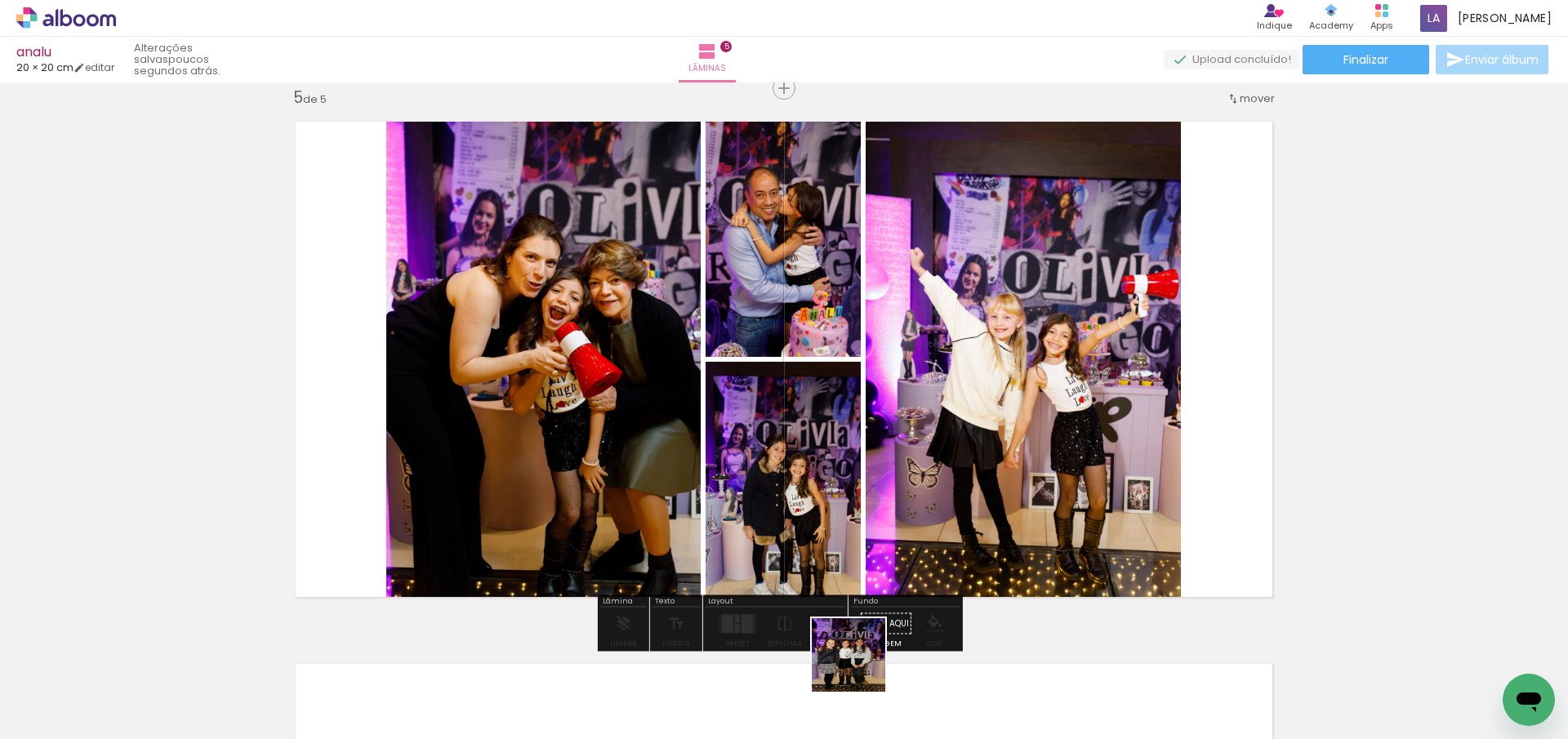
drag, startPoint x: 860, startPoint y: 667, endPoint x: 887, endPoint y: 520, distance: 149.5
click at [885, 505] on quentale-workspace at bounding box center [784, 370] width 1568 height 739
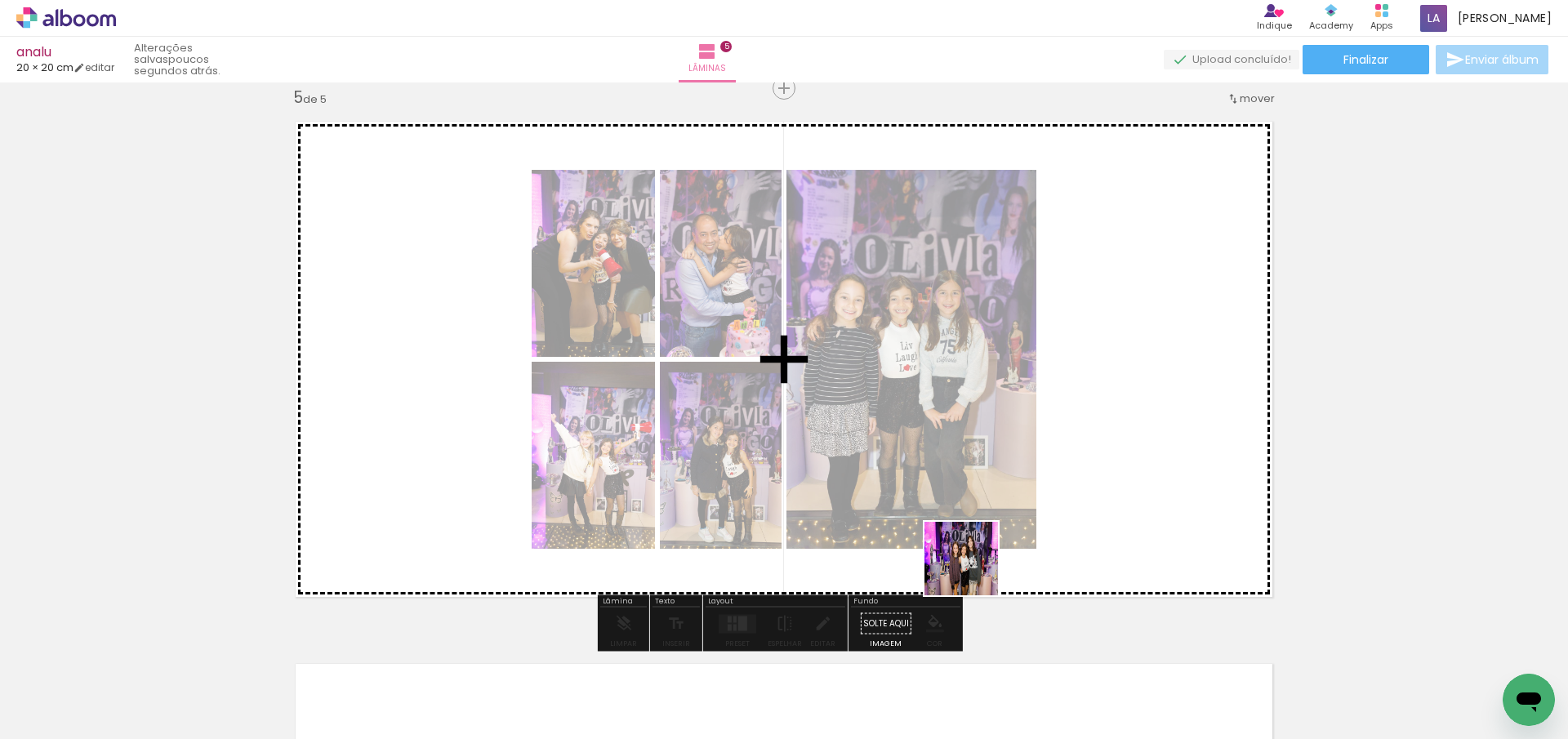
drag, startPoint x: 962, startPoint y: 656, endPoint x: 999, endPoint y: 539, distance: 122.7
click at [987, 529] on quentale-workspace at bounding box center [784, 370] width 1568 height 739
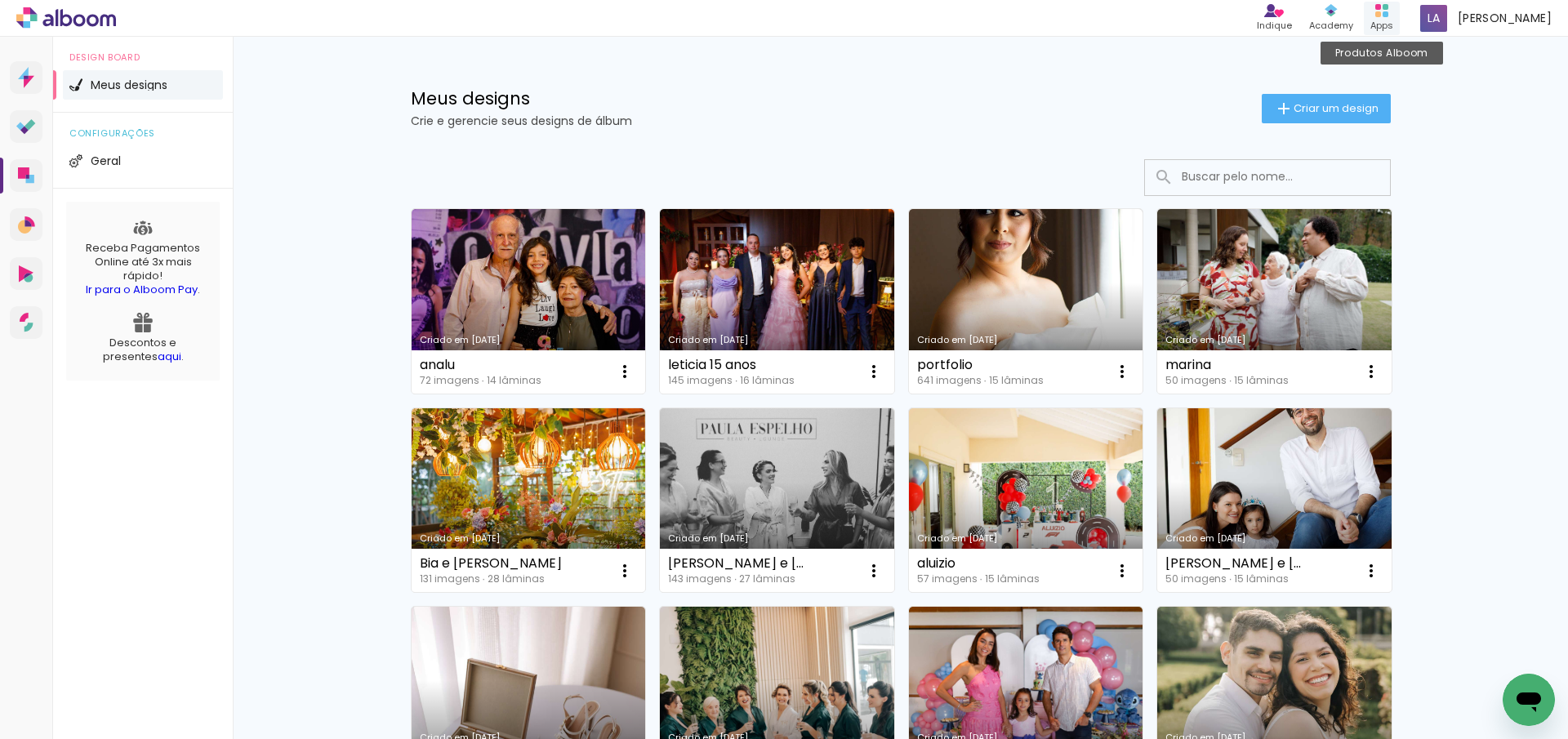
click at [1388, 10] on icon at bounding box center [1381, 10] width 13 height 13
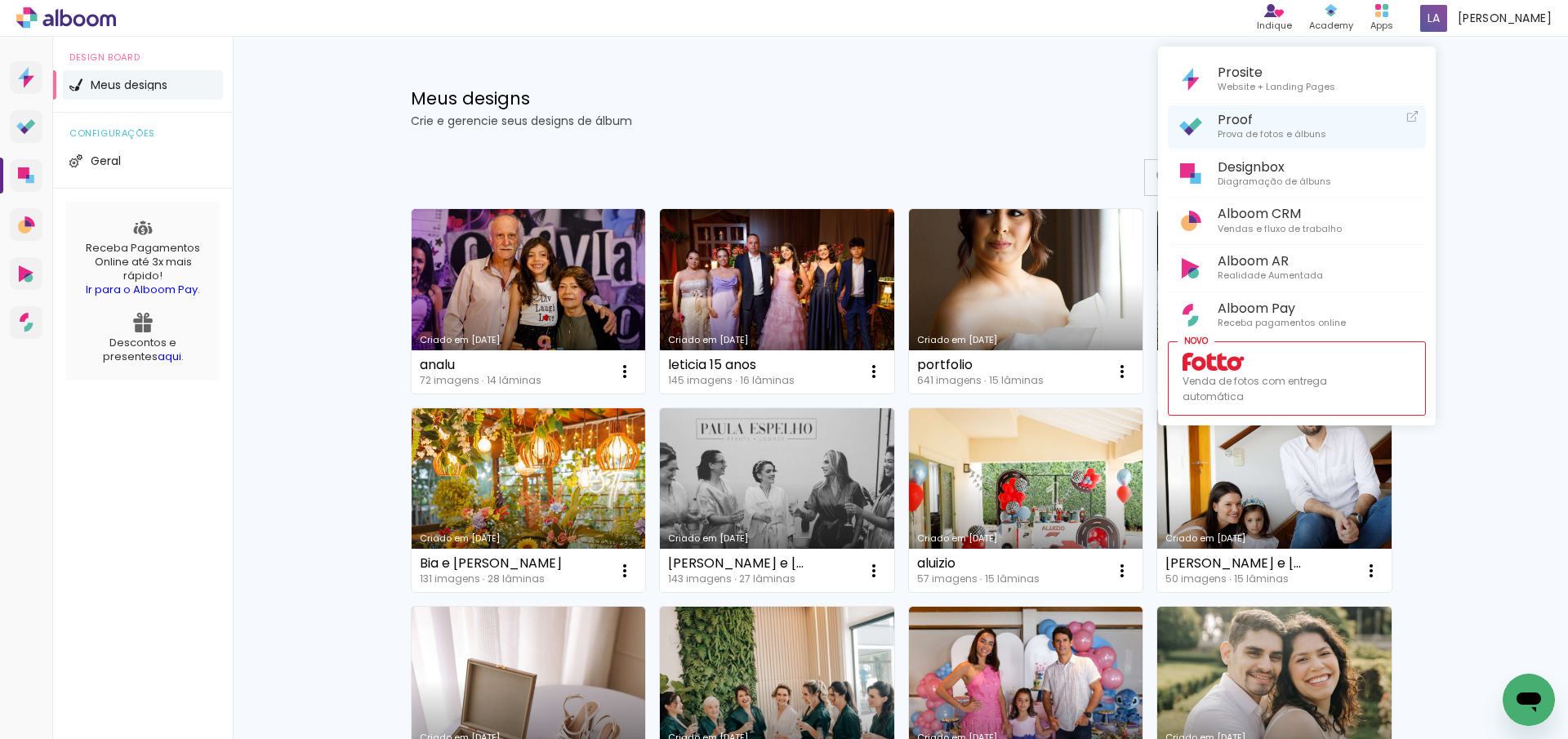
click at [1271, 115] on span "Proof" at bounding box center [1272, 120] width 109 height 16
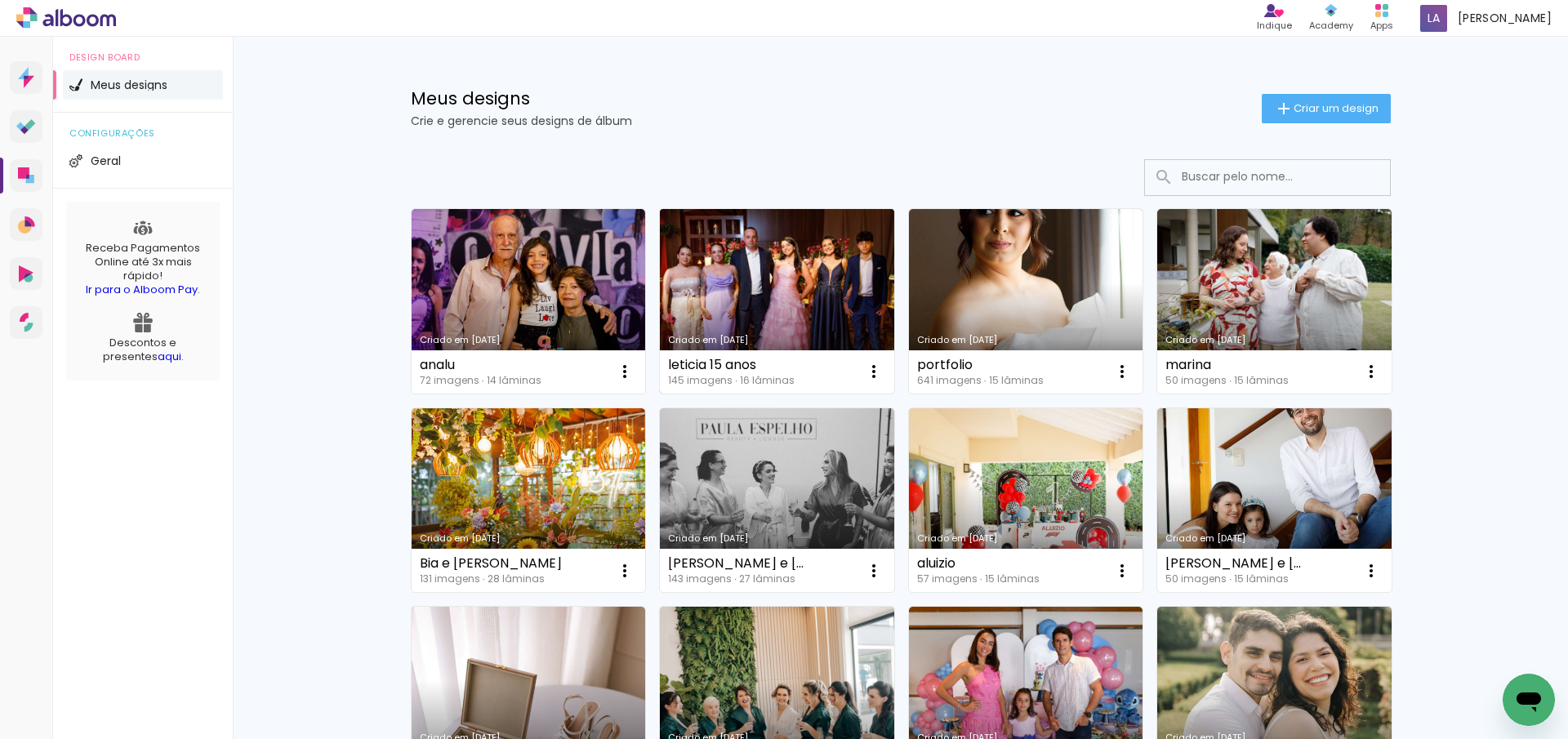
click at [772, 316] on link "Criado em [DATE]" at bounding box center [777, 301] width 235 height 184
